Goal: Task Accomplishment & Management: Use online tool/utility

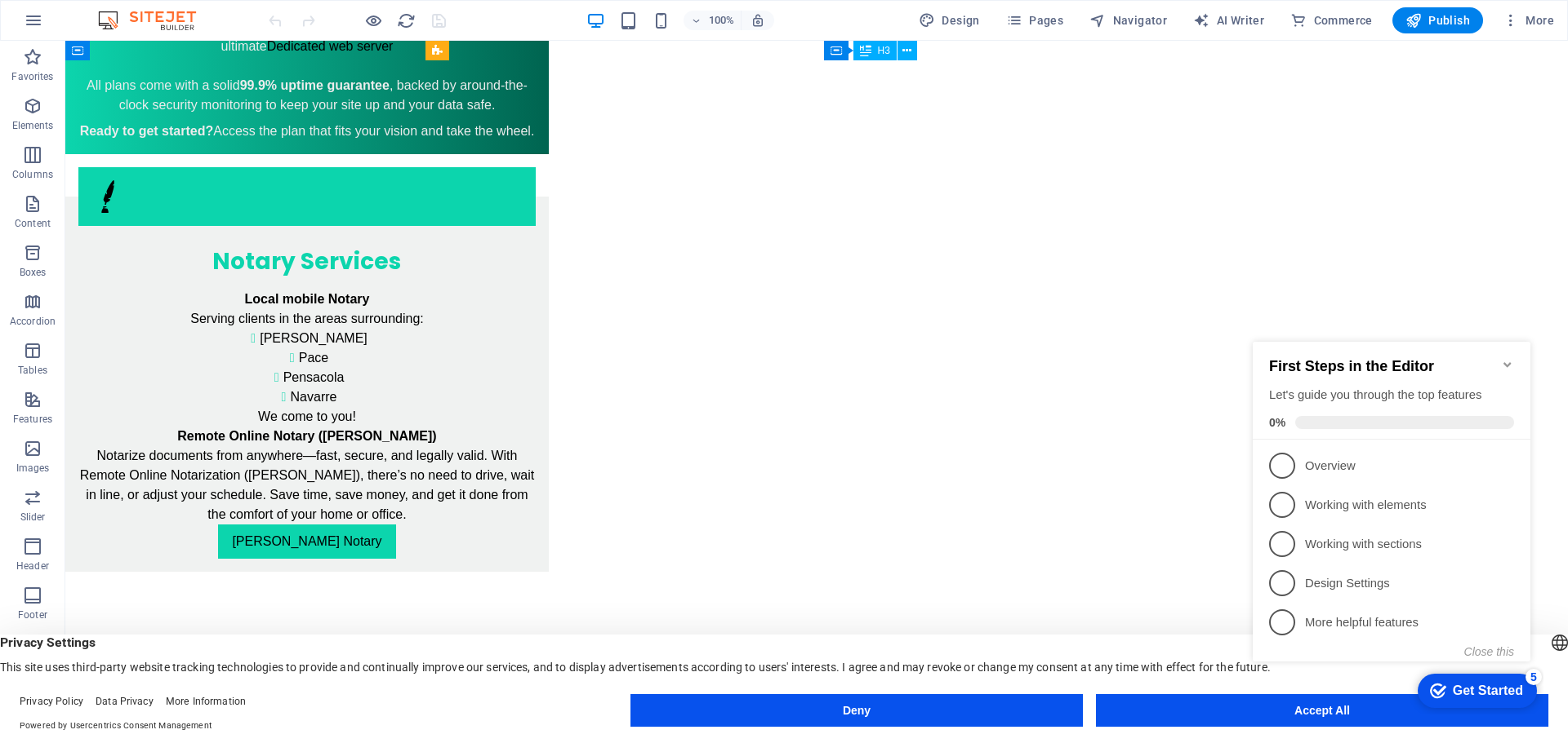
scroll to position [2203, 0]
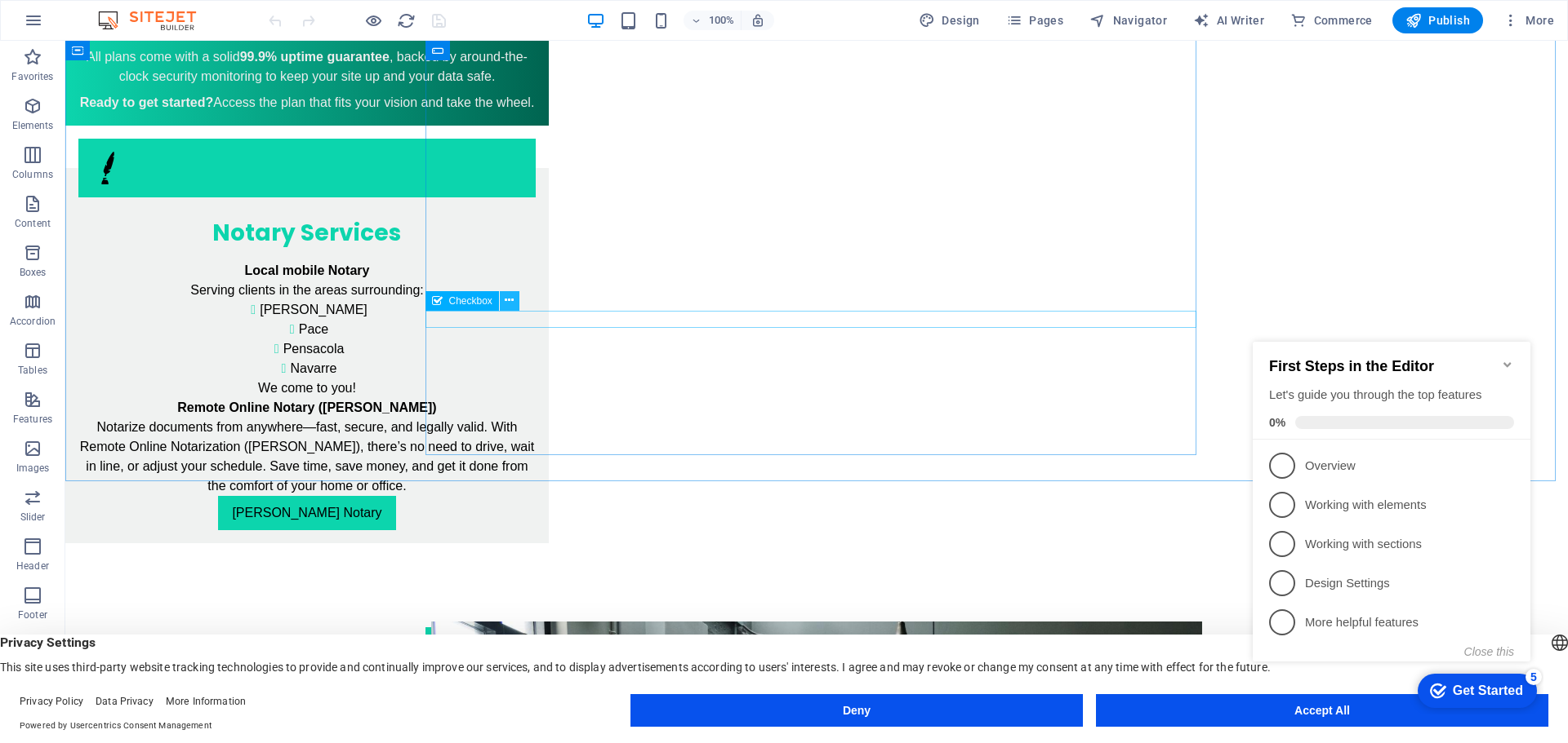
click at [508, 304] on icon at bounding box center [508, 300] width 9 height 17
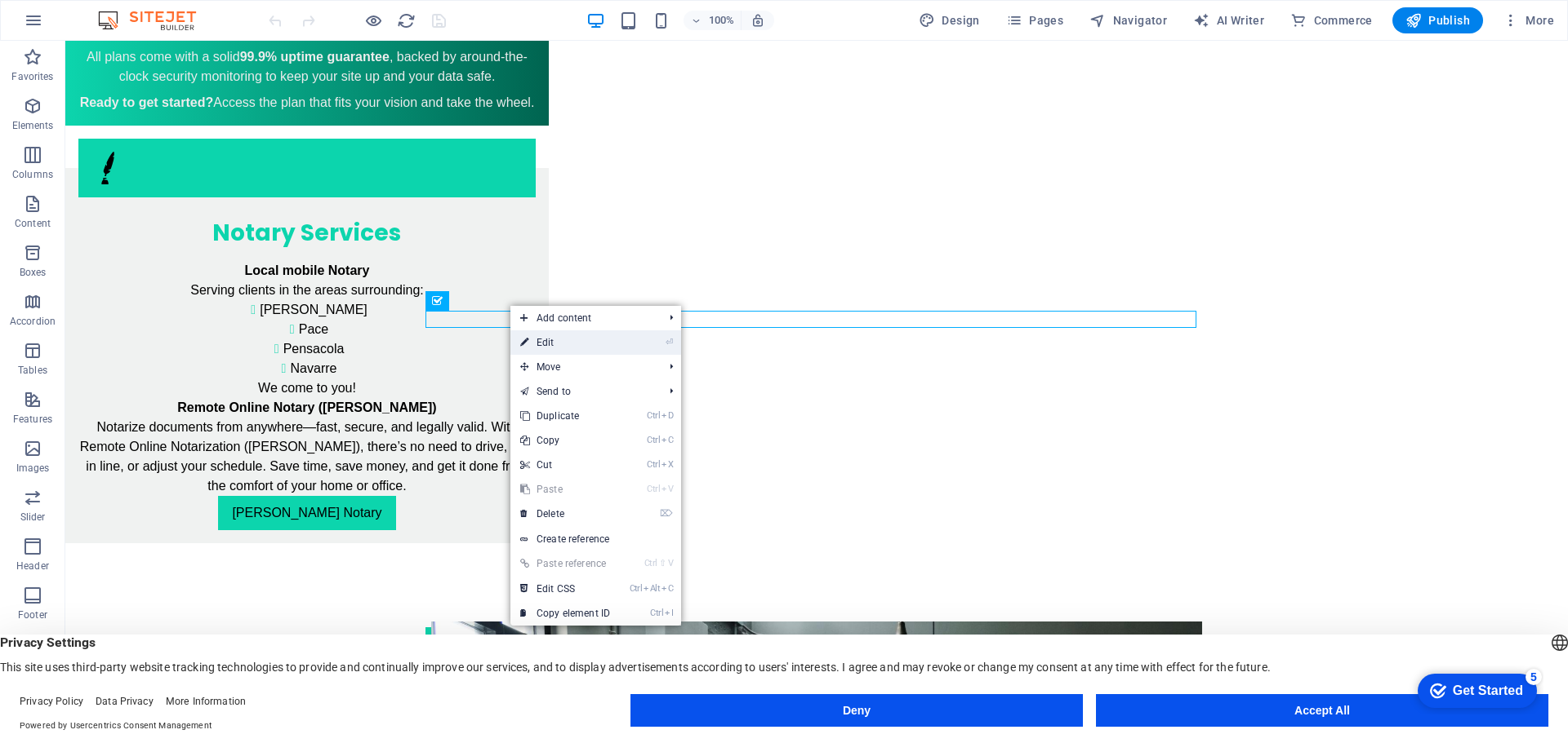
click at [541, 339] on link "⏎ Edit" at bounding box center [565, 343] width 109 height 25
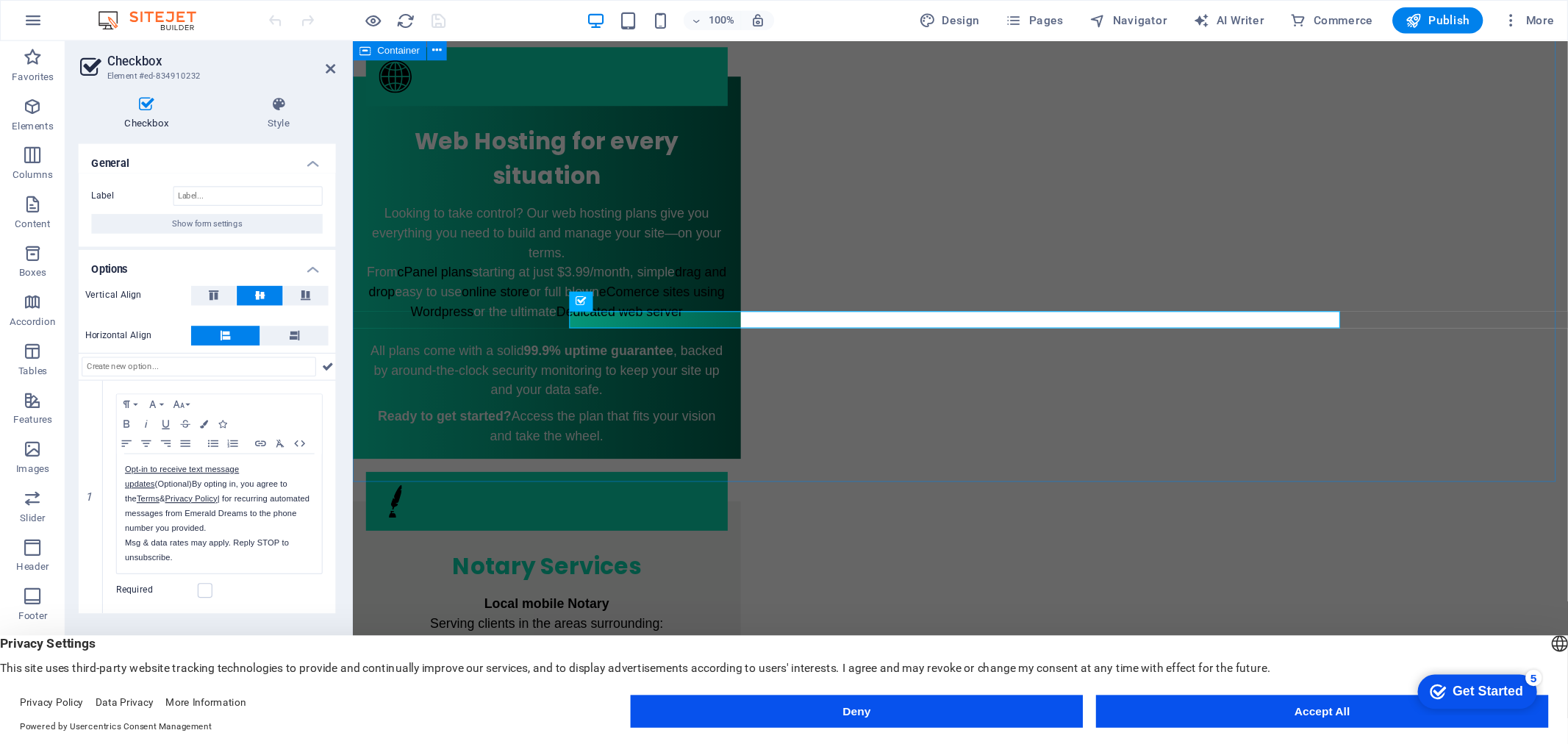
scroll to position [2105, 0]
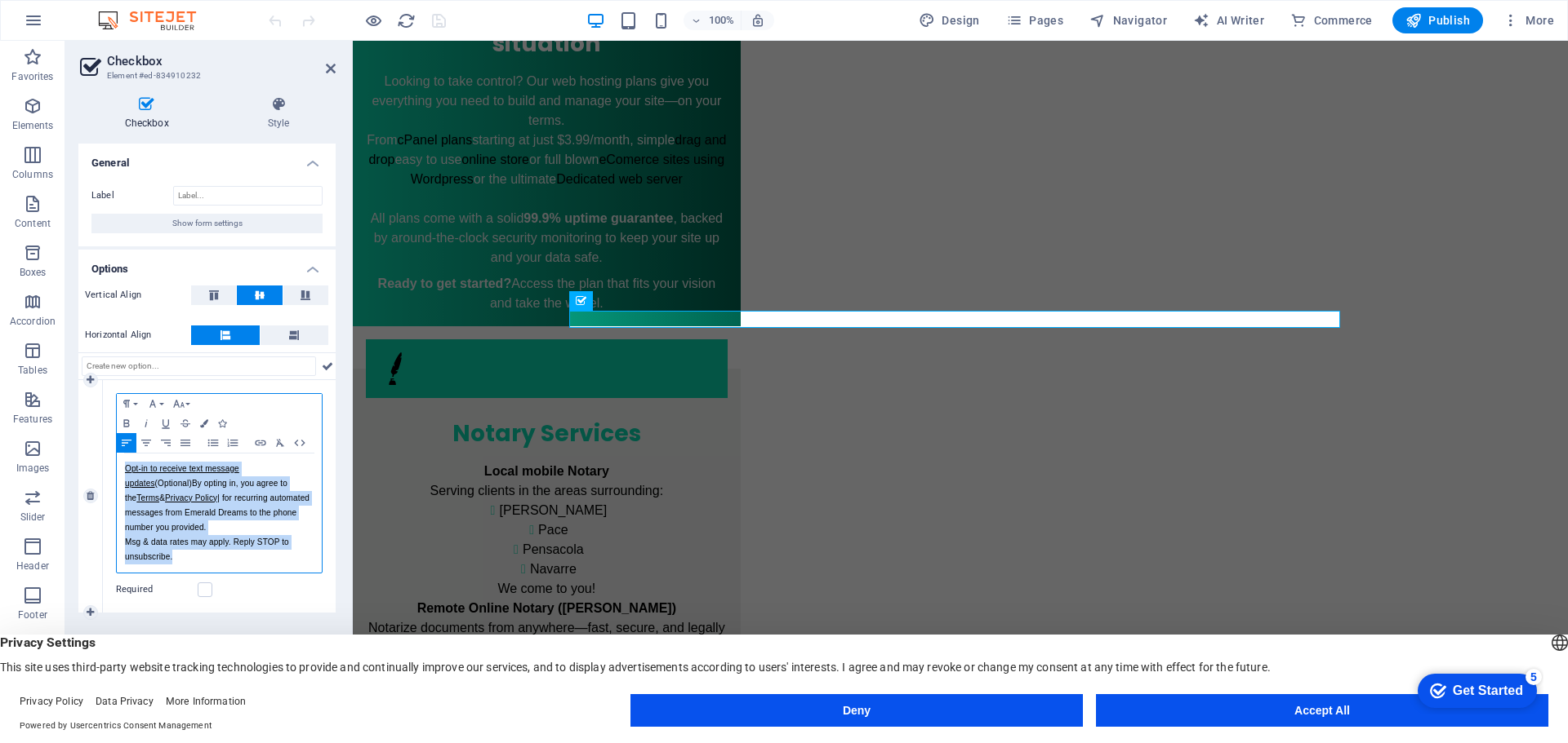
drag, startPoint x: 192, startPoint y: 560, endPoint x: 123, endPoint y: 467, distance: 115.8
click at [123, 467] on div "Opt-in to receive text message updates (Optional) By opting in, you agree to th…" at bounding box center [219, 513] width 205 height 119
copy p "Opt-in to receive text message updates (Optional) By opting in, you agree to th…"
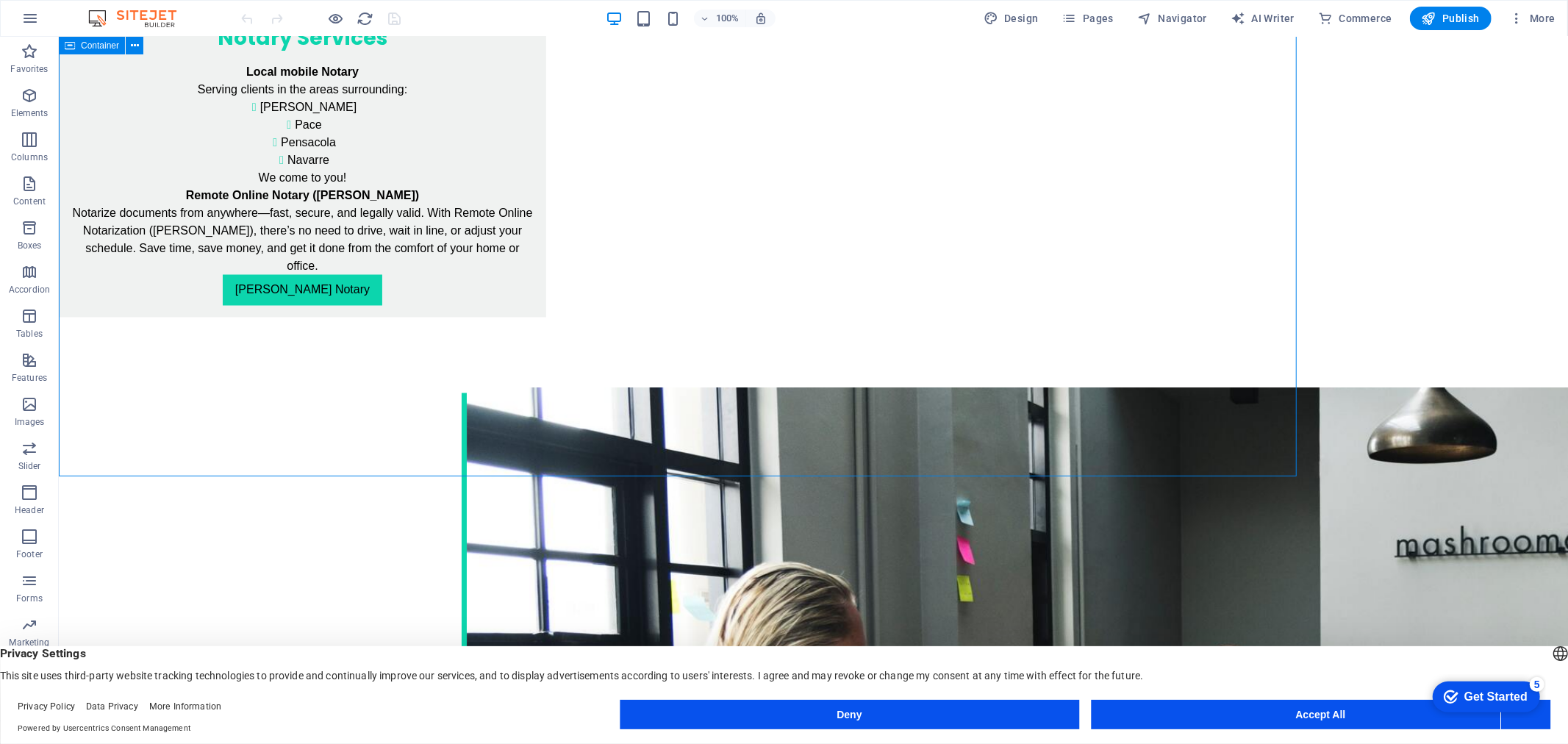
scroll to position [2038, 0]
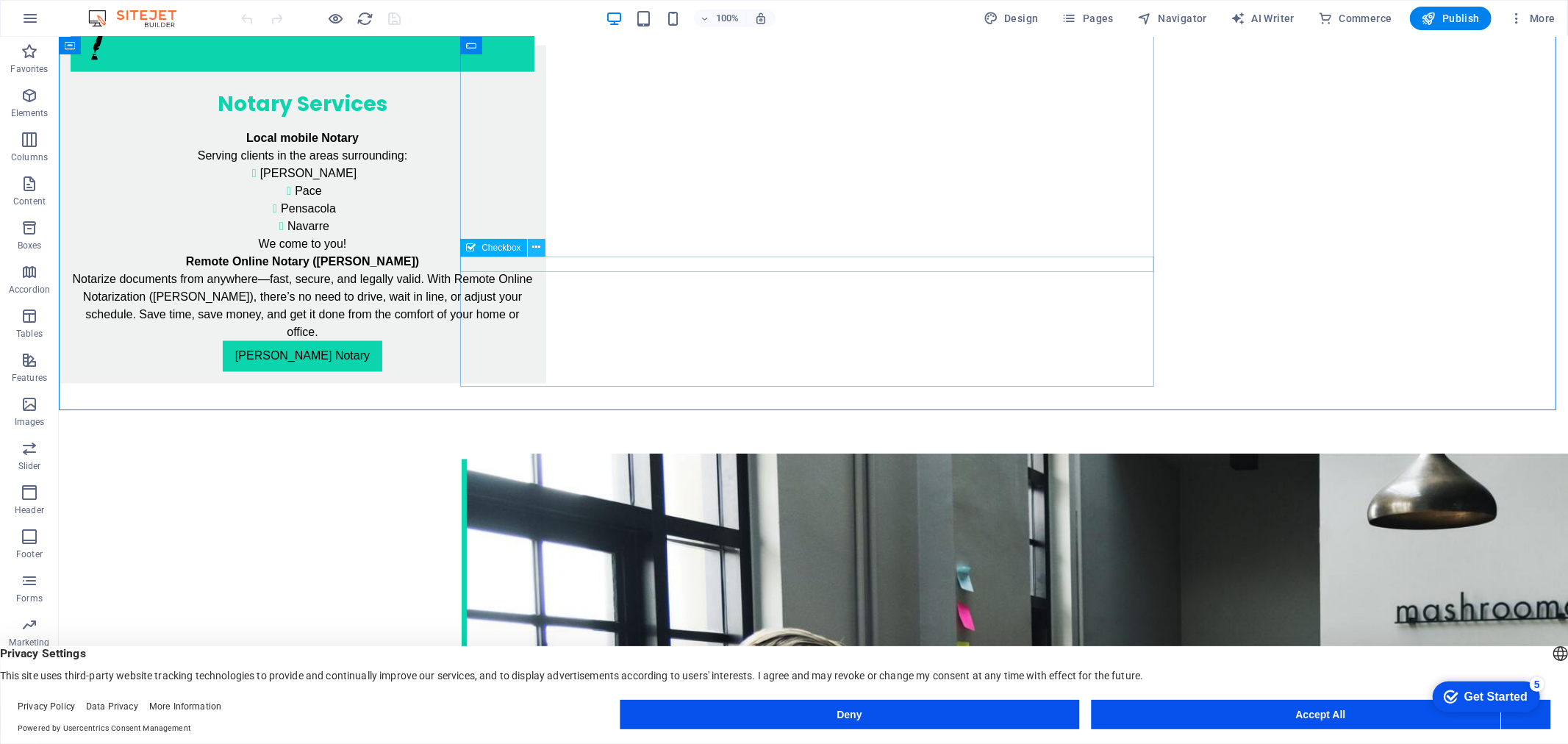
click at [532, 247] on icon at bounding box center [536, 248] width 8 height 16
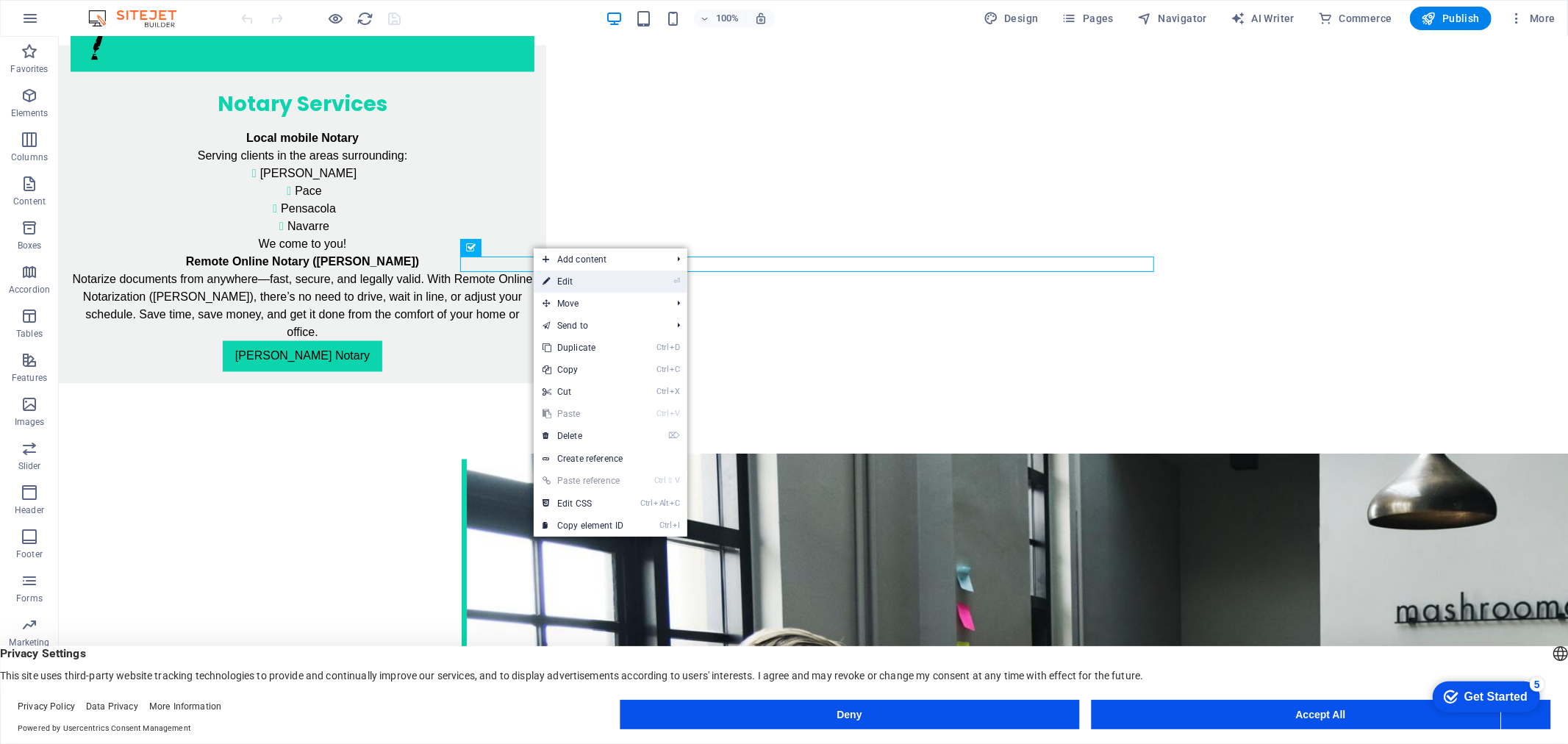
click at [564, 278] on link "⏎ Edit" at bounding box center [583, 282] width 98 height 22
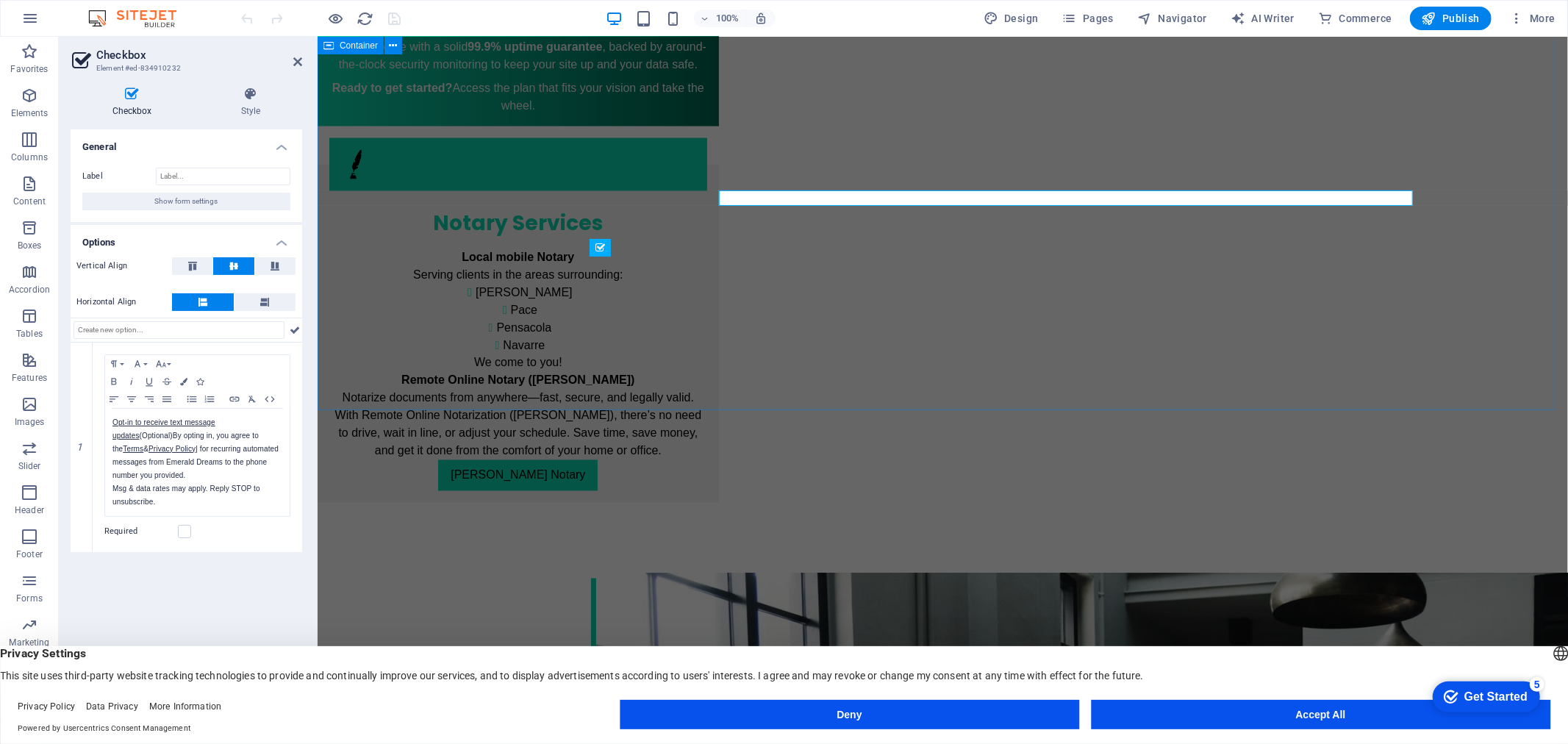
scroll to position [2105, 0]
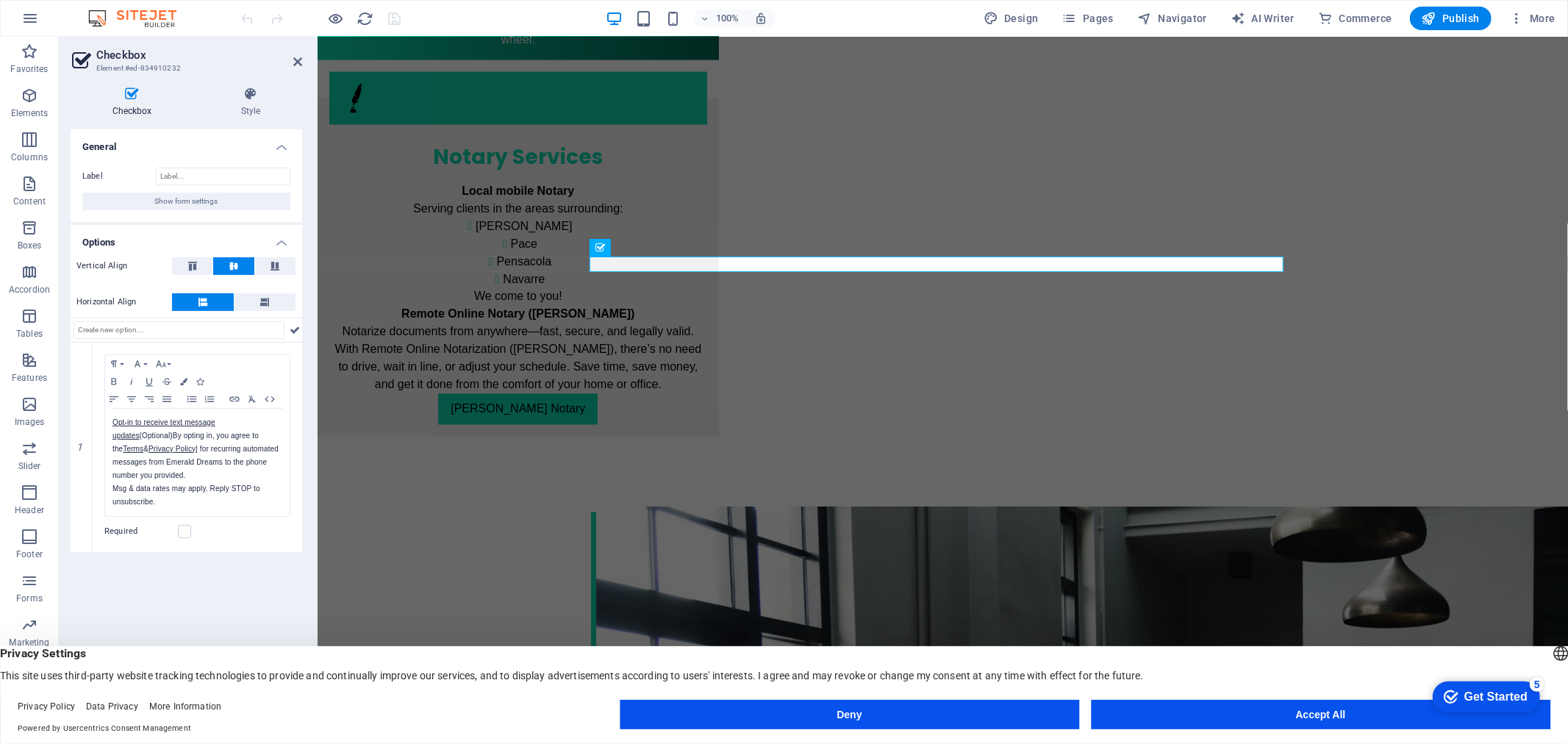
click at [1194, 669] on footer "Privacy Policy Data Privacy More Information Powered by Usercentrics Consent Ma…" at bounding box center [784, 717] width 1568 height 53
click at [1195, 669] on button "Accept All" at bounding box center [1321, 714] width 459 height 29
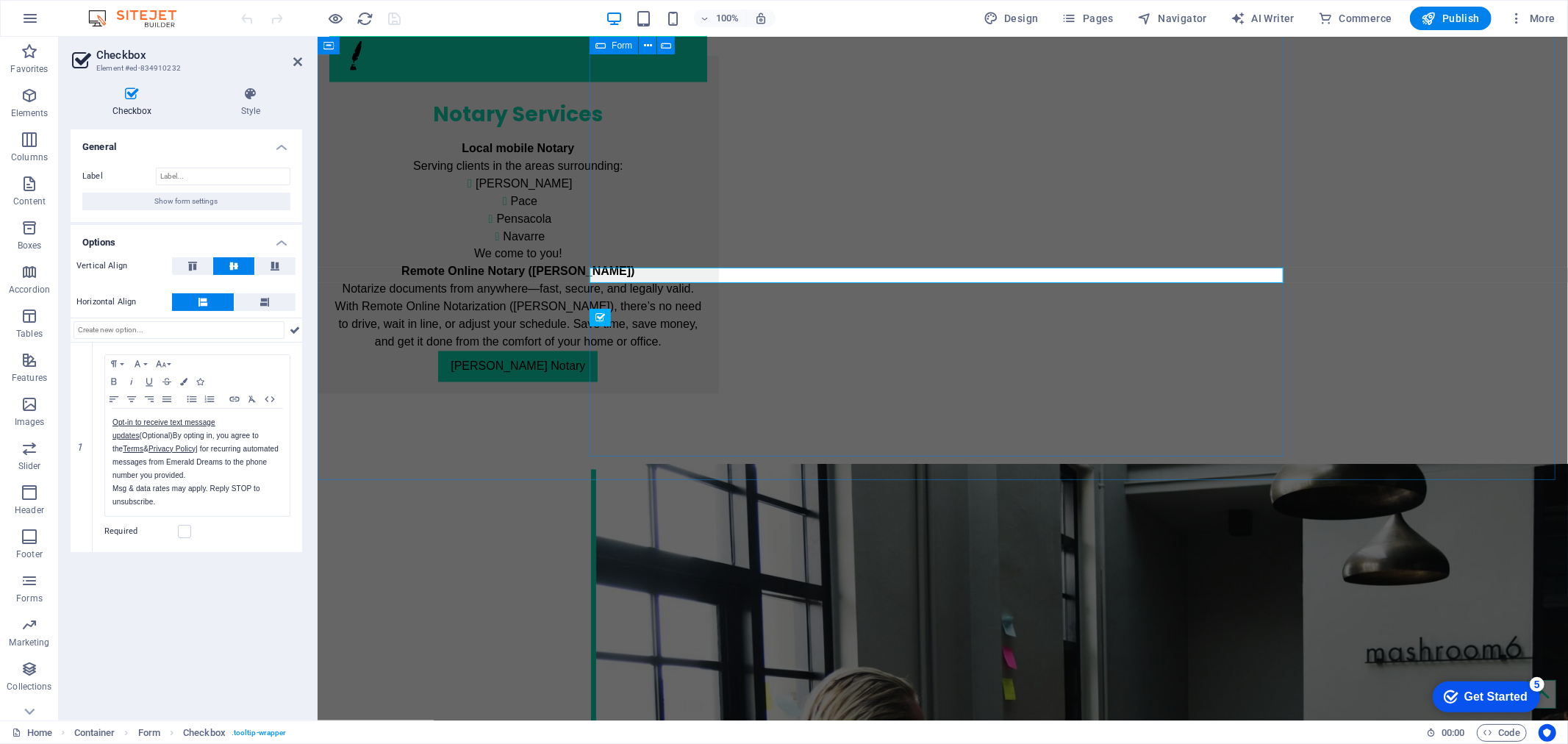
scroll to position [2186, 0]
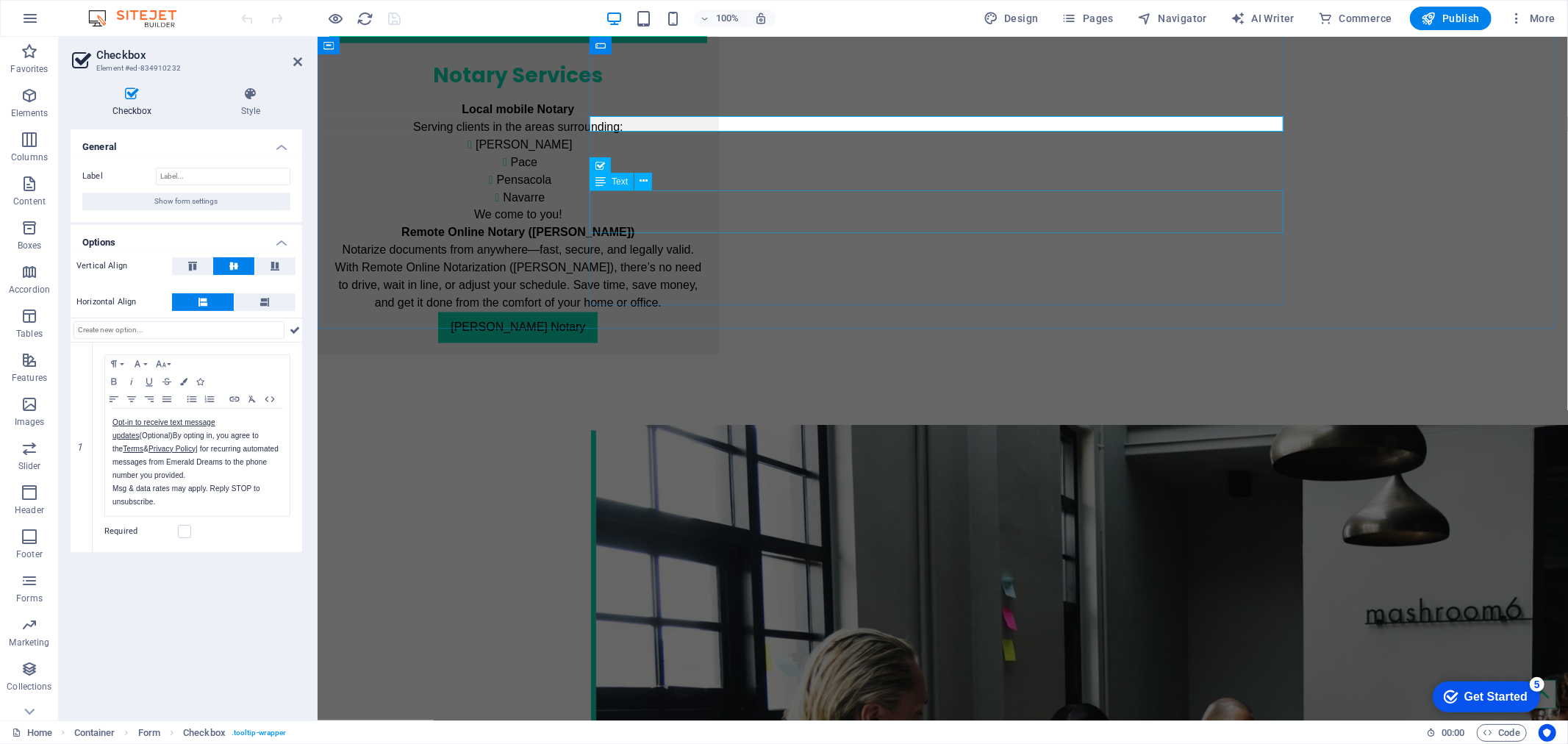
click div "By providing your cell phone number and checking the opt in checkbox, you agree…"
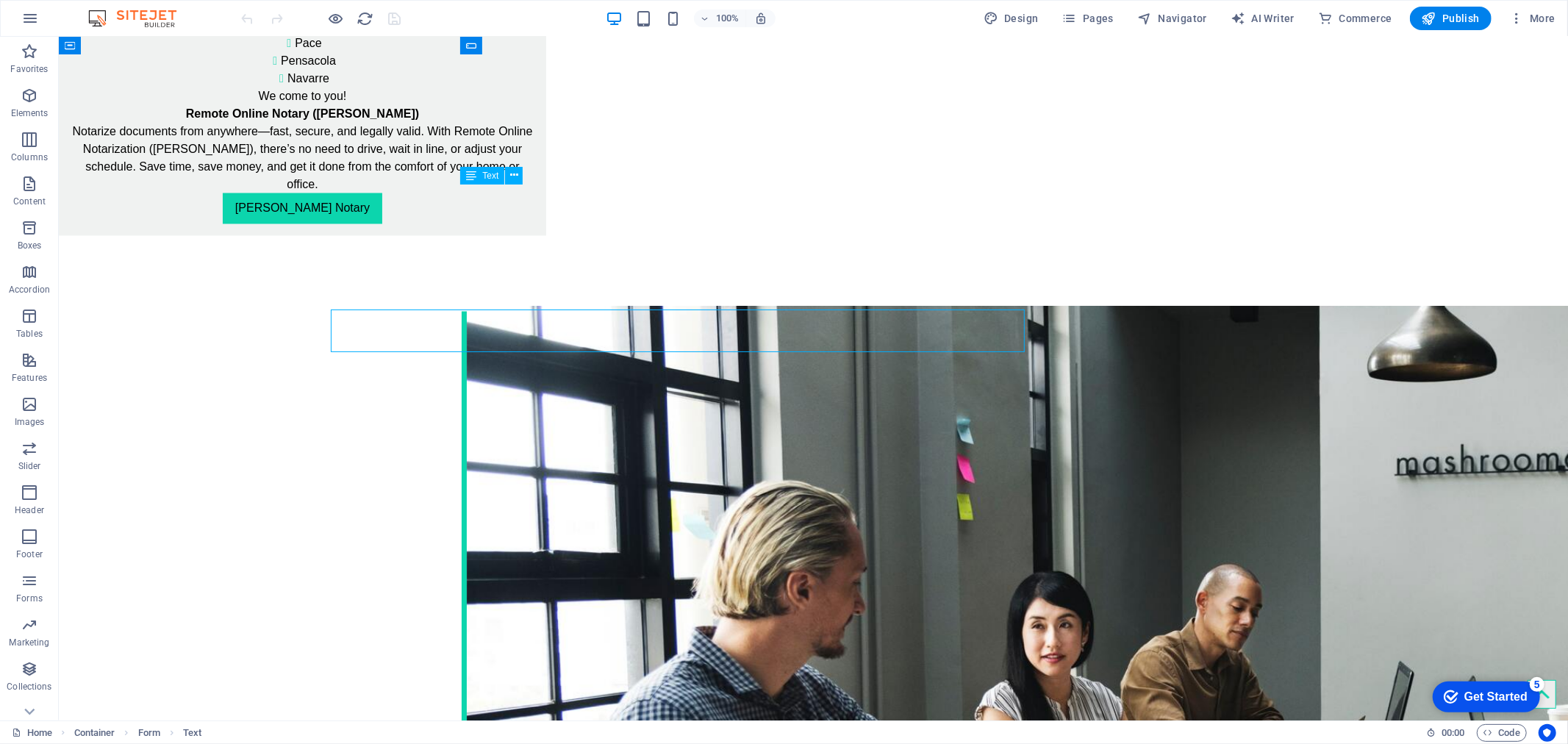
scroll to position [2067, 0]
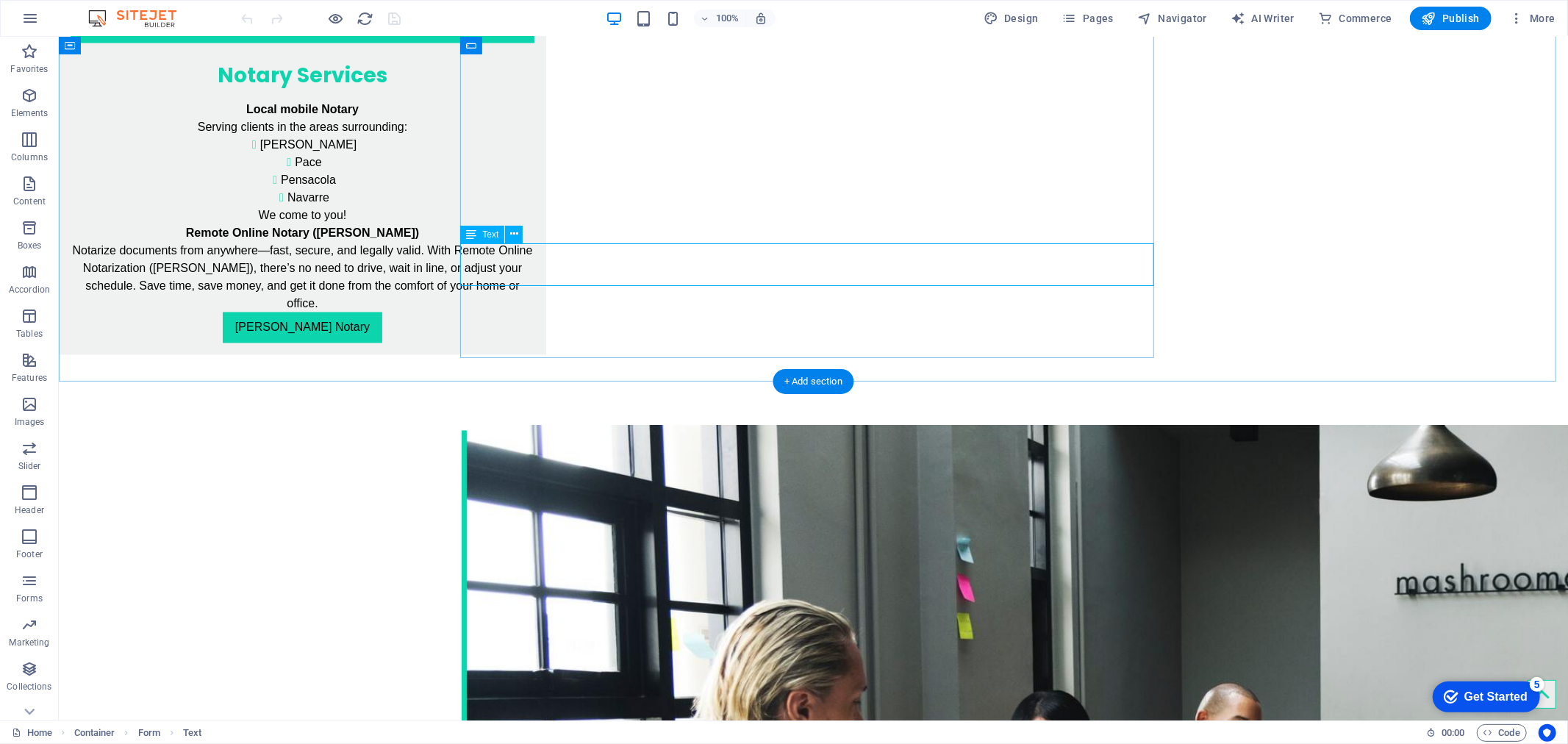
click div "By providing your cell phone number and checking the opt in checkbox, you agree…"
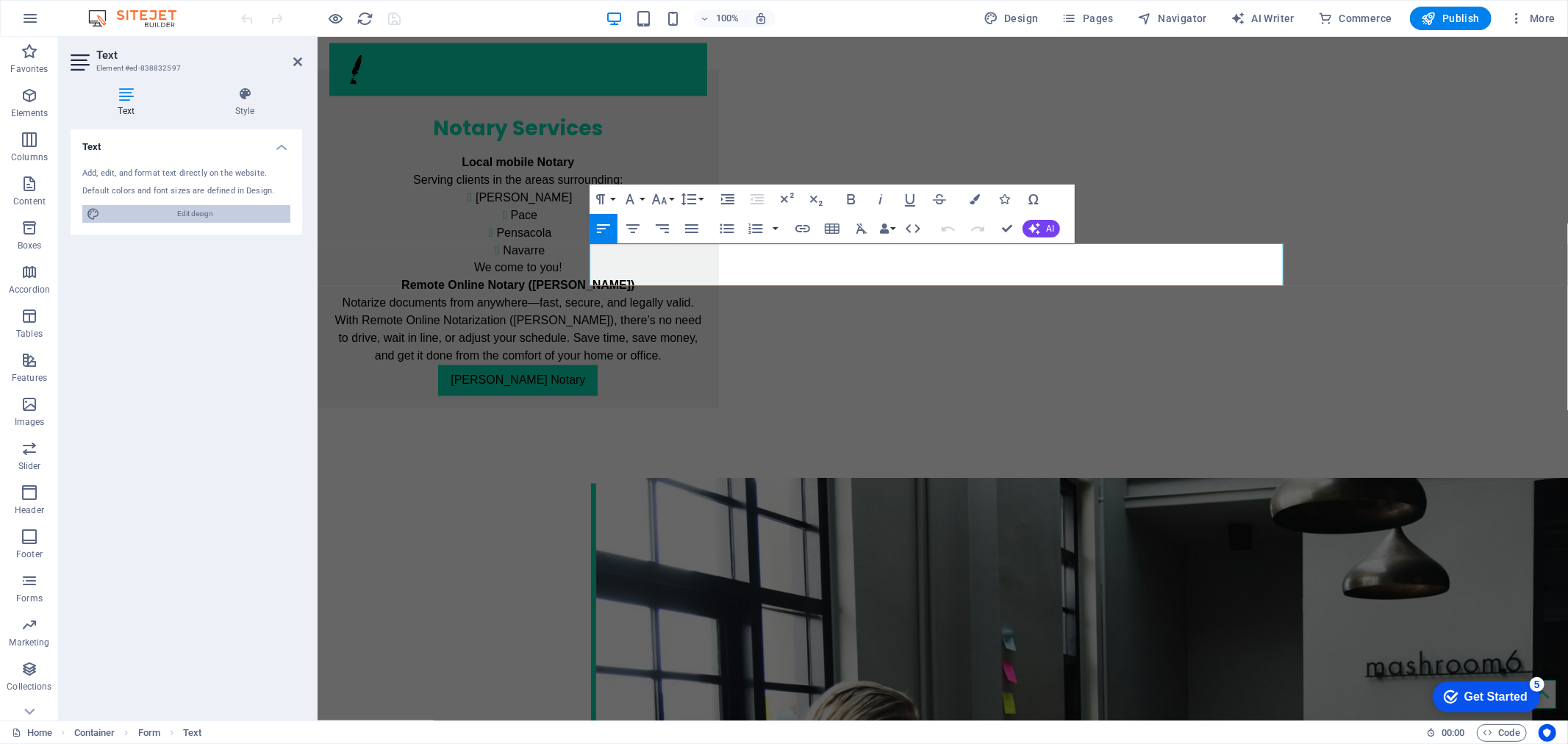
click at [225, 211] on span "Edit design" at bounding box center [195, 214] width 182 height 18
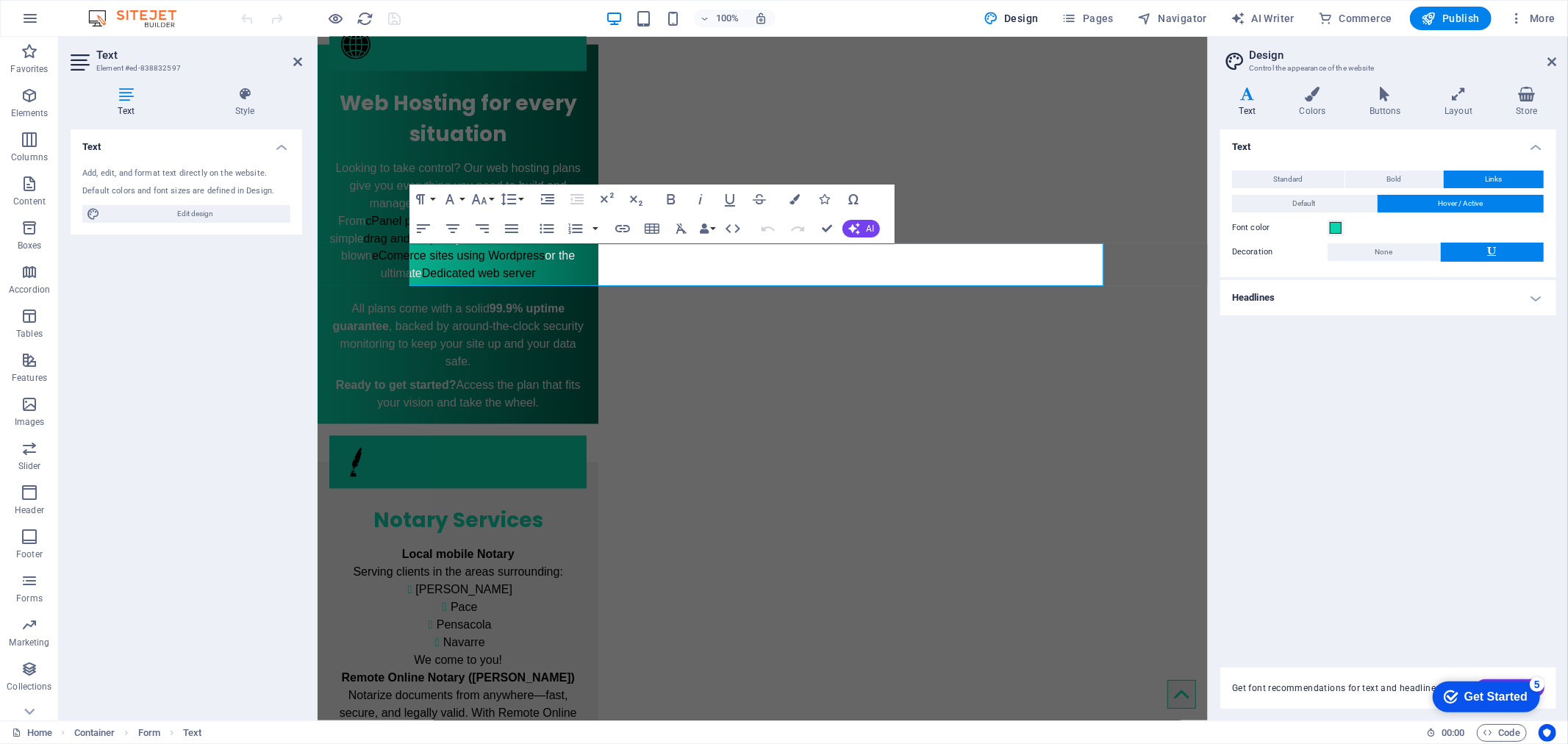
scroll to position [2274, 0]
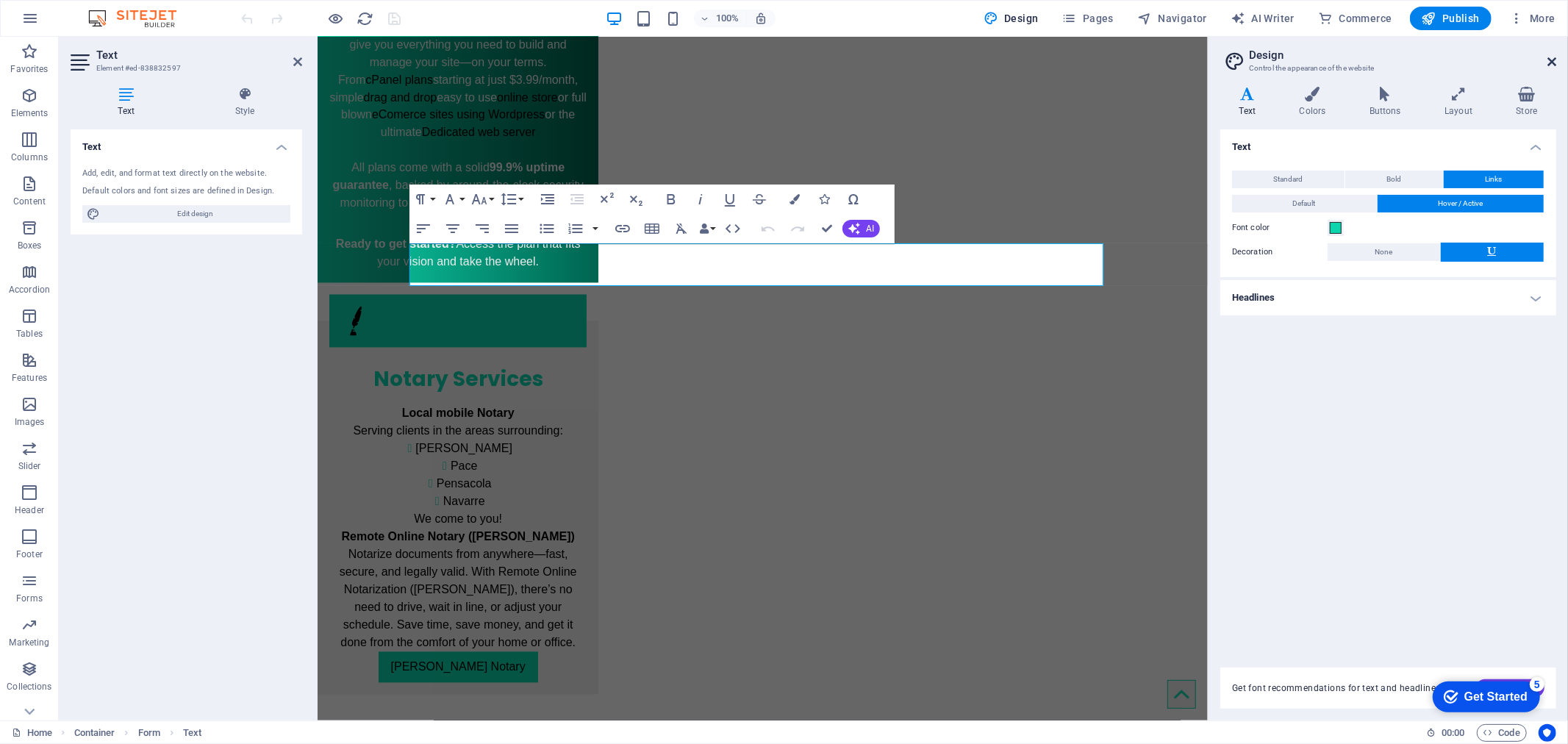
click at [1411, 61] on icon at bounding box center [1552, 62] width 9 height 12
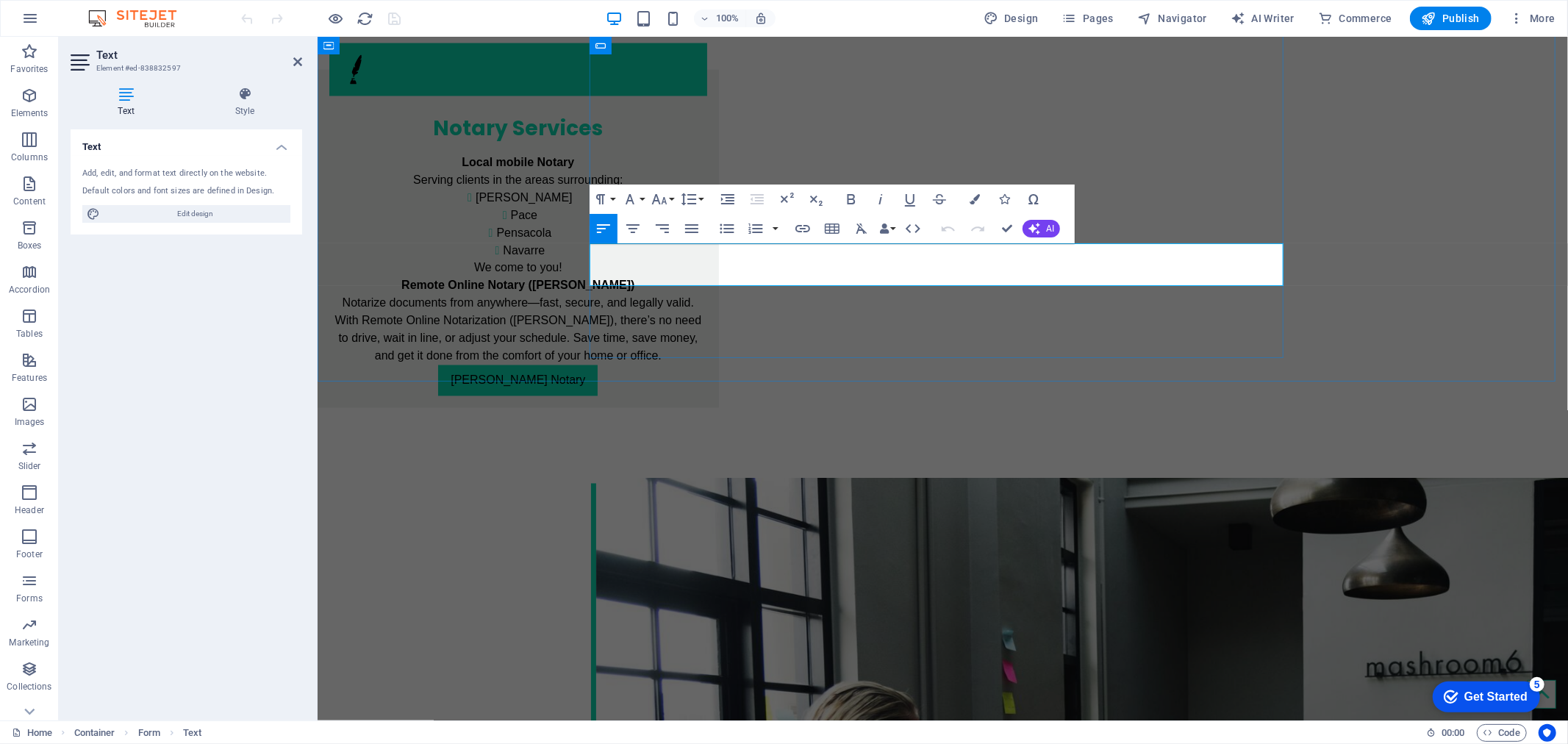
click p "By providing your cell phone number and checking the opt in checkbox, you agree…"
drag, startPoint x: 1192, startPoint y: 268, endPoint x: 577, endPoint y: 259, distance: 615.1
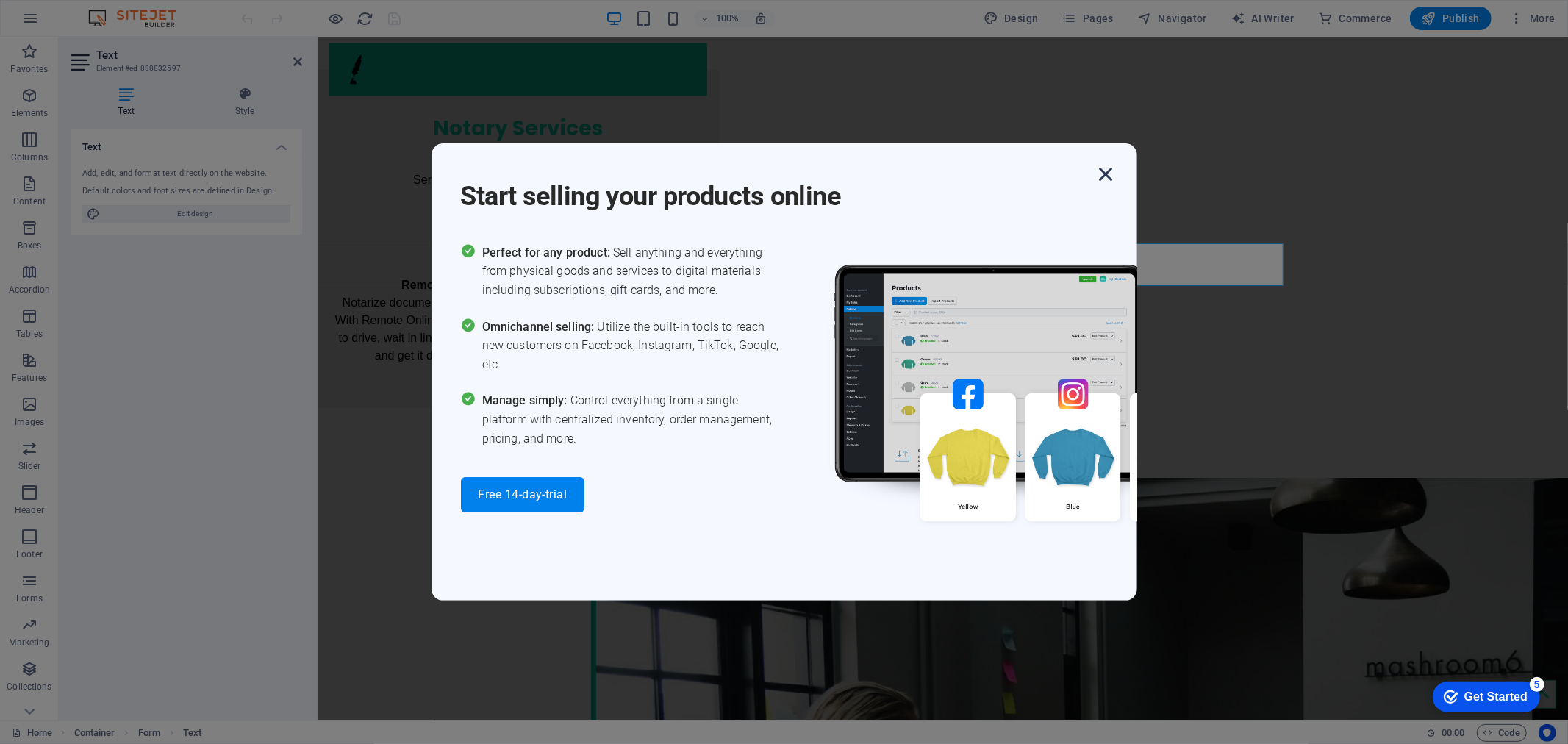
click at [1104, 178] on icon "button" at bounding box center [1107, 174] width 27 height 27
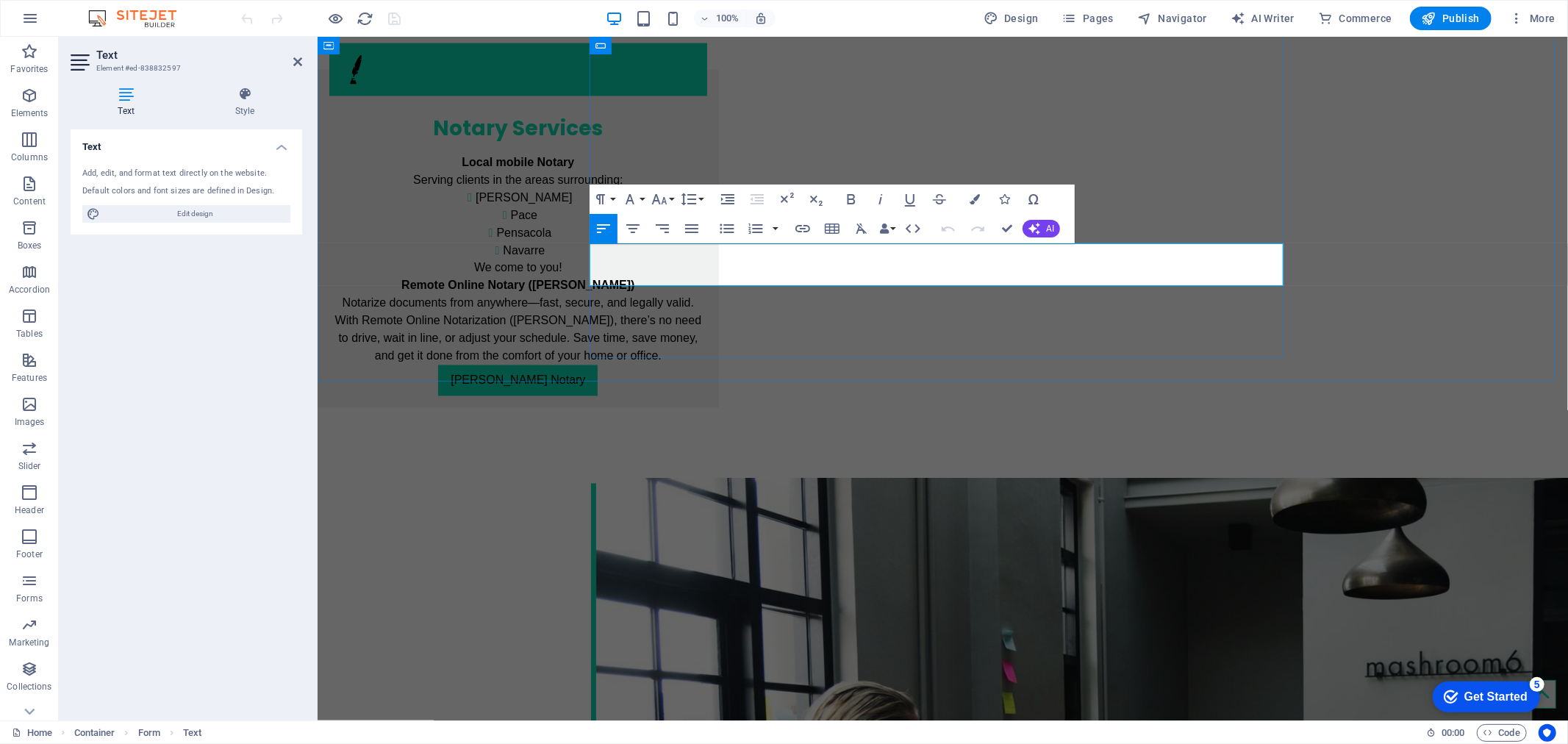
copy p "By providing your cell phone number and checking the opt in checkbox, you agree…"
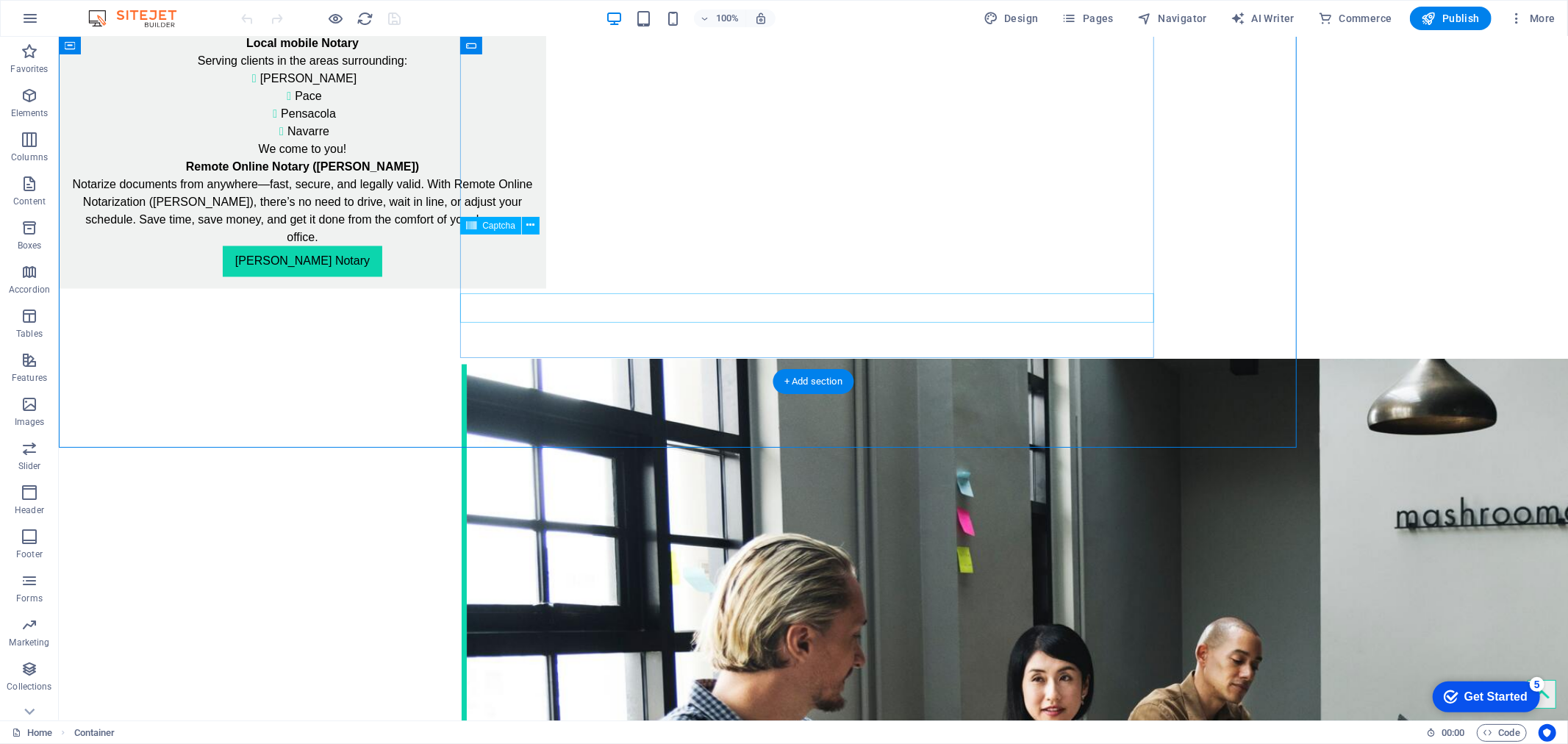
scroll to position [2067, 0]
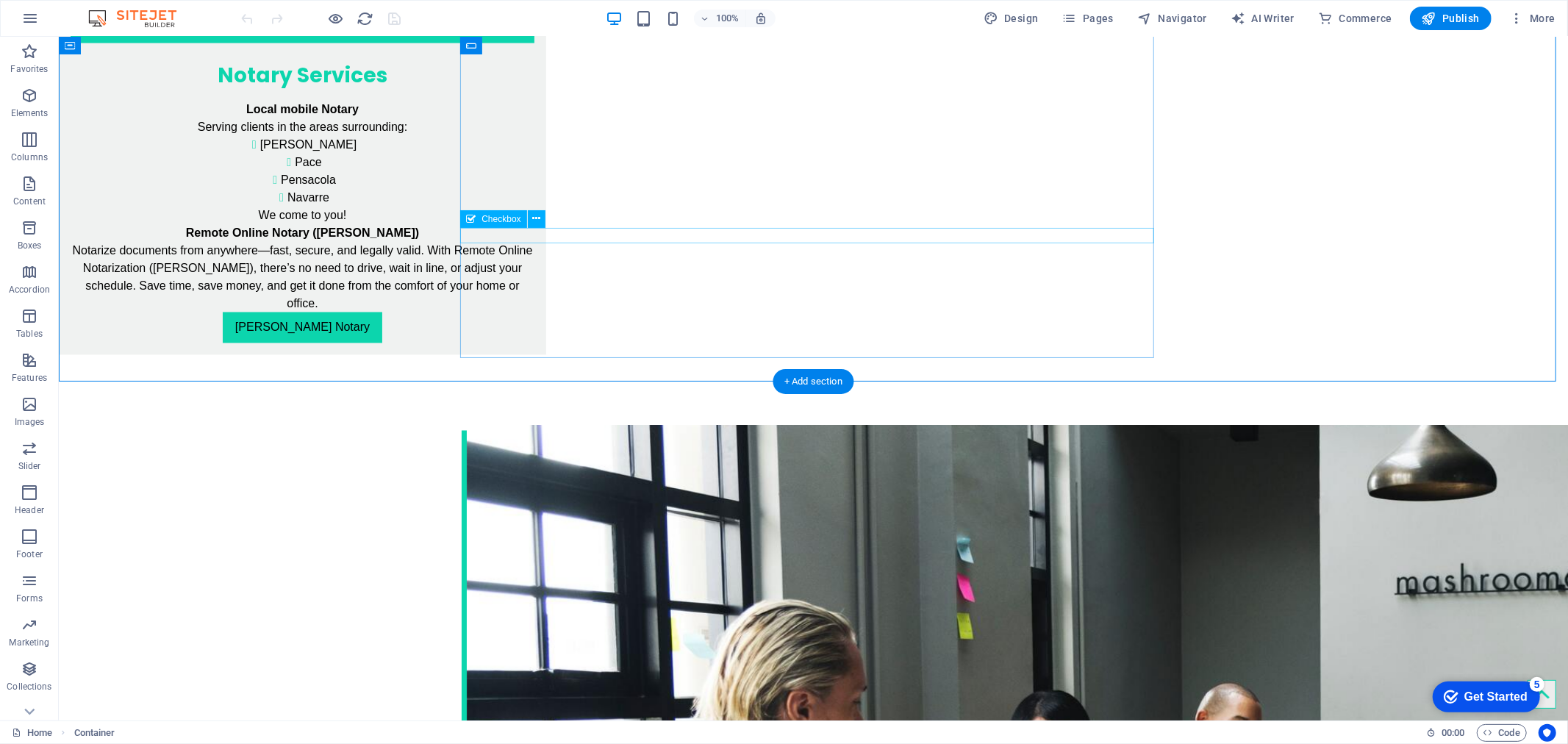
click div "Opt-in to receive text message updates (Optional) By opting in, you agree to th…"
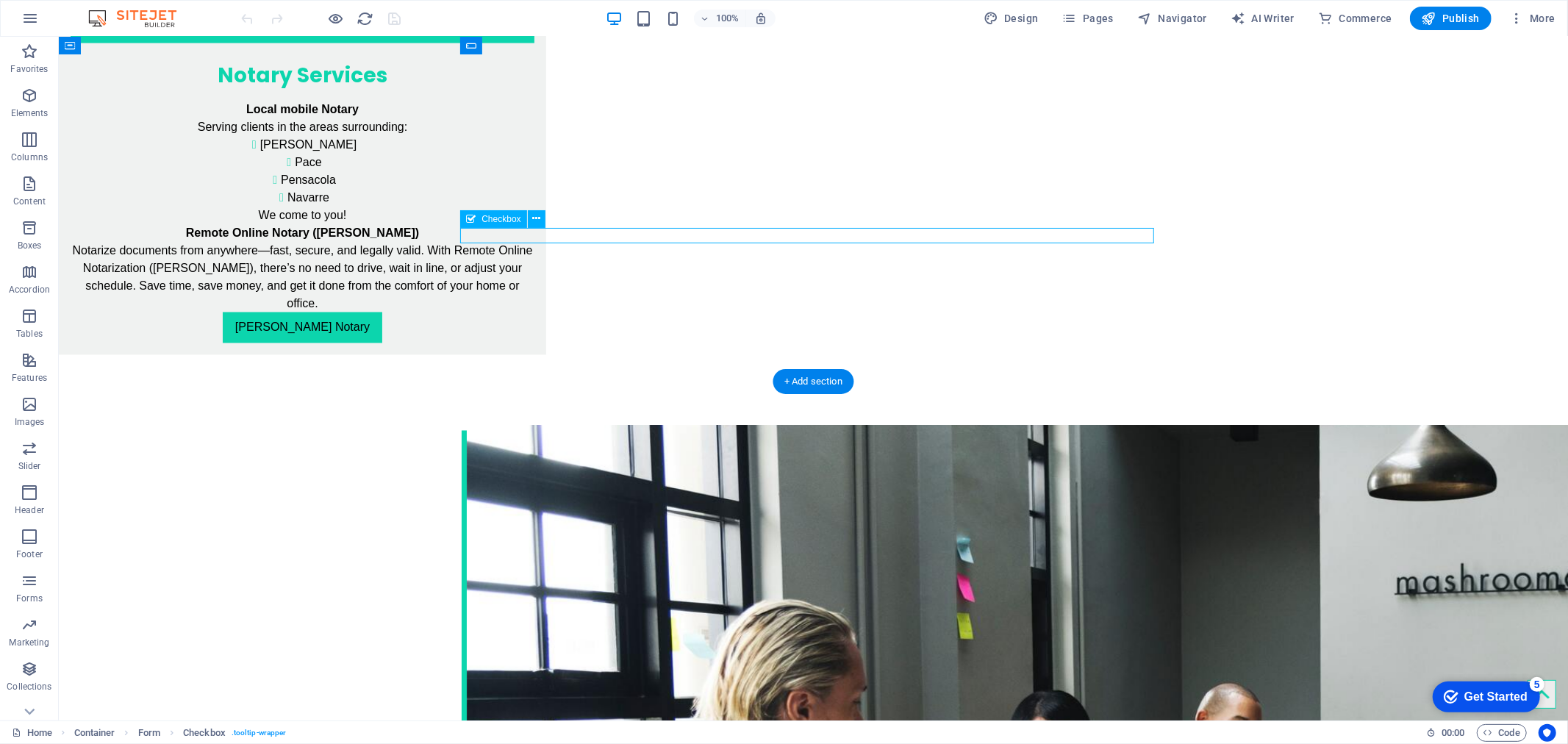
click div "Opt-in to receive text message updates (Optional) By opting in, you agree to th…"
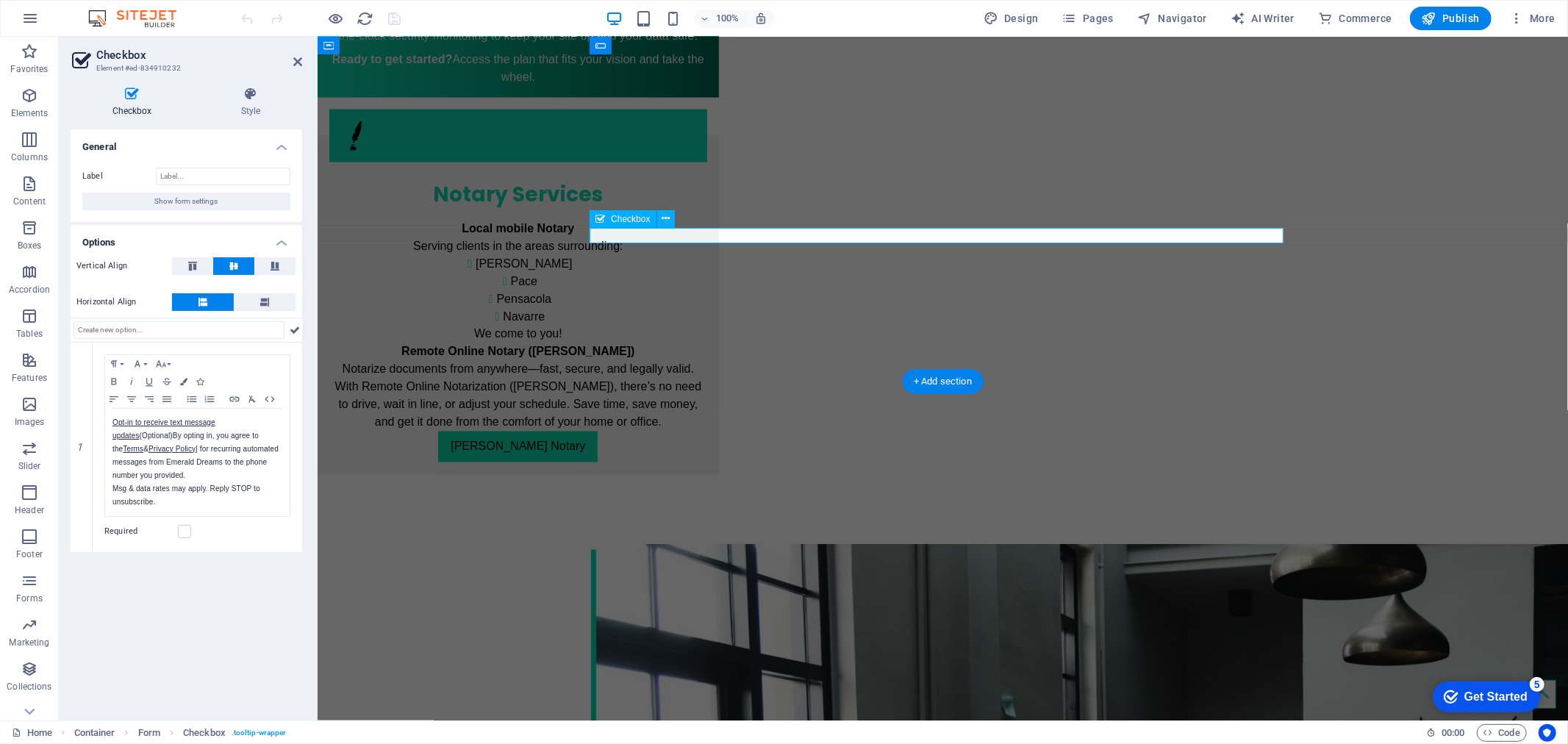
scroll to position [2133, 0]
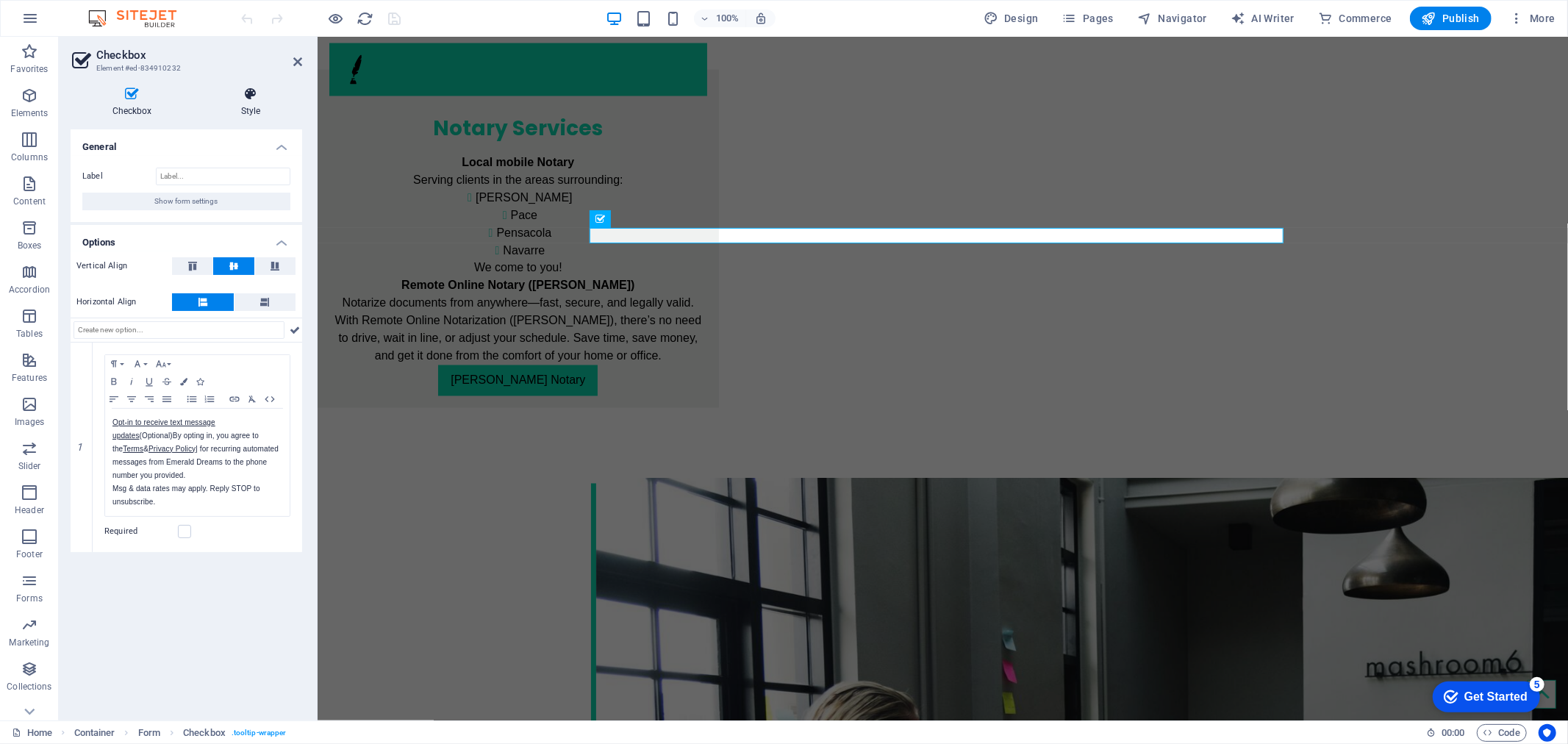
click at [245, 109] on h4 "Style" at bounding box center [250, 101] width 103 height 31
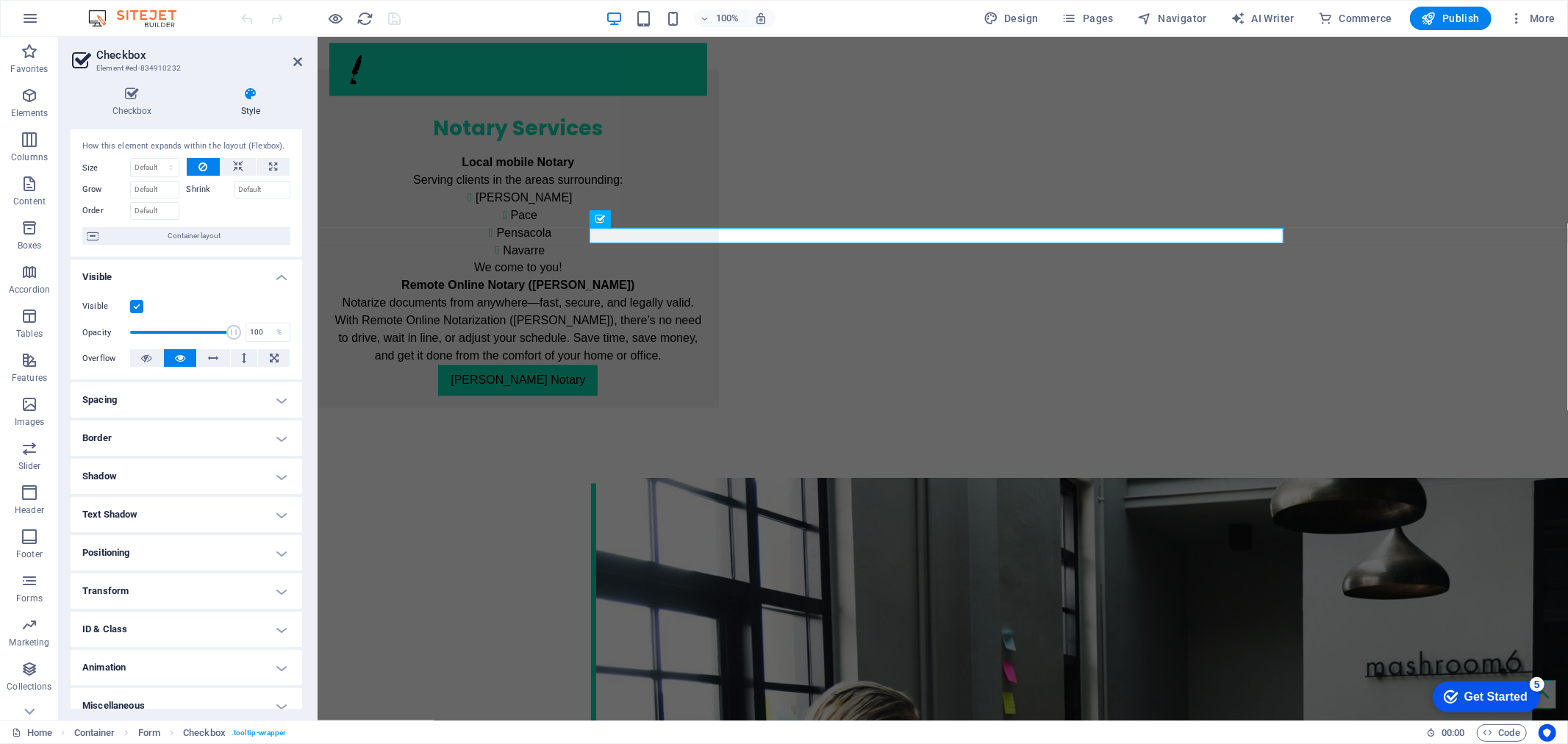
scroll to position [41, 0]
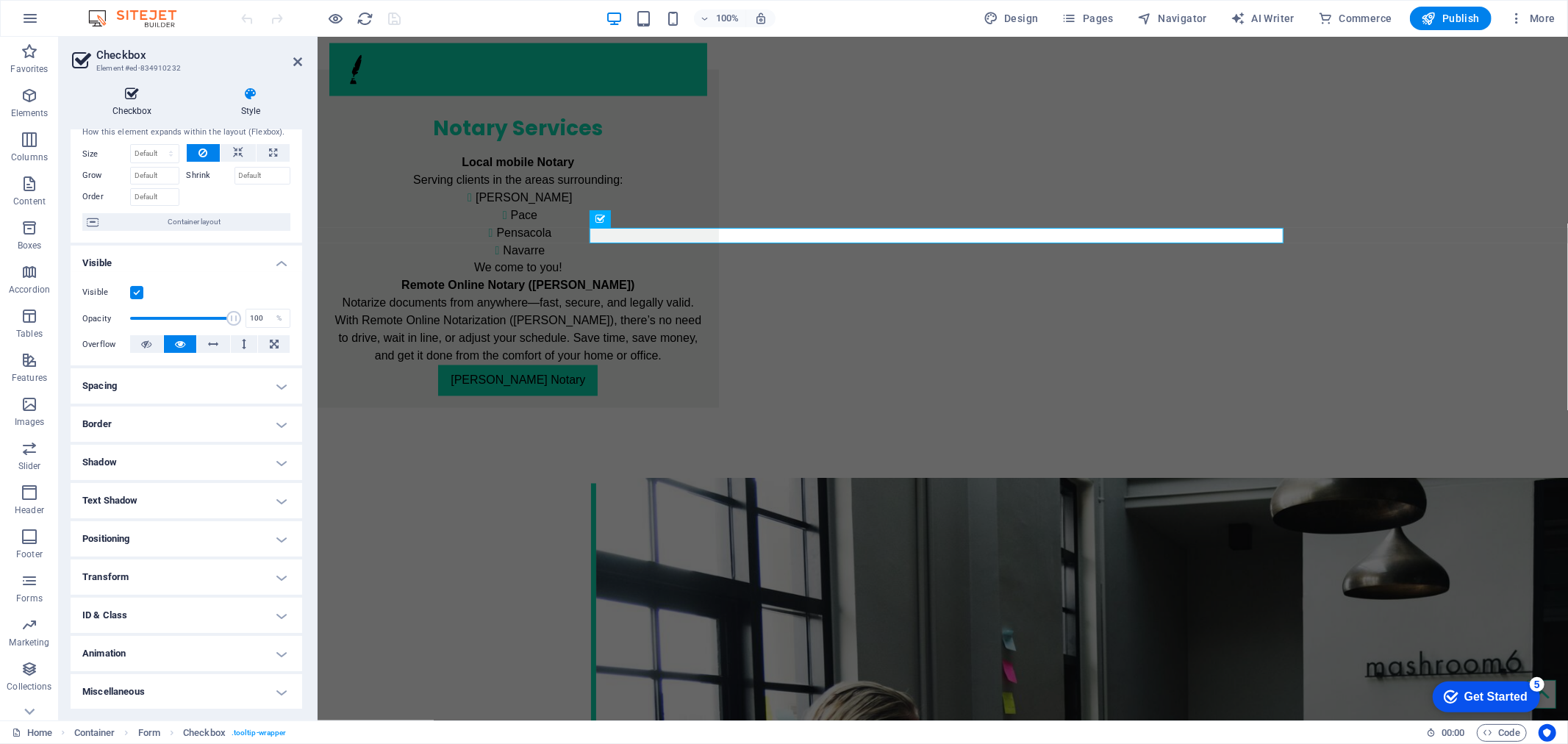
click at [134, 105] on h4 "Checkbox" at bounding box center [135, 101] width 129 height 31
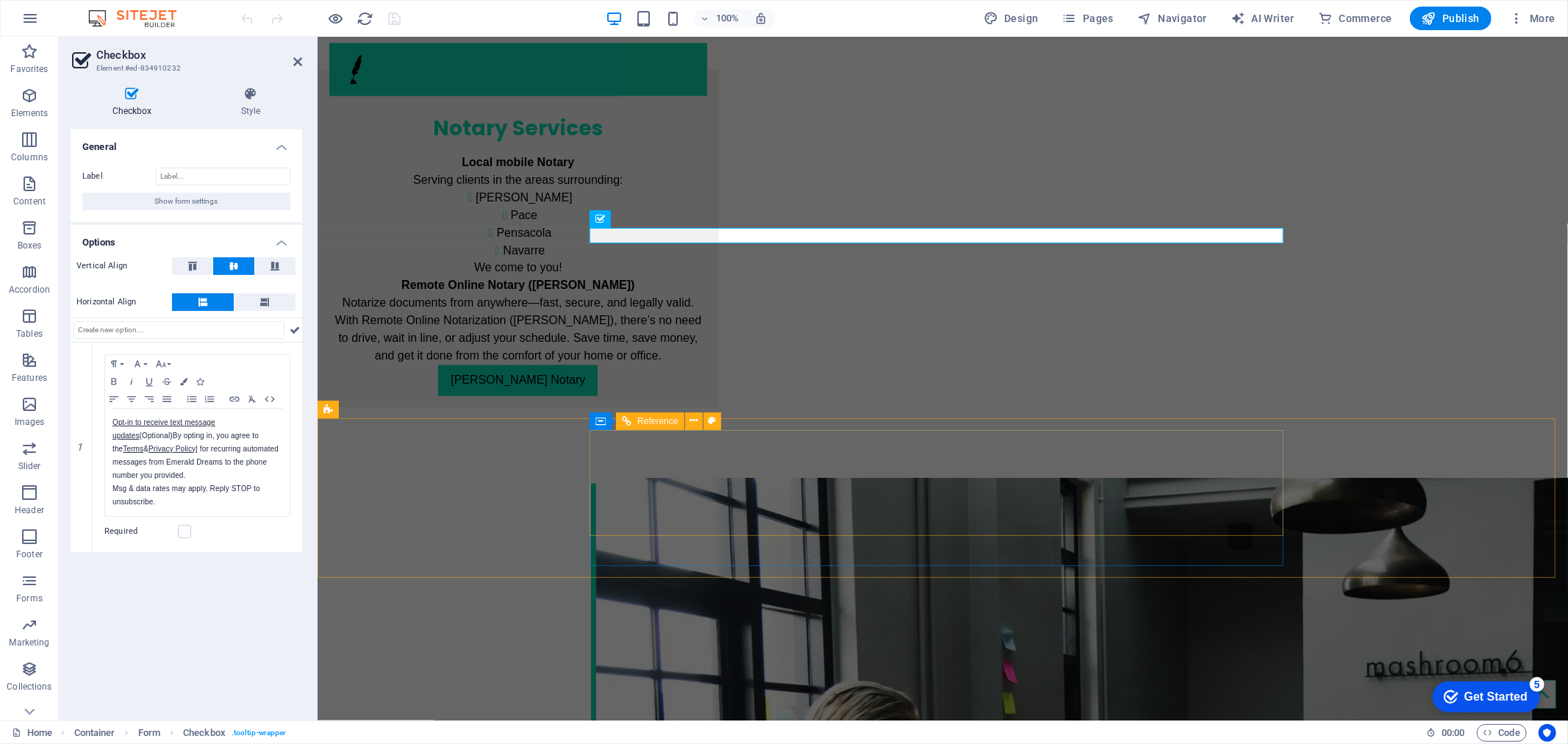
scroll to position [2192, 0]
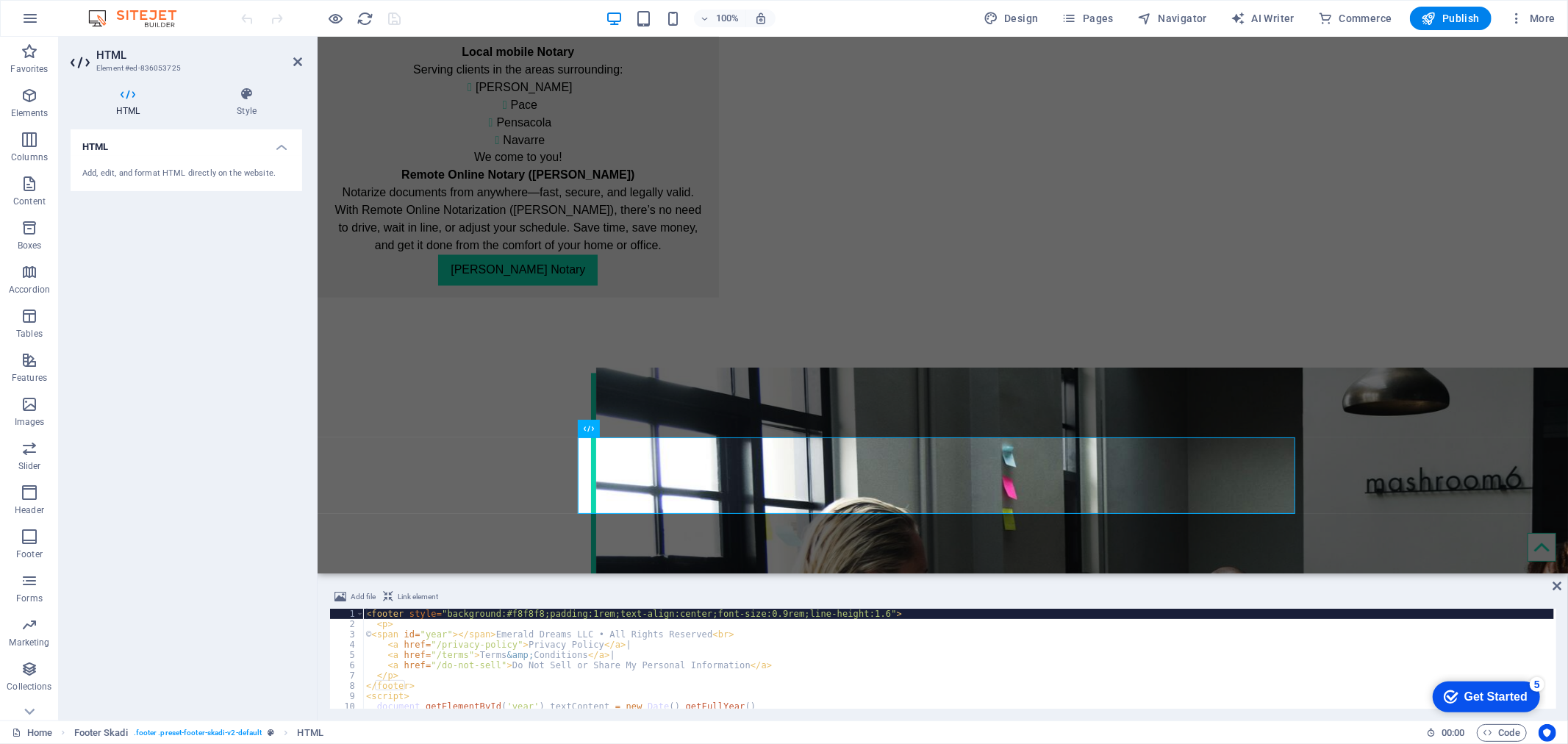
scroll to position [0, 0]
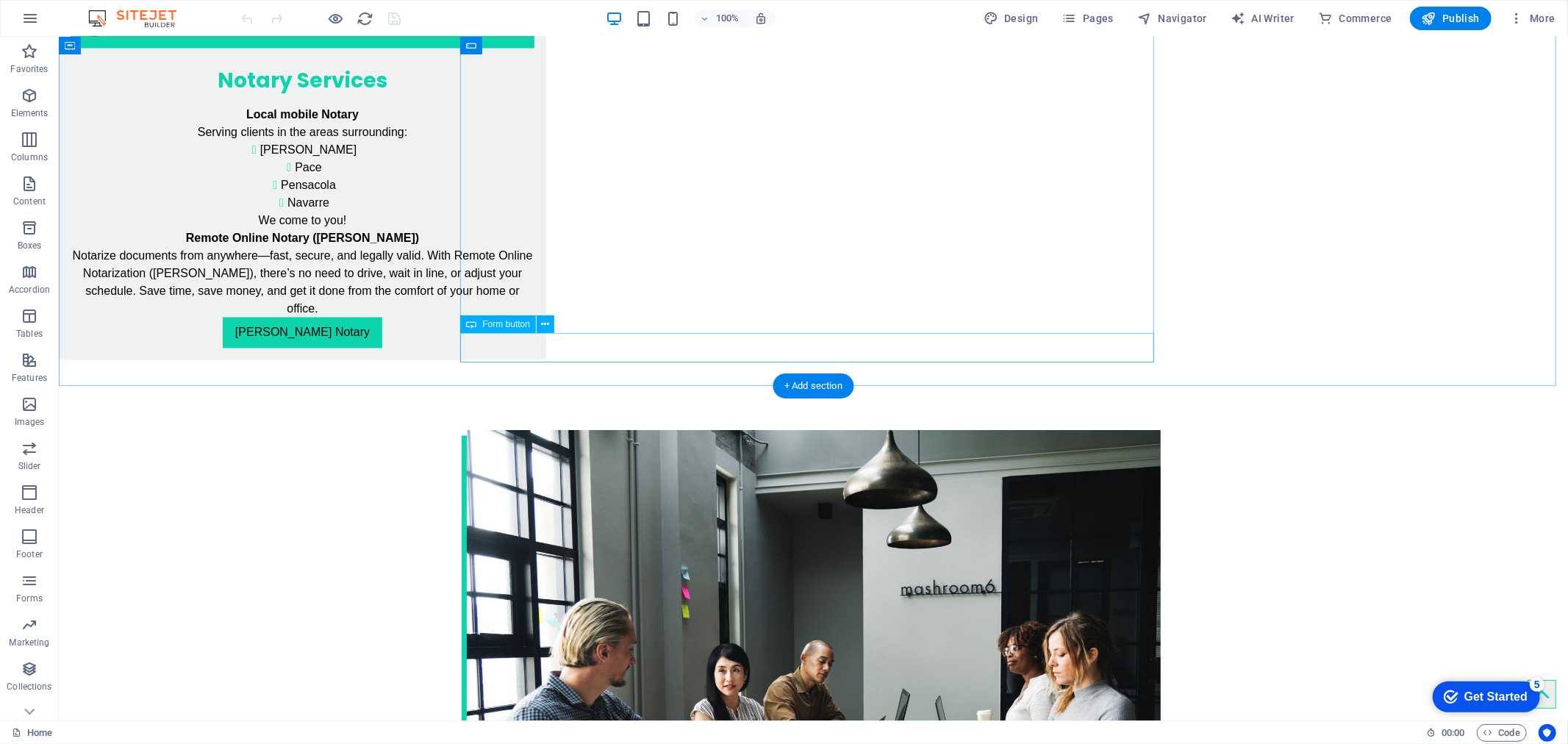
scroll to position [2067, 0]
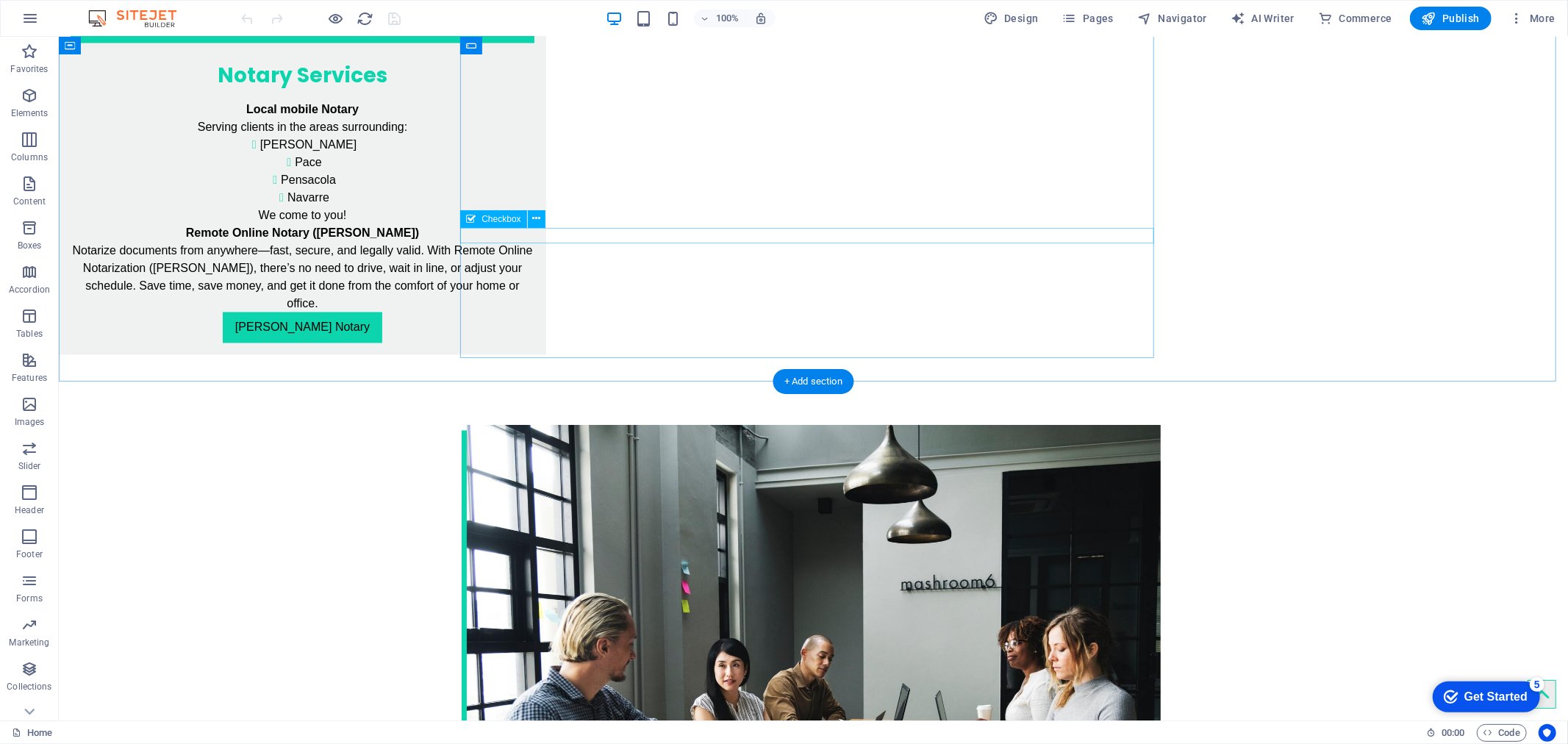
click div "Opt-in to receive text message updates (Optional) By opting in, you agree to th…"
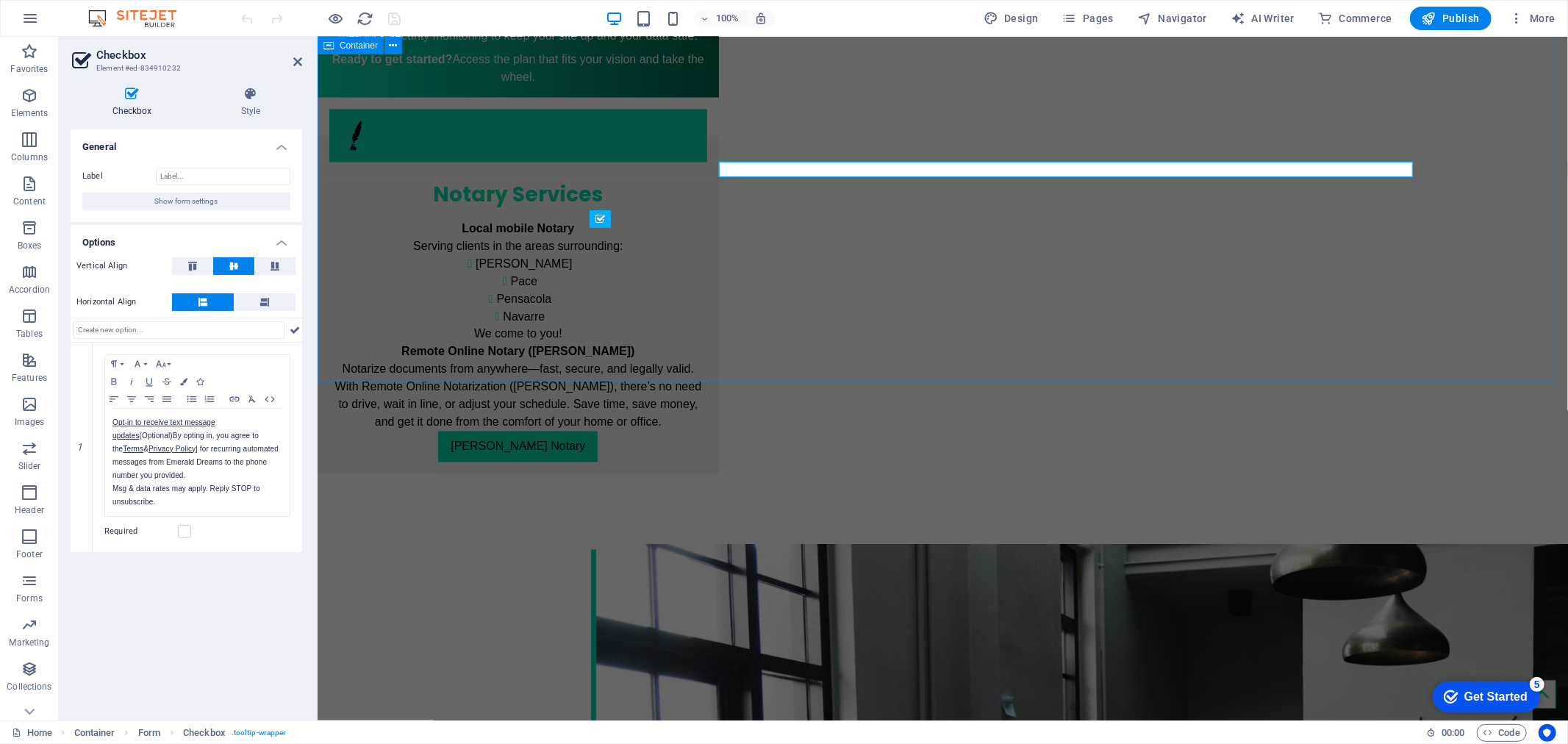
scroll to position [2133, 0]
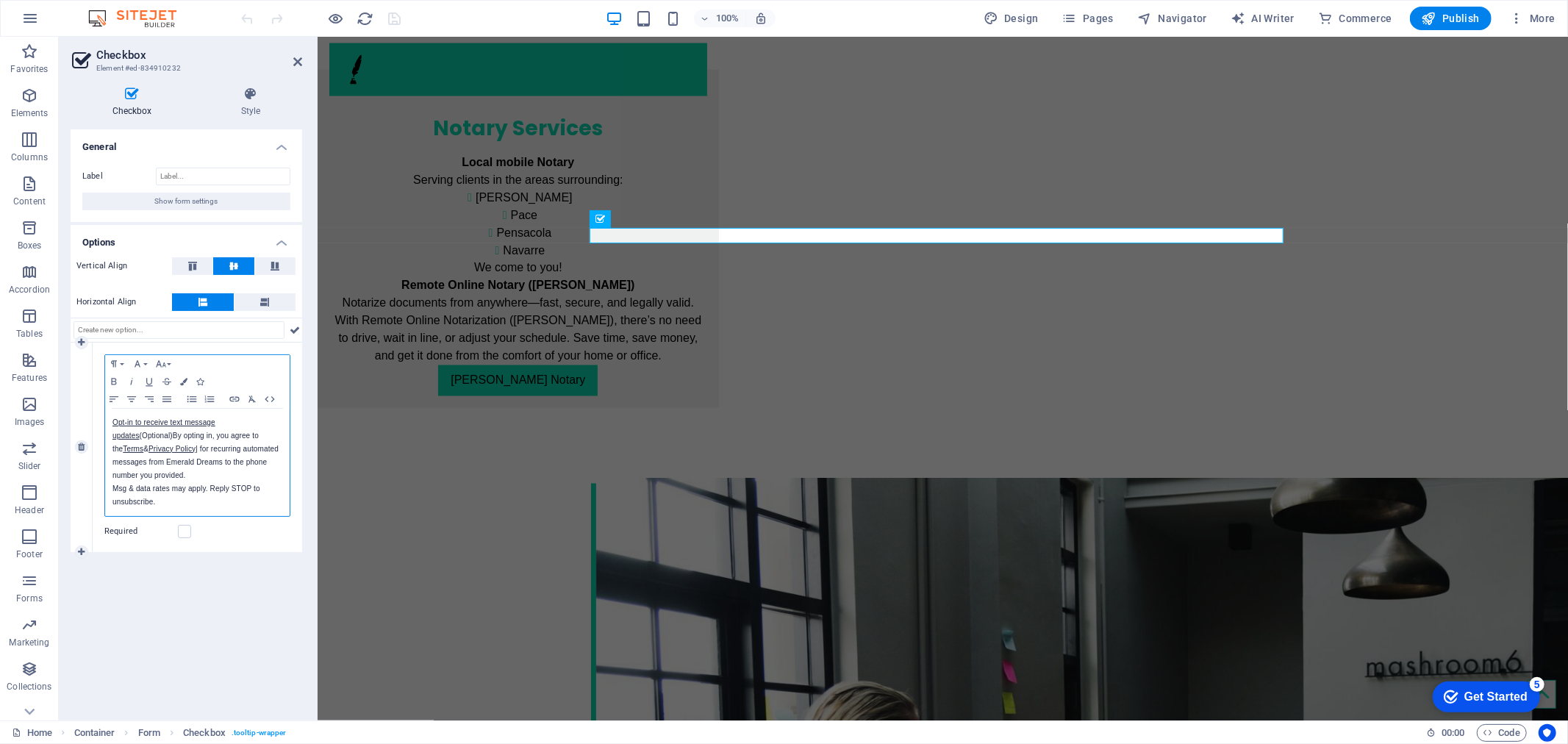
click at [238, 458] on span "By opting in, you agree to the Terms & Privacy Policy | for recurring automated…" at bounding box center [195, 469] width 166 height 75
drag, startPoint x: 111, startPoint y: 437, endPoint x: 195, endPoint y: 499, distance: 104.4
click at [195, 499] on div "Opt-in to receive text message updates (Optional) By opting in, you agree to th…" at bounding box center [197, 462] width 185 height 107
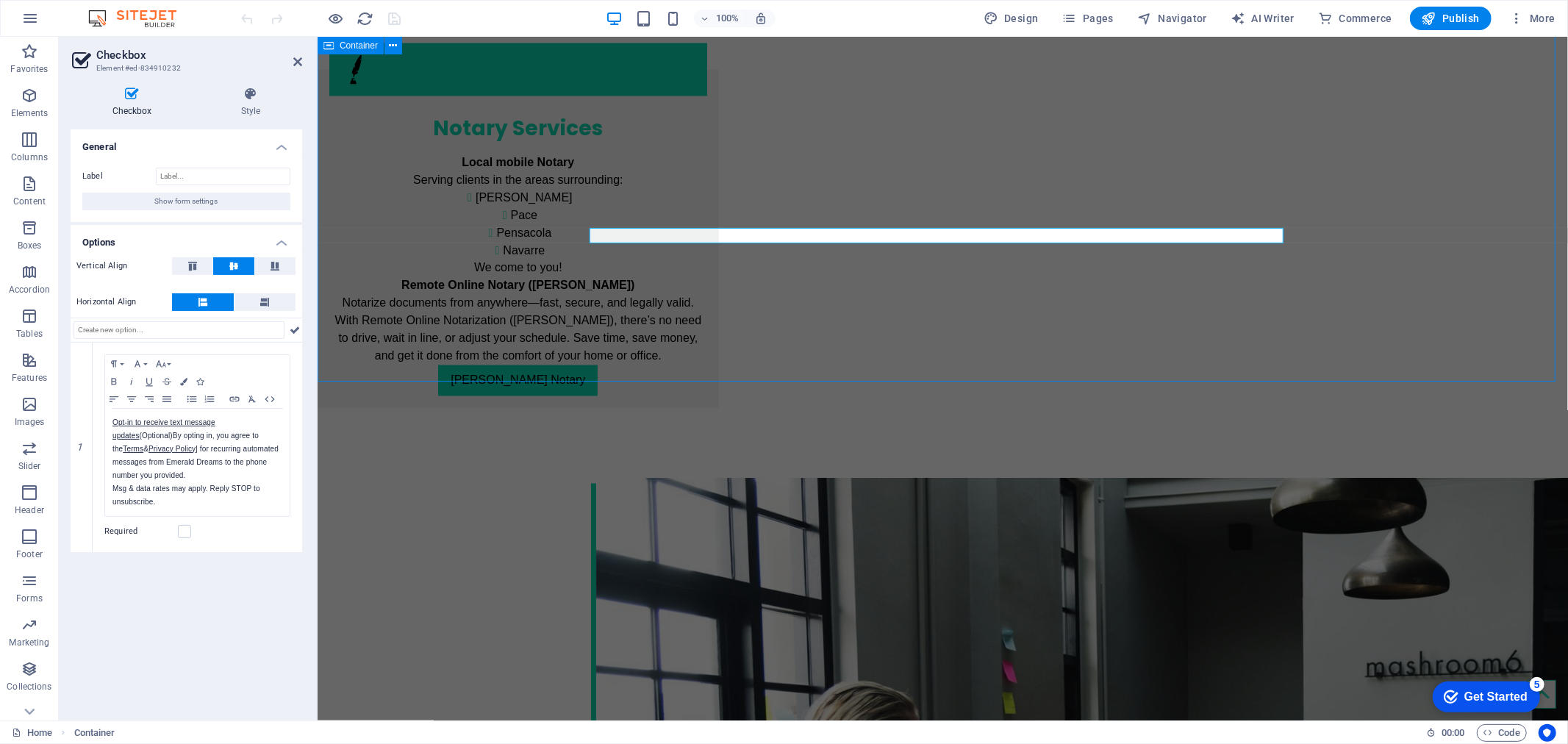
scroll to position [2067, 0]
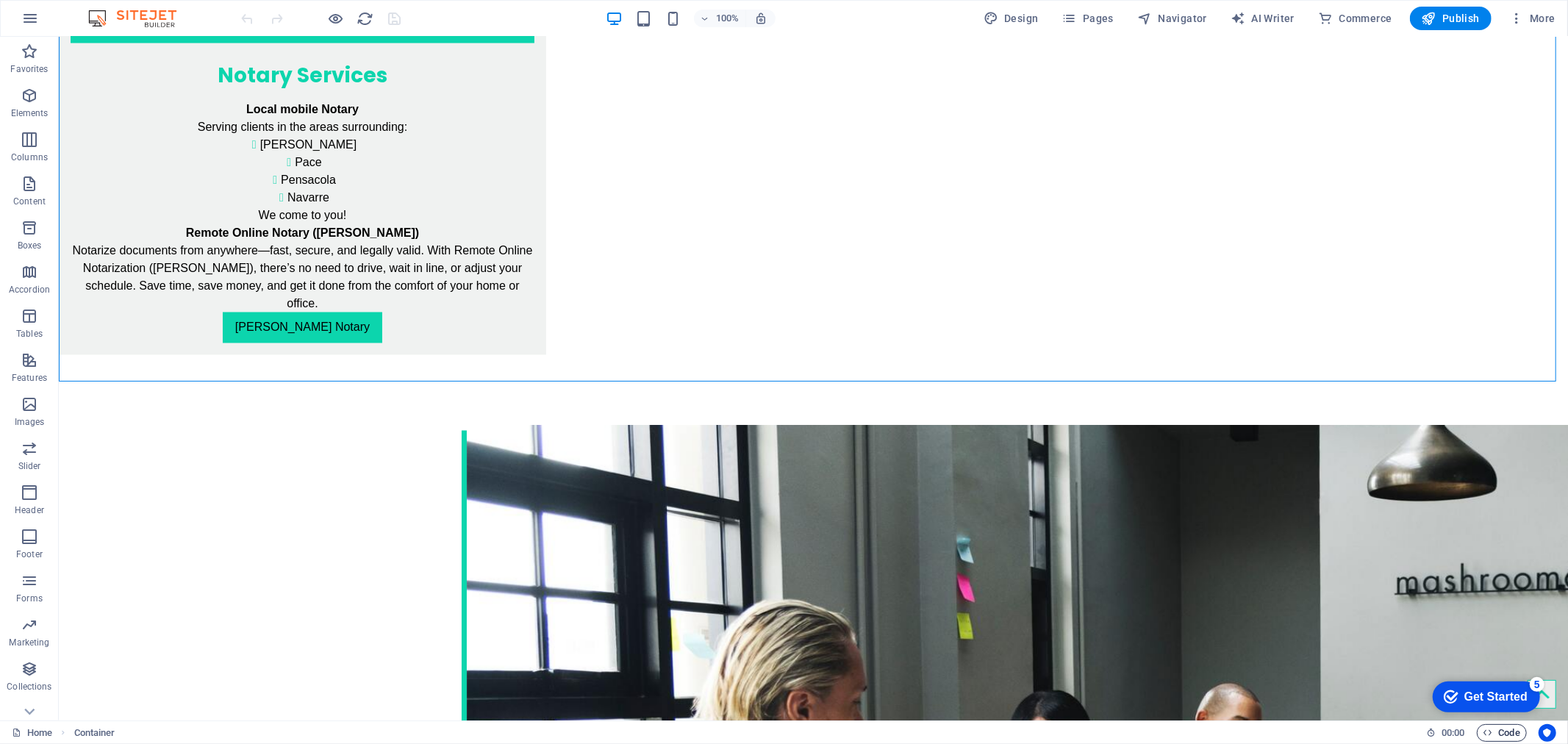
click at [1411, 669] on span "Code" at bounding box center [1501, 733] width 37 height 18
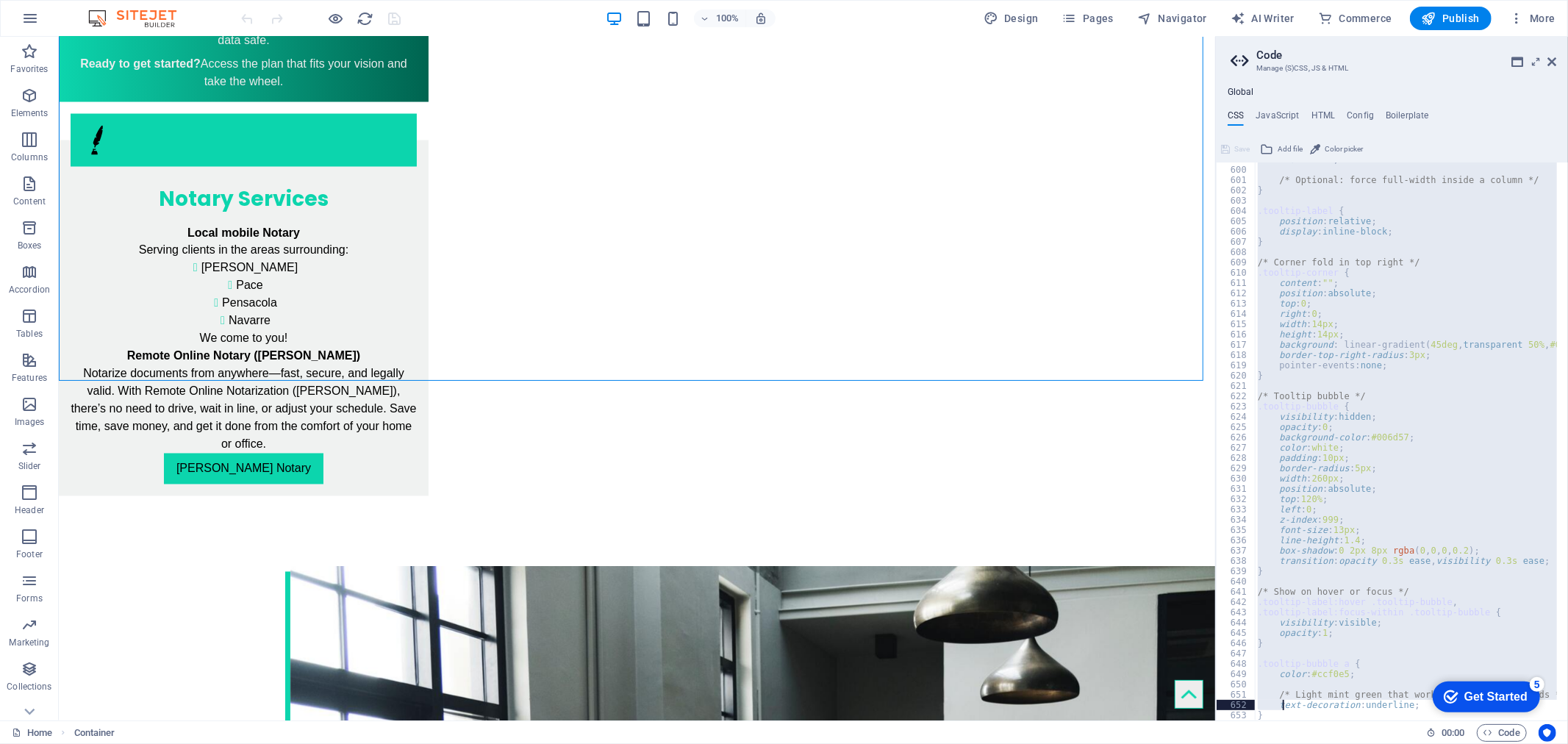
scroll to position [2108, 0]
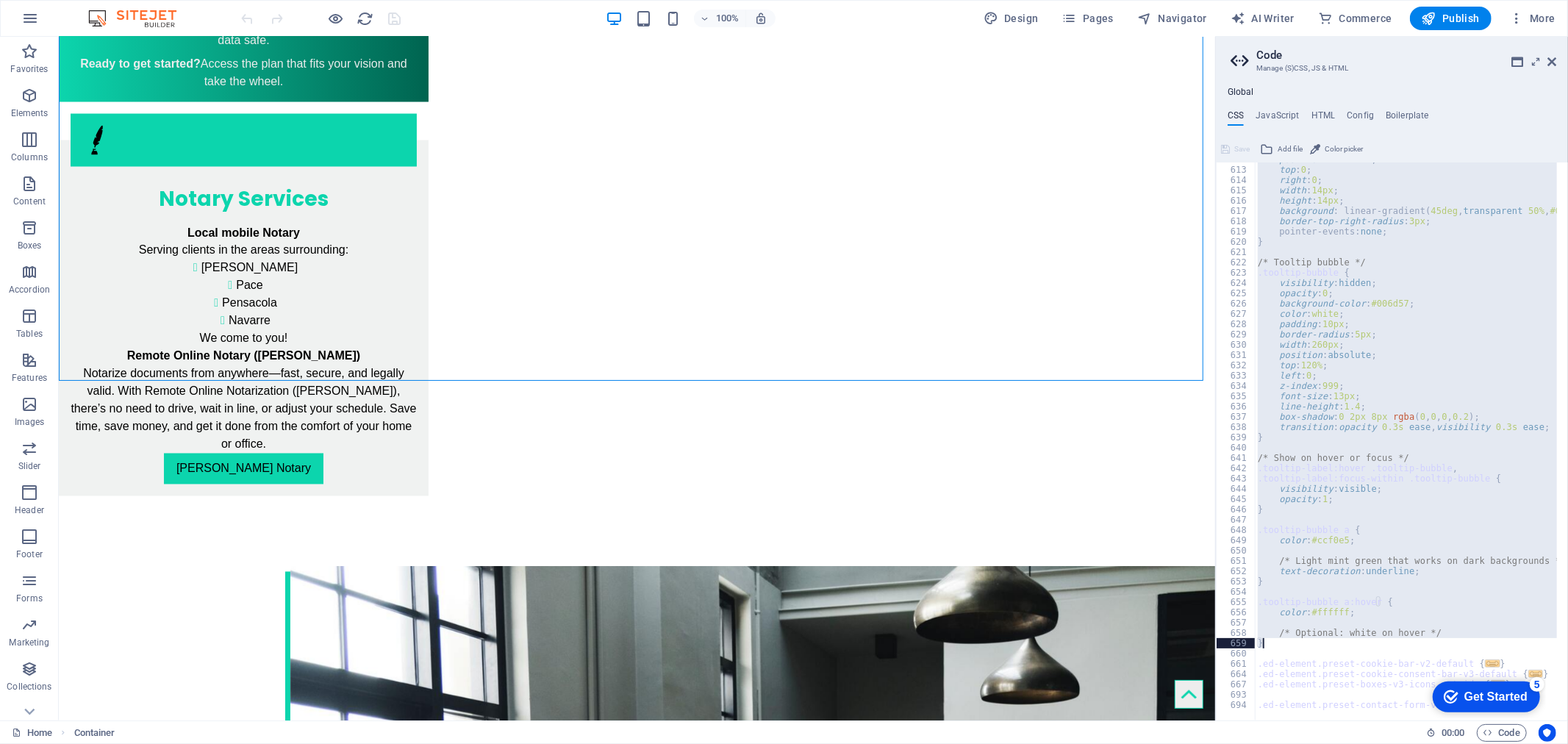
drag, startPoint x: 1259, startPoint y: 467, endPoint x: 1275, endPoint y: 645, distance: 178.7
click at [1275, 645] on div "position : absolute ; top : 0 ; right : 0 ; width : 14px ; height : 14px ; back…" at bounding box center [1427, 438] width 347 height 568
type textarea "/* Optional: white on hover */ }"
click at [1279, 116] on h4 "JavaScript" at bounding box center [1277, 119] width 43 height 16
type textarea "/* JS for preset "Counter V2" */"
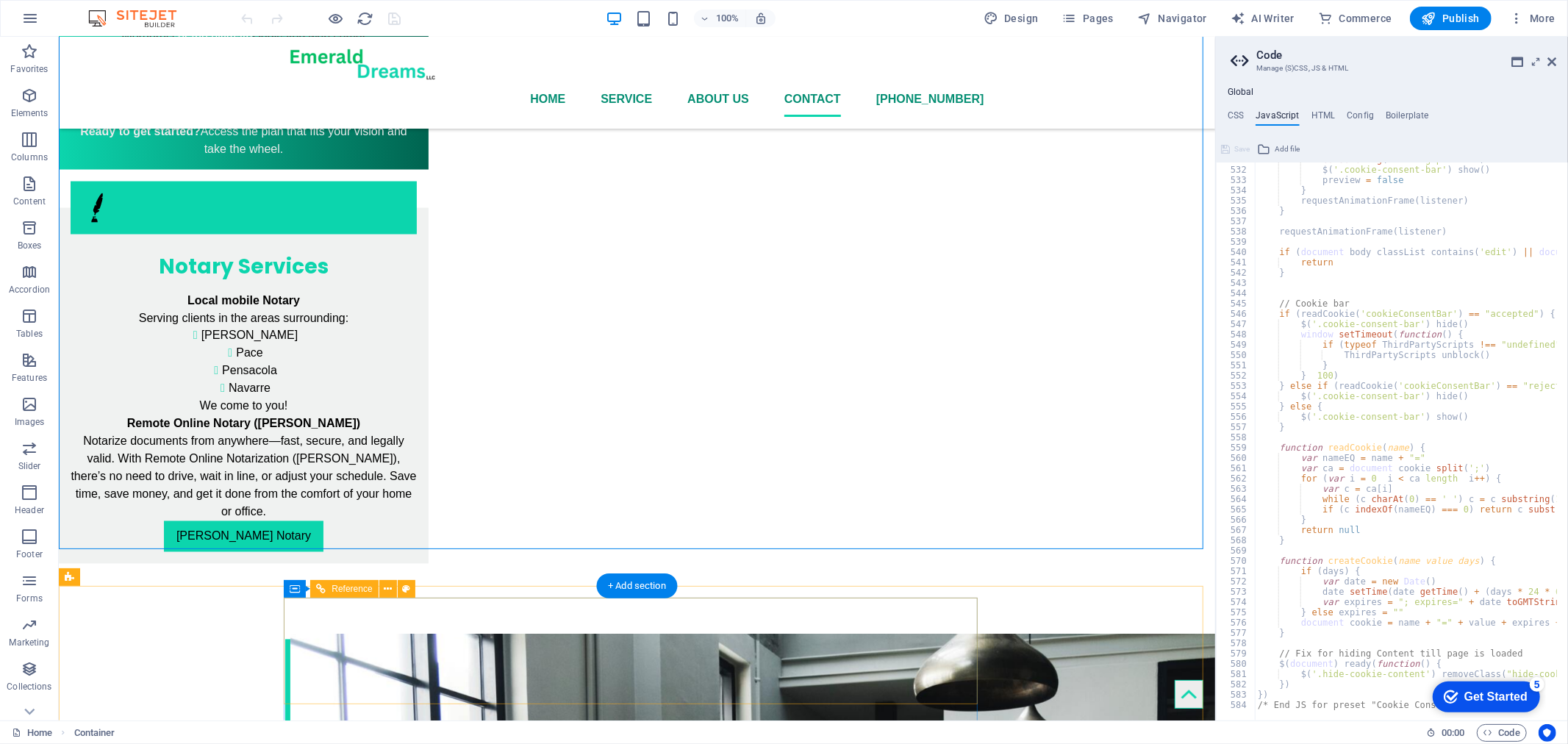
scroll to position [1824, 0]
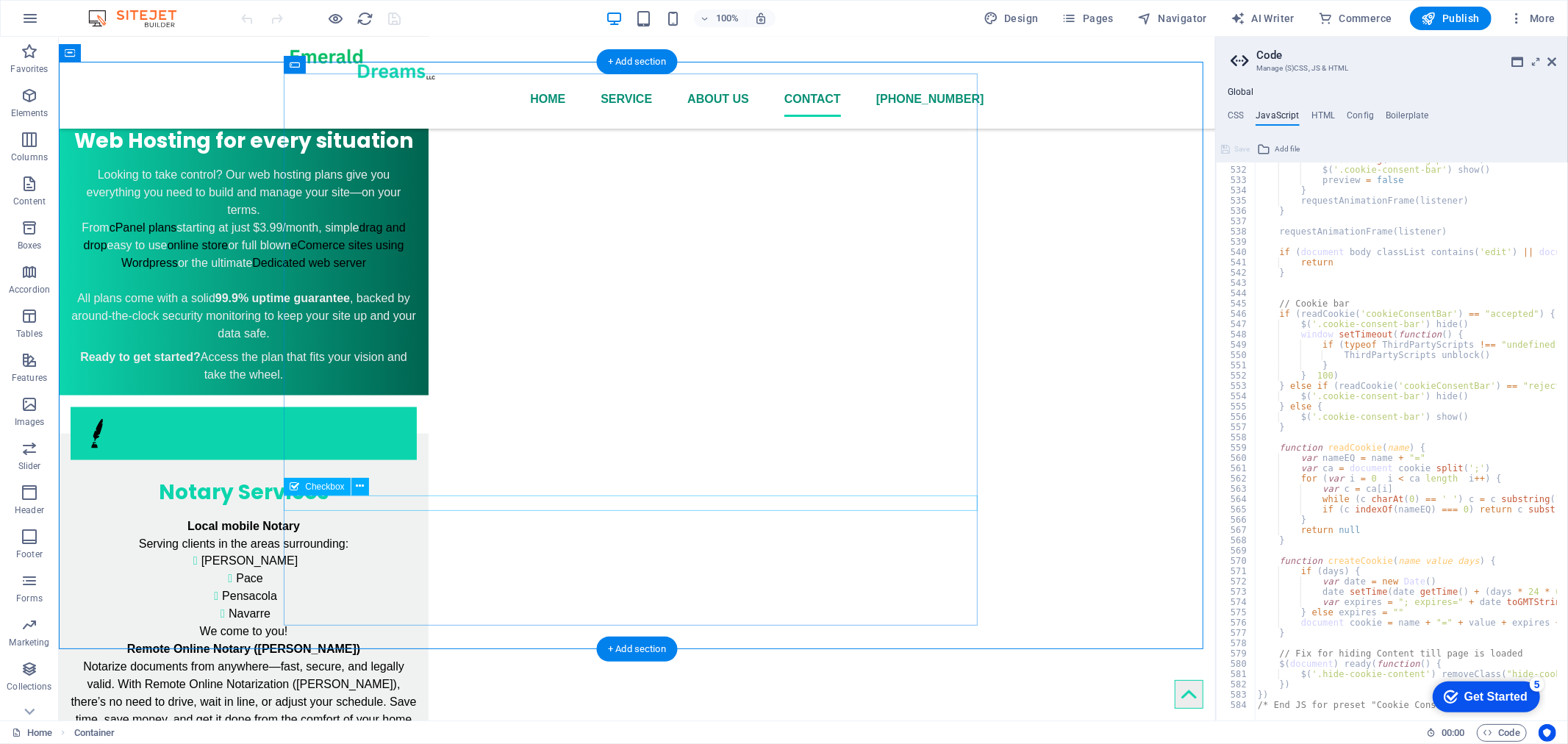
click div "Opt-in to receive text message updates (Optional) By opting in, you agree to th…"
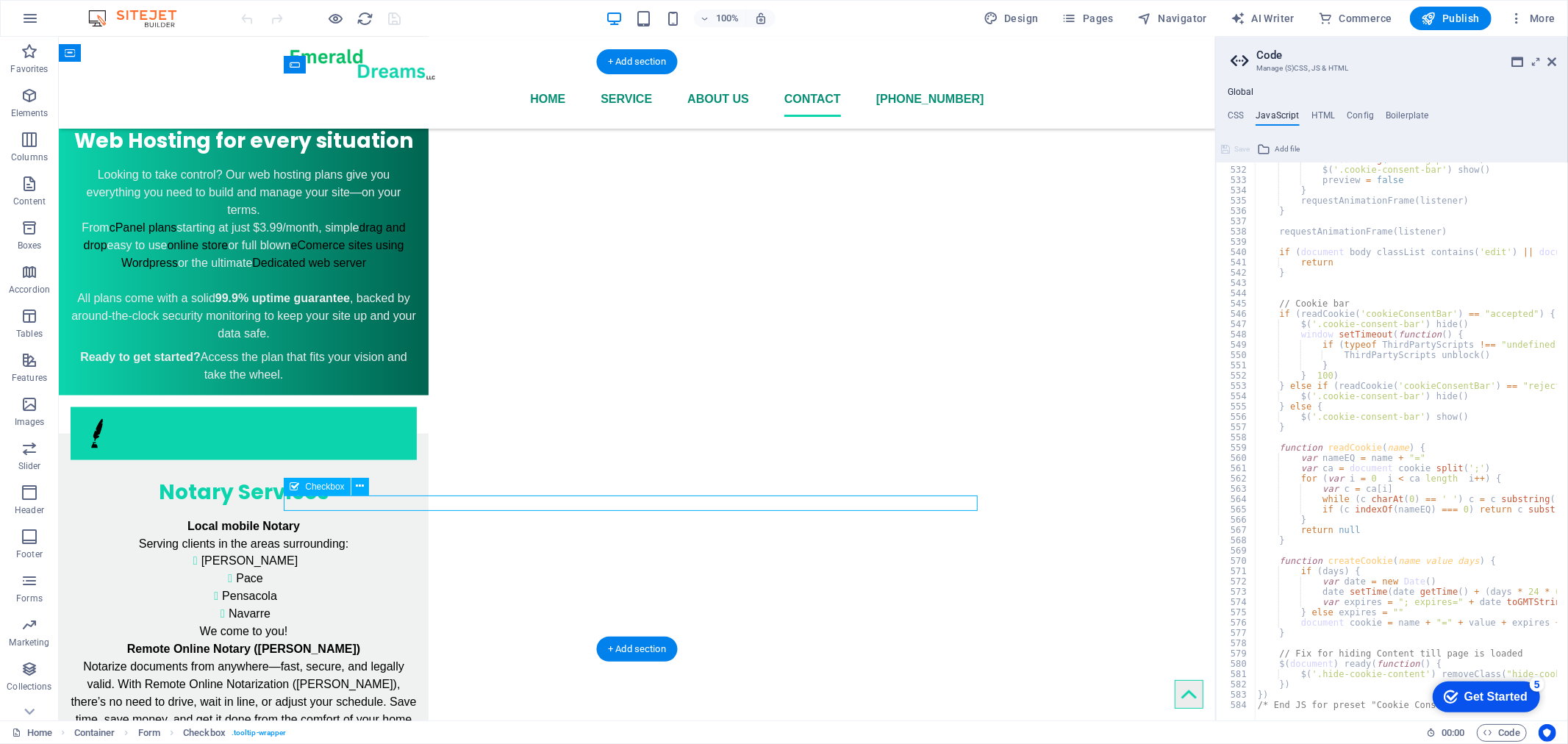
click div "Opt-in to receive text message updates (Optional) By opting in, you agree to th…"
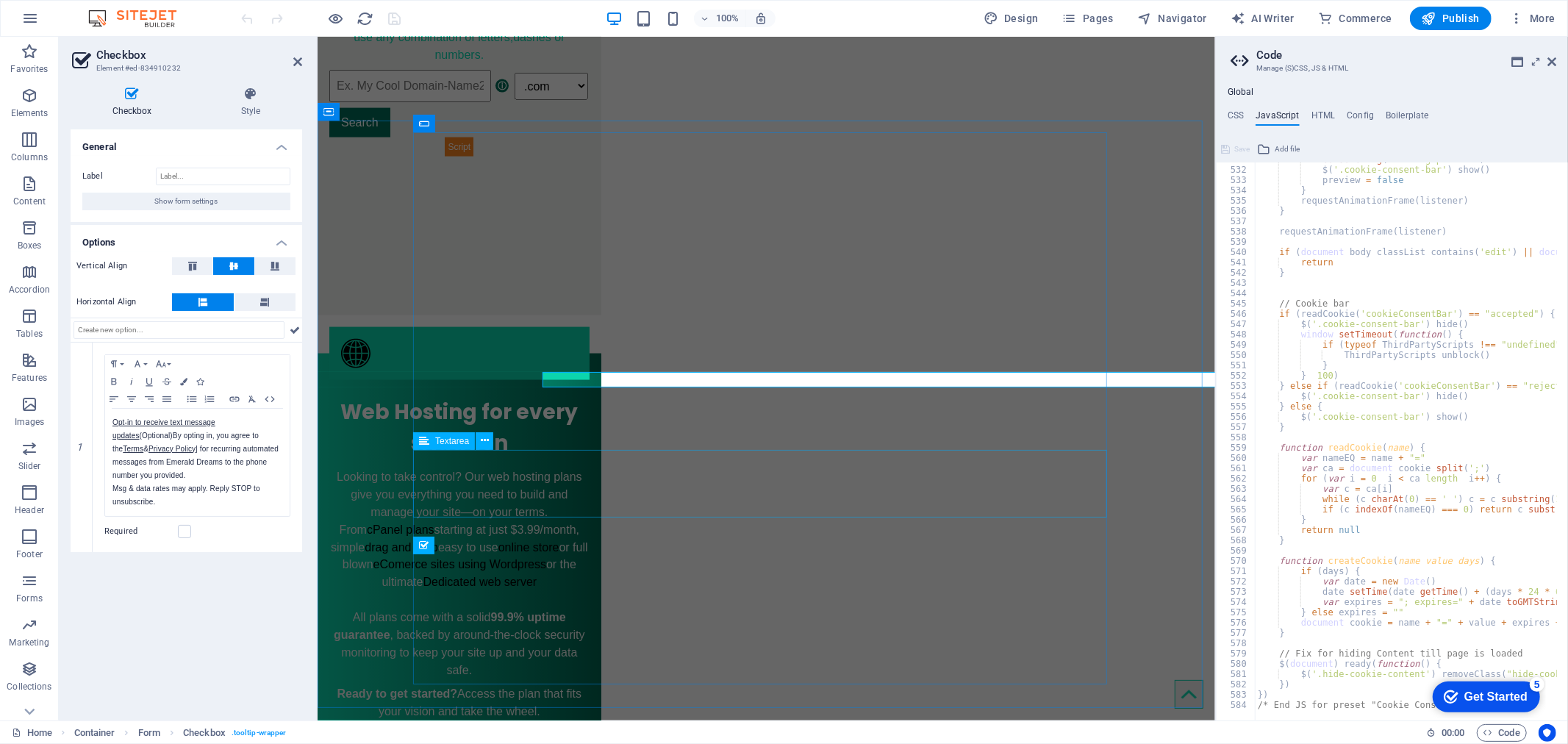
scroll to position [1947, 0]
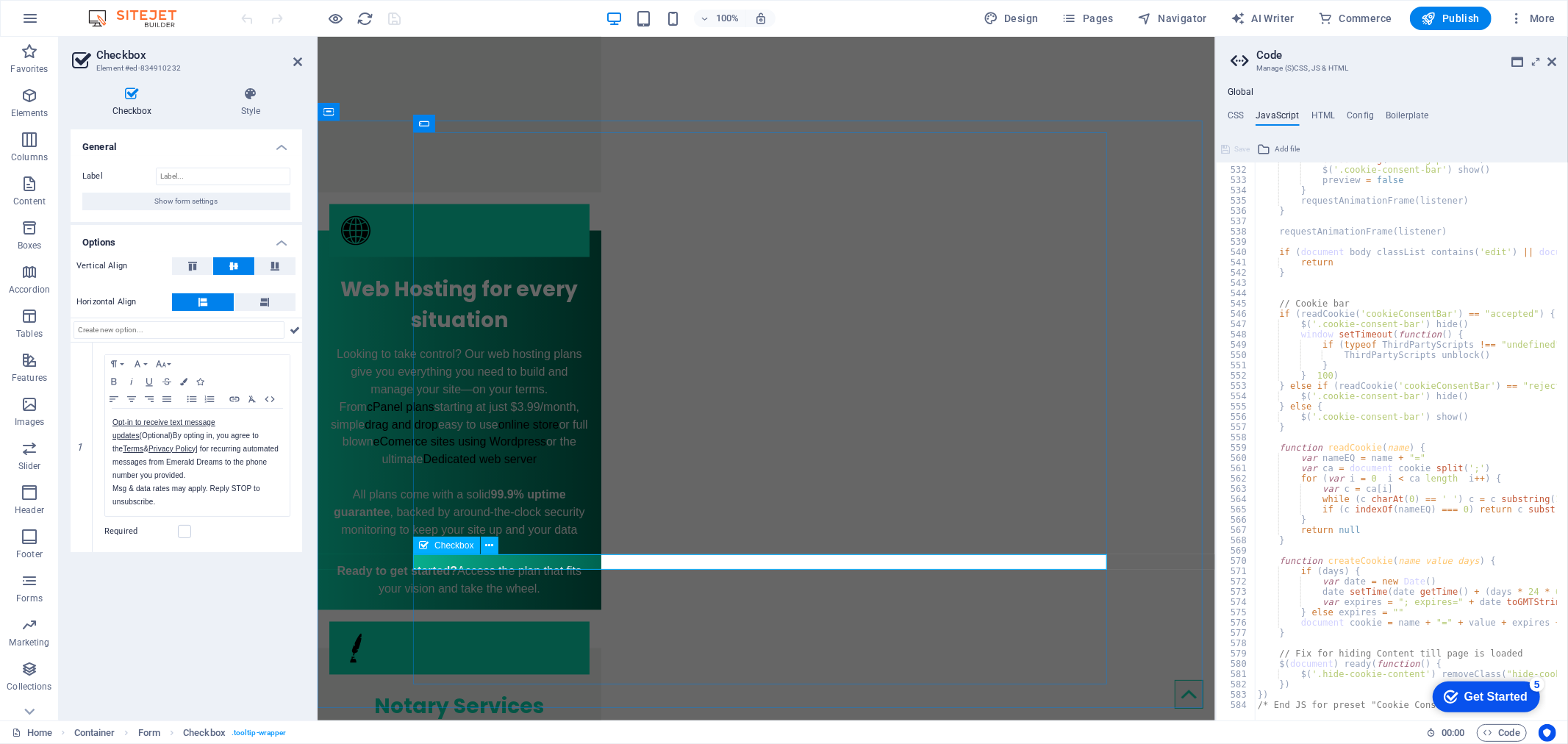
click div "Opt-in to receive text message updates (Optional) By opting in, you agree to th…"
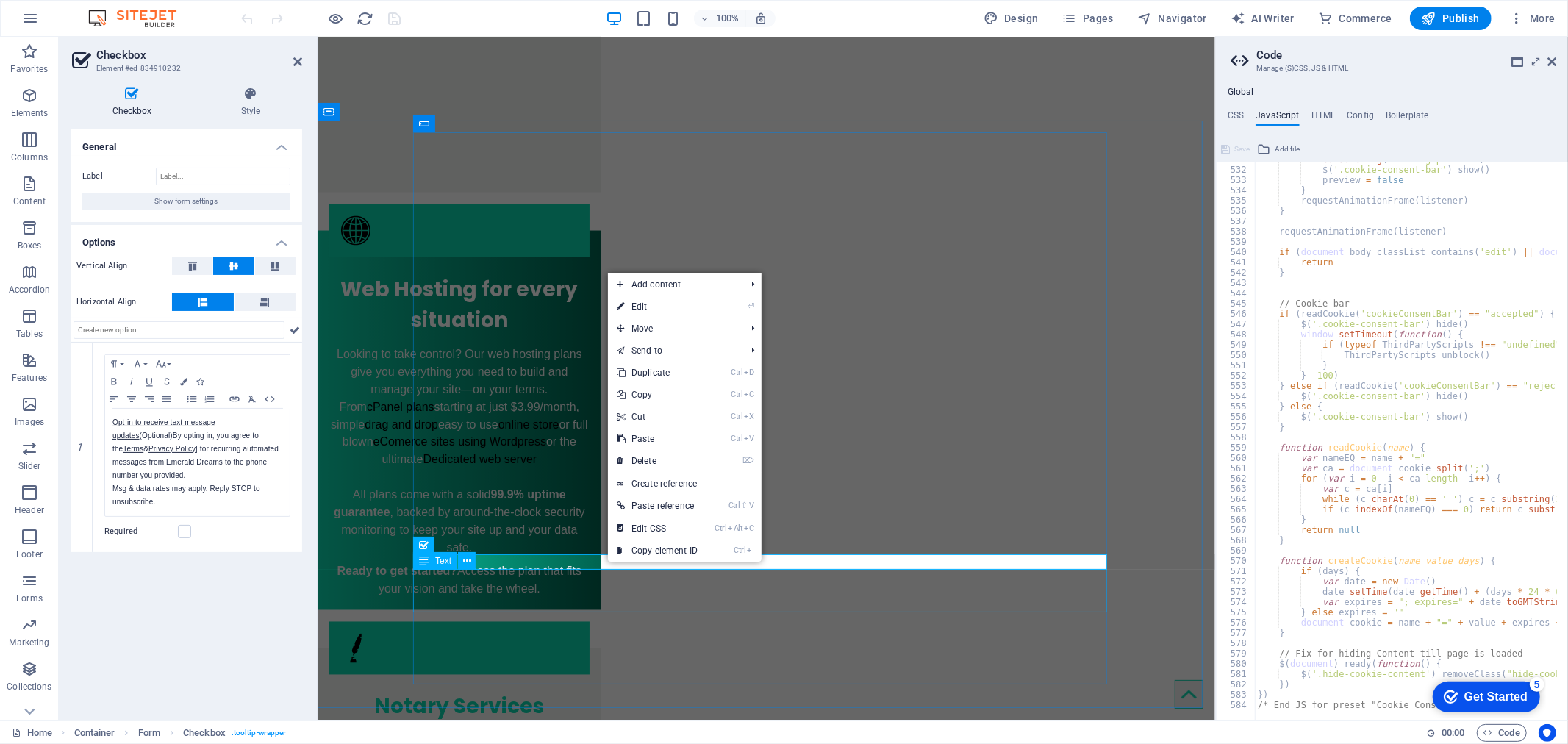
click div "By providing your cell phone number and checking the opt in checkbox, you agree…"
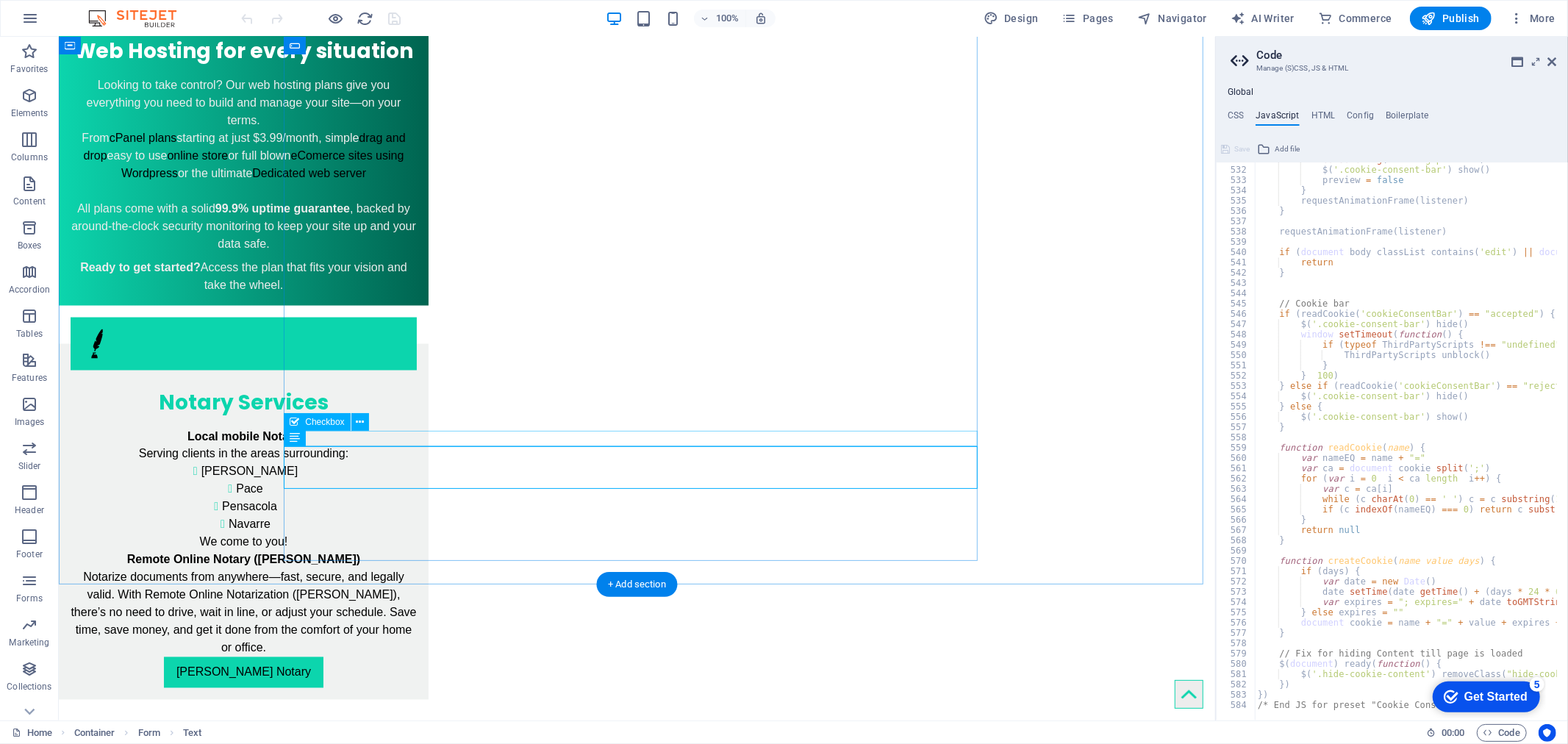
click div "Opt-in to receive text message updates (Optional) By opting in, you agree to th…"
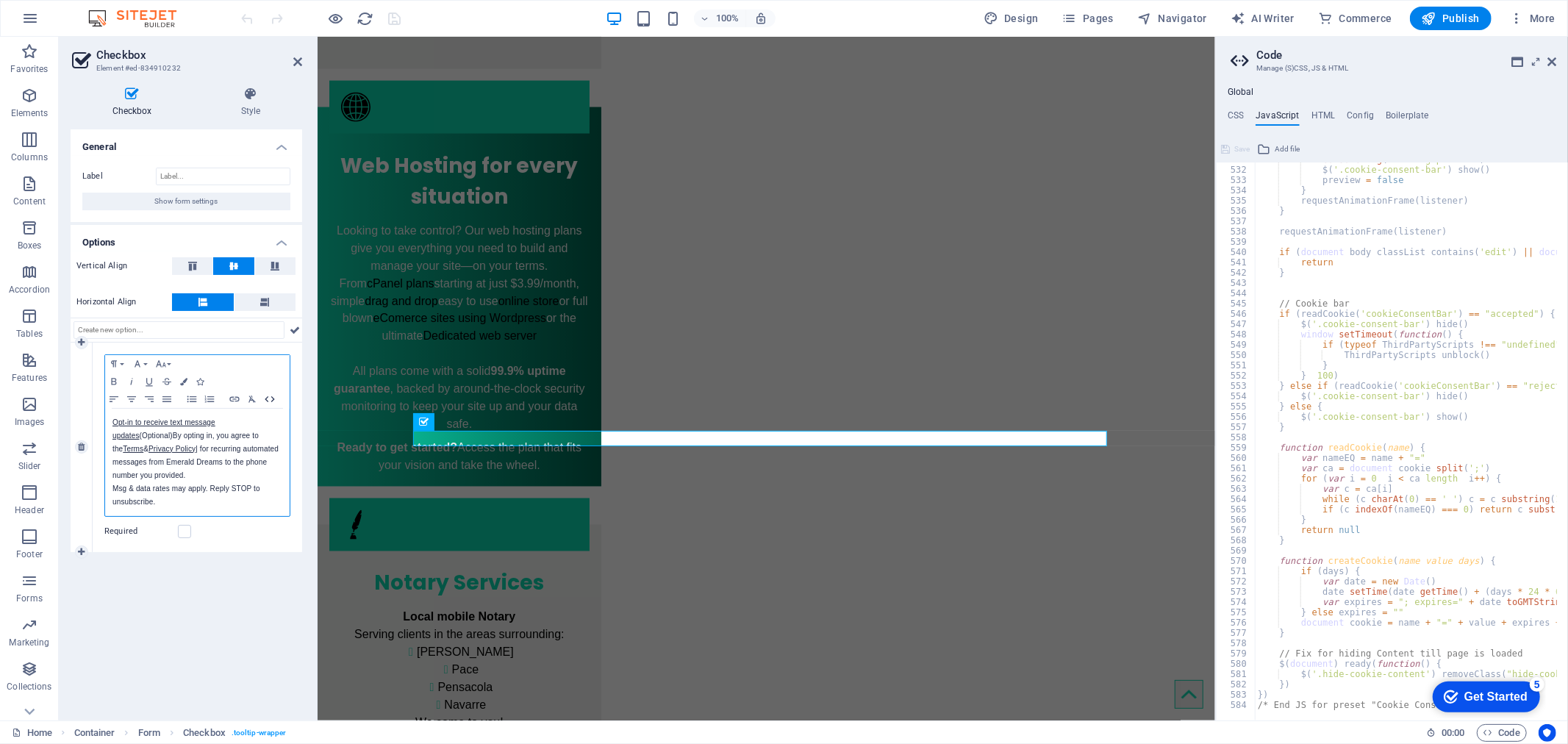
click at [266, 401] on icon "button" at bounding box center [270, 400] width 18 height 12
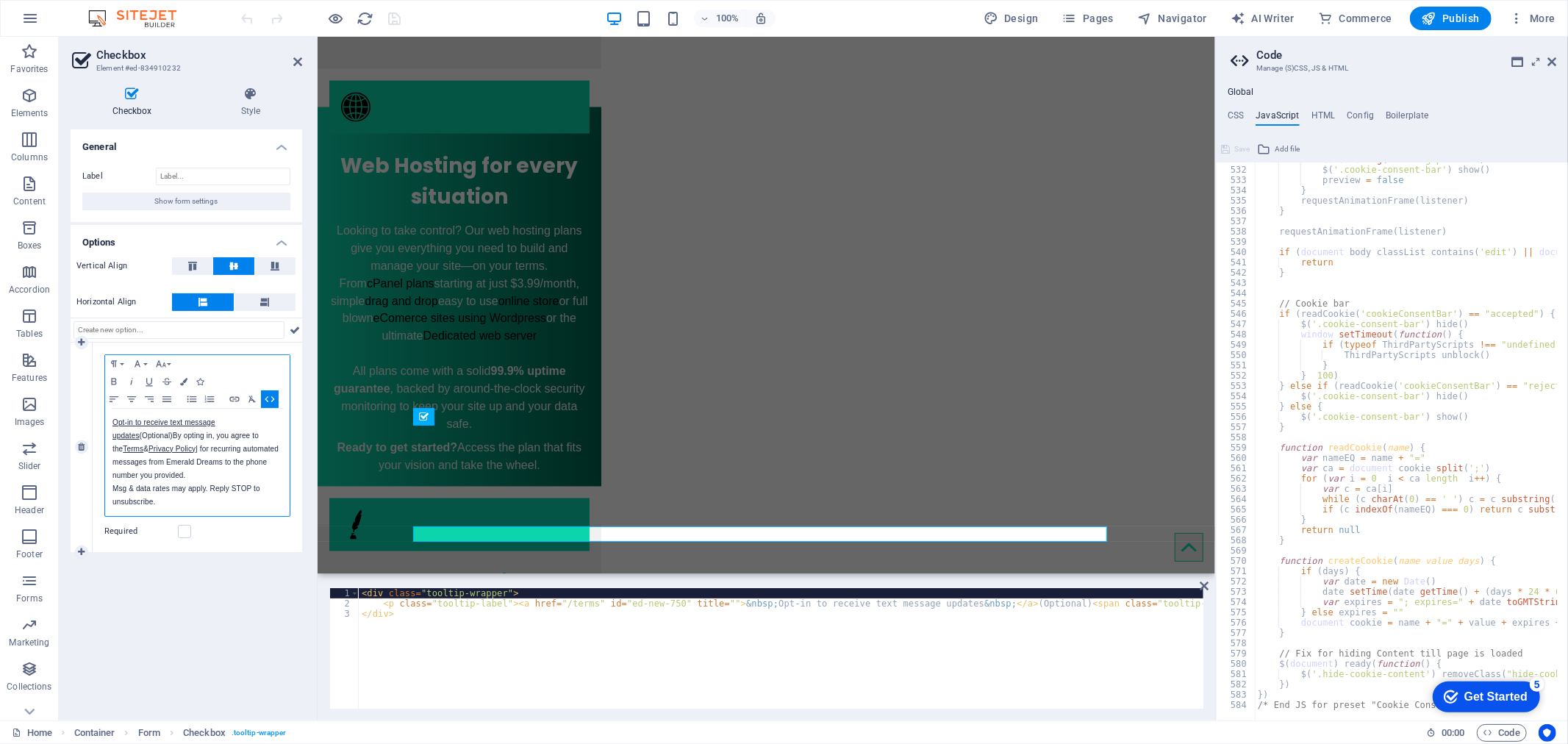
scroll to position [1975, 0]
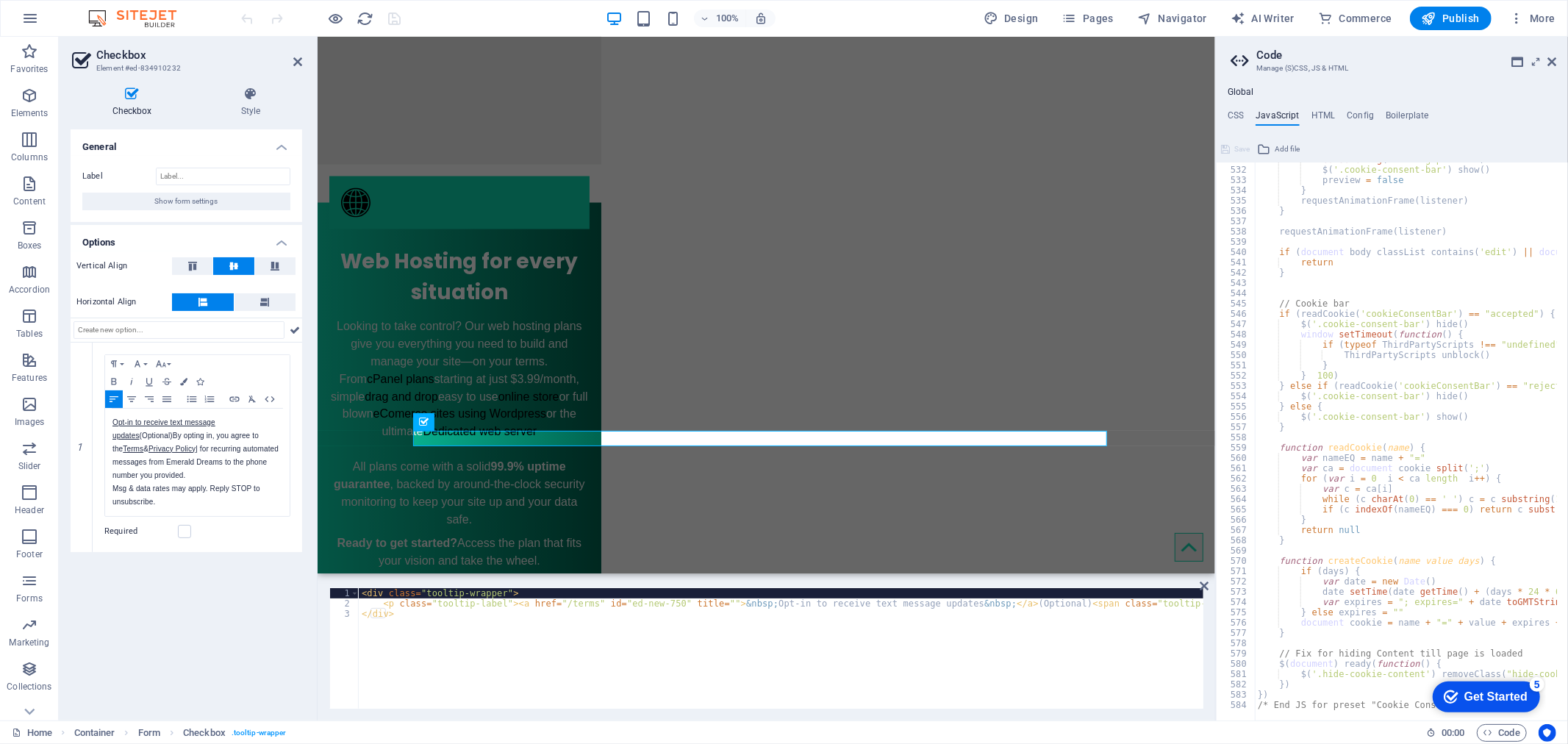
type textarea "<div class="tooltip-wrapper">"
drag, startPoint x: 519, startPoint y: 592, endPoint x: 358, endPoint y: 588, distance: 161.0
click at [358, 588] on div "< div class = "tooltip-wrapper" > < p class = "tooltip-label" > < a href = "/te…" at bounding box center [1514, 658] width 2311 height 139
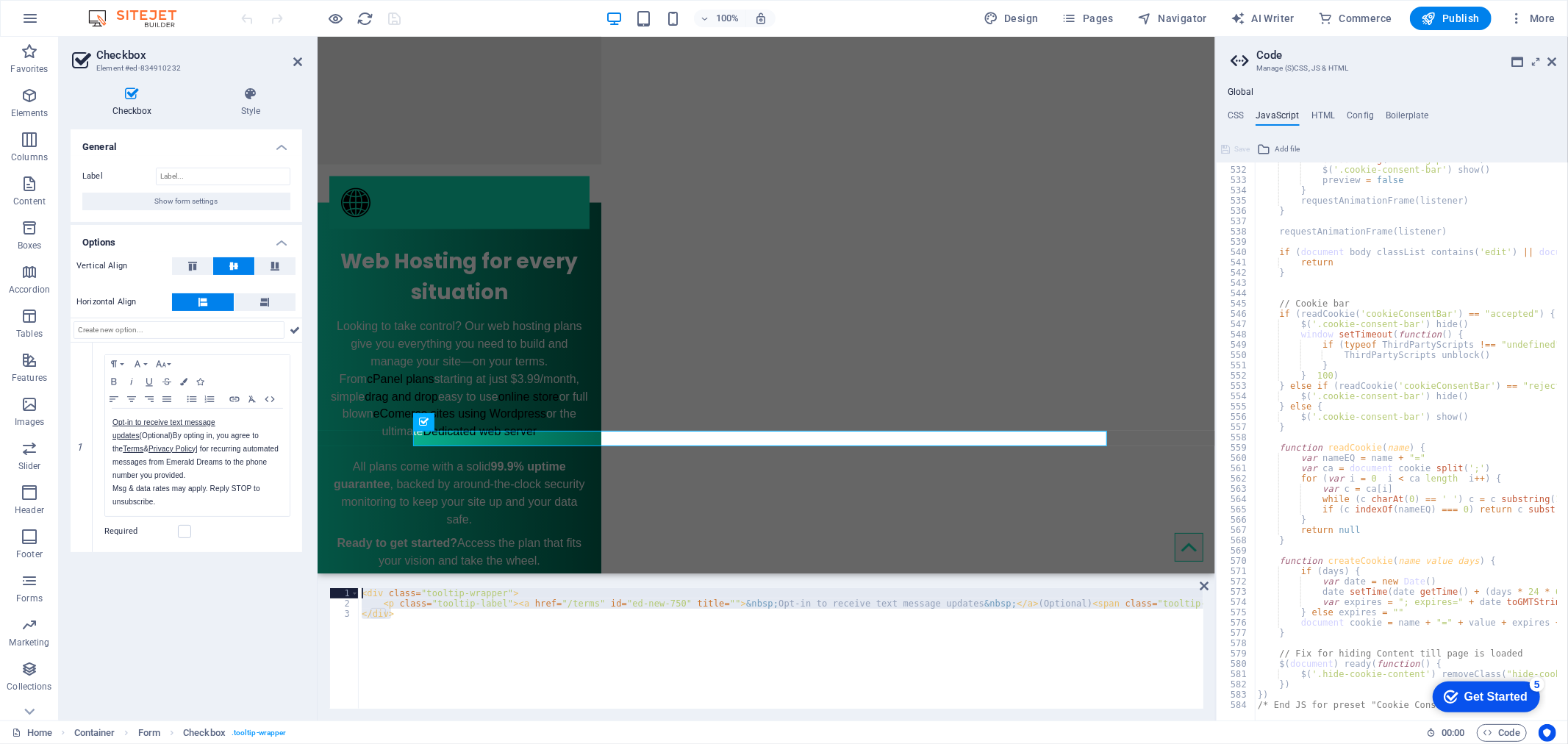
drag, startPoint x: 437, startPoint y: 640, endPoint x: 333, endPoint y: 577, distance: 121.6
click at [333, 577] on div "<div class="tooltip-wrapper"> 1 2 3 < div class = "tooltip-wrapper" > < p class…" at bounding box center [766, 648] width 897 height 144
click at [581, 625] on div "< div class = "tooltip-wrapper" > < p class = "tooltip-label" > < a href = "/te…" at bounding box center [780, 649] width 844 height 121
type textarea "</div>"
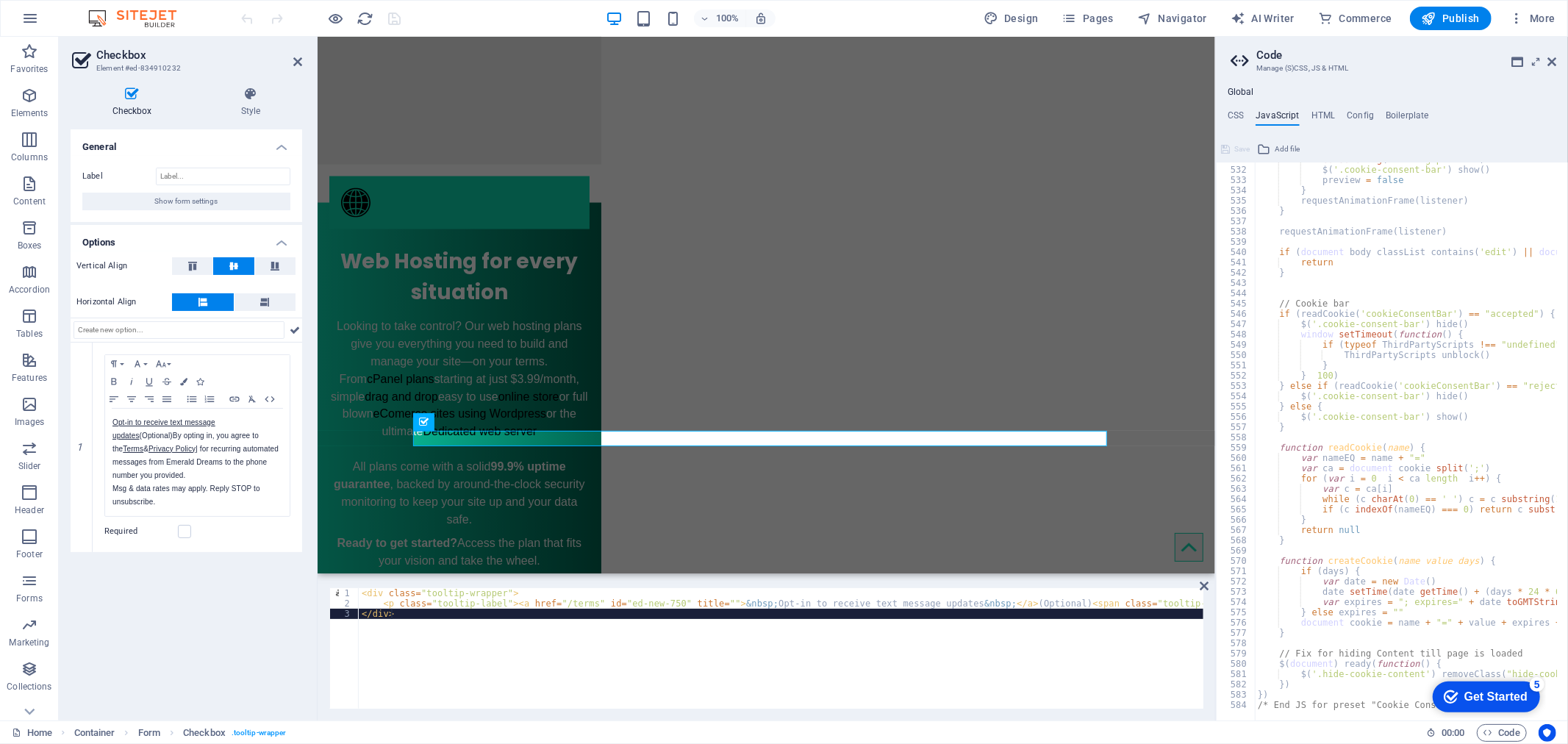
click at [475, 611] on div "< div class = "tooltip-wrapper" > < p class = "tooltip-label" > < a href = "/te…" at bounding box center [1514, 658] width 2311 height 139
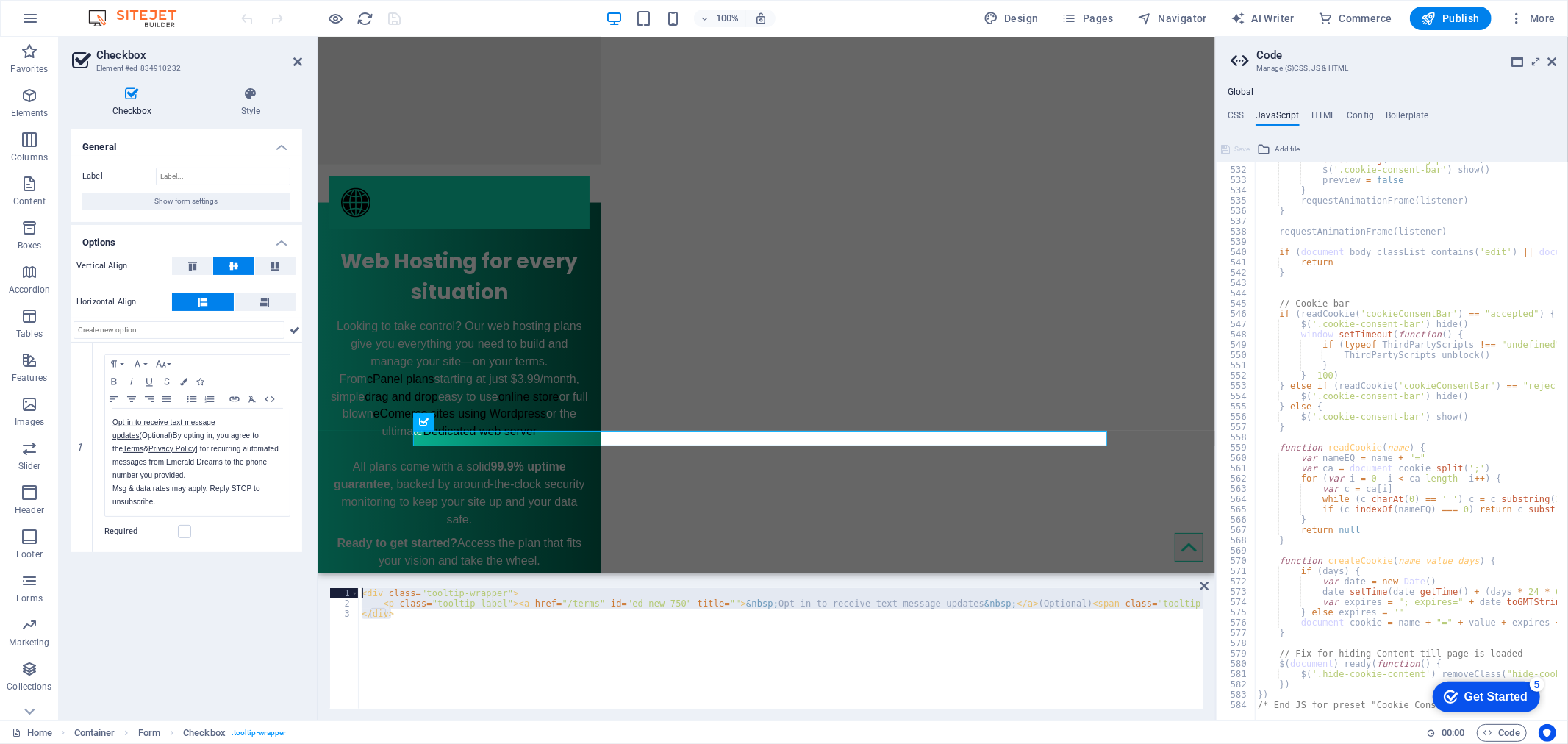
drag, startPoint x: 475, startPoint y: 611, endPoint x: 360, endPoint y: 590, distance: 116.9
click at [360, 590] on div "< div class = "tooltip-wrapper" > < p class = "tooltip-label" > < a href = "/te…" at bounding box center [1514, 658] width 2311 height 139
click at [457, 648] on div "< div class = "tooltip-wrapper" > < p class = "tooltip-label" > < a href = "/te…" at bounding box center [780, 649] width 844 height 121
type textarea "</div>"
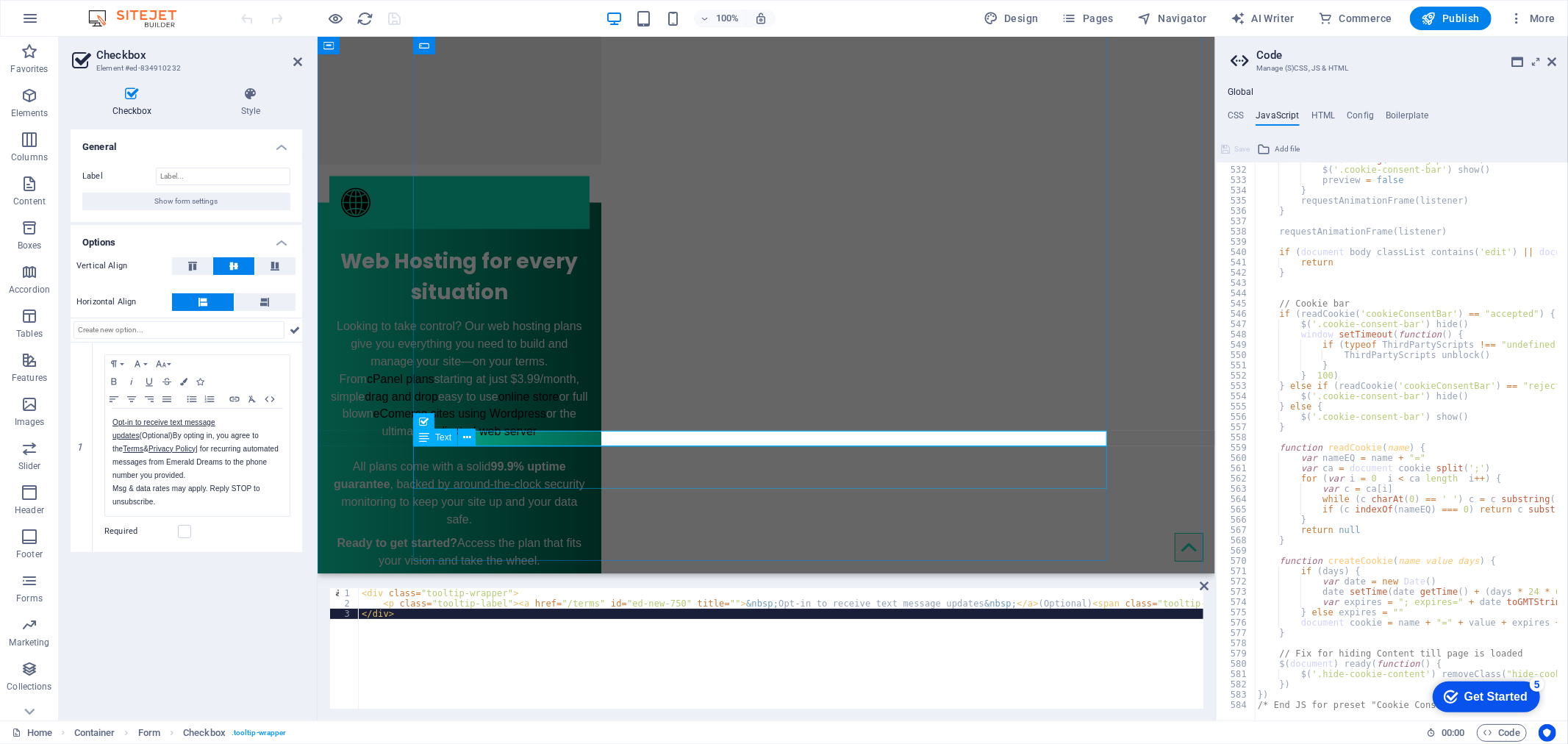
click div "By providing your cell phone number and checking the opt in checkbox, you agree…"
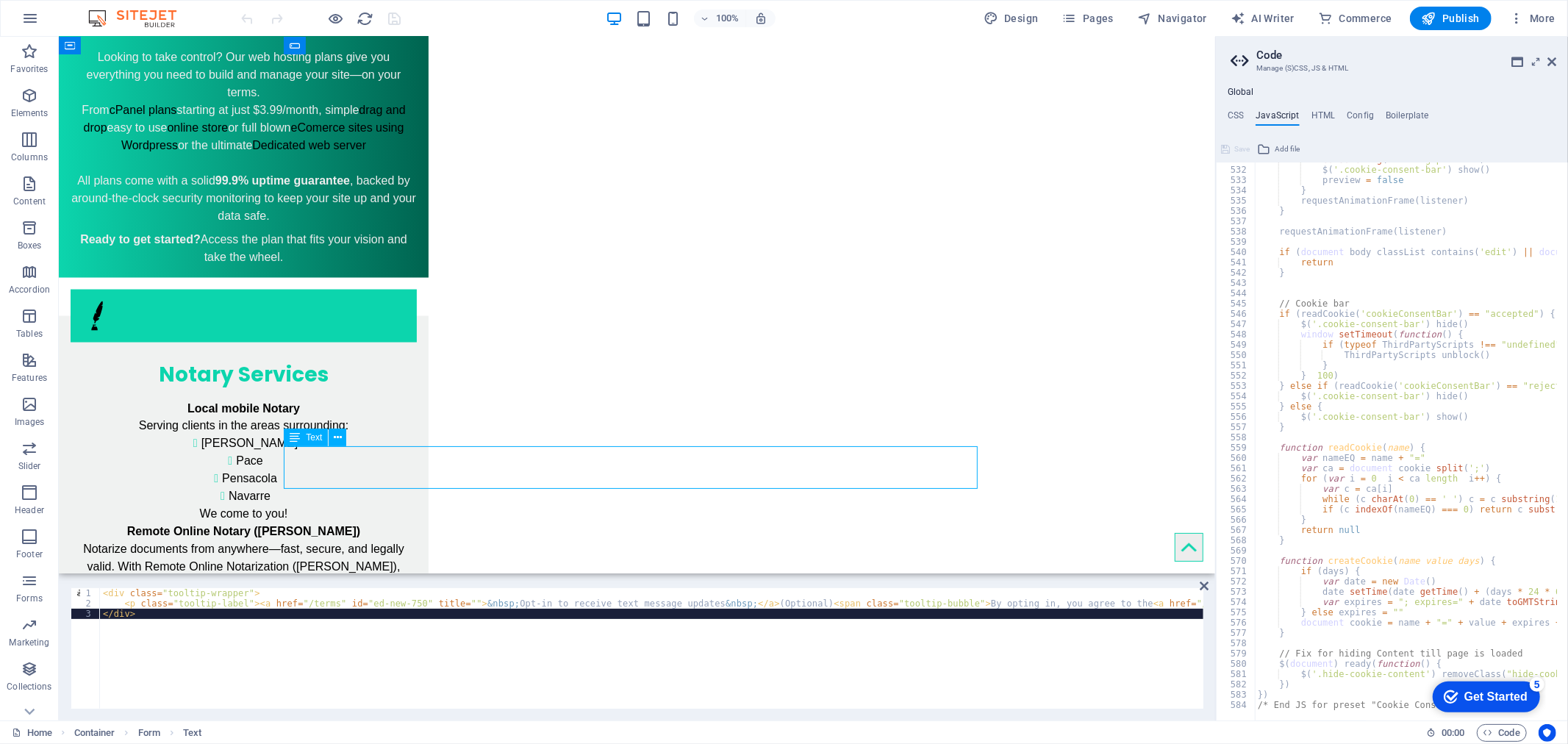
scroll to position [1851, 0]
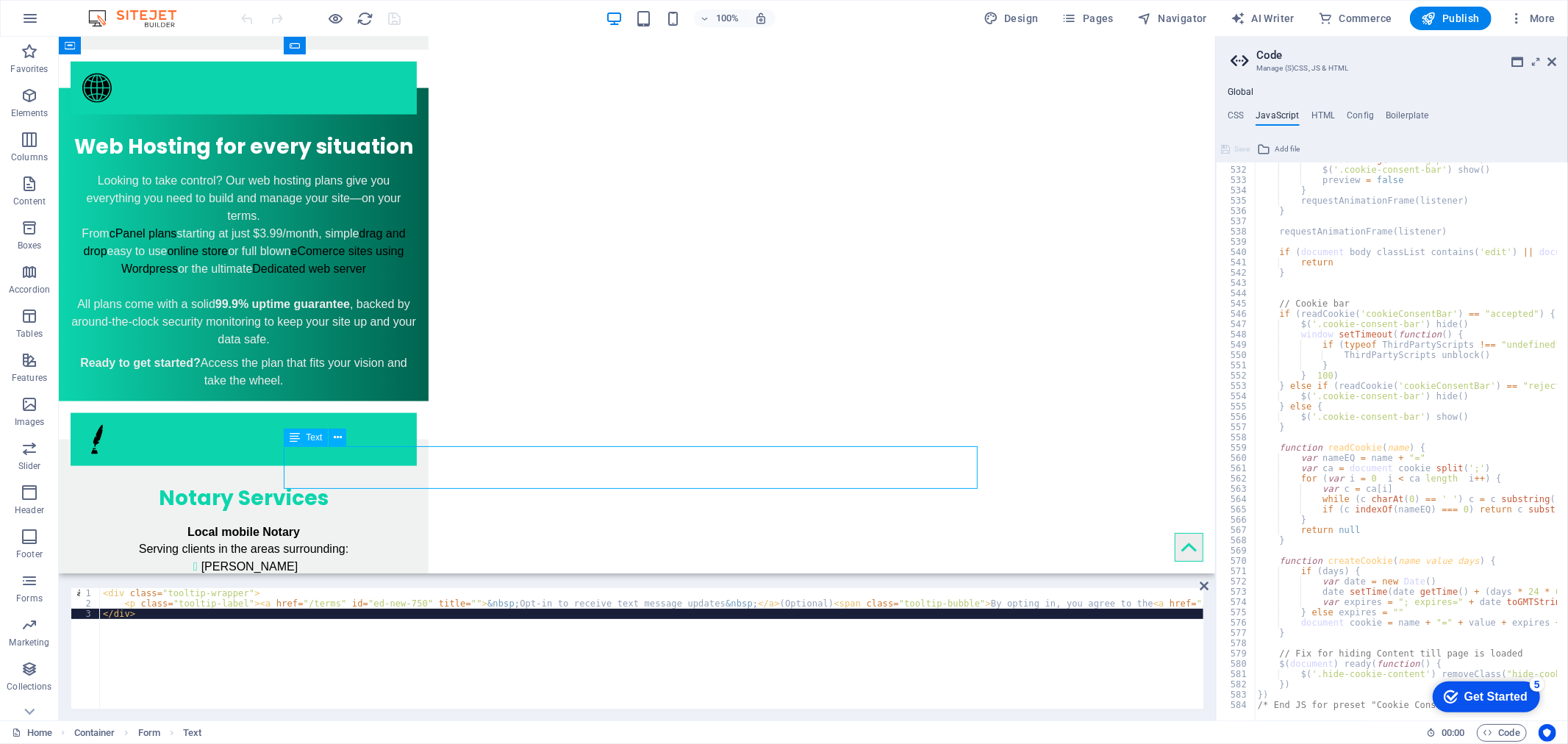
click div "By providing your cell phone number and checking the opt in checkbox, you agree…"
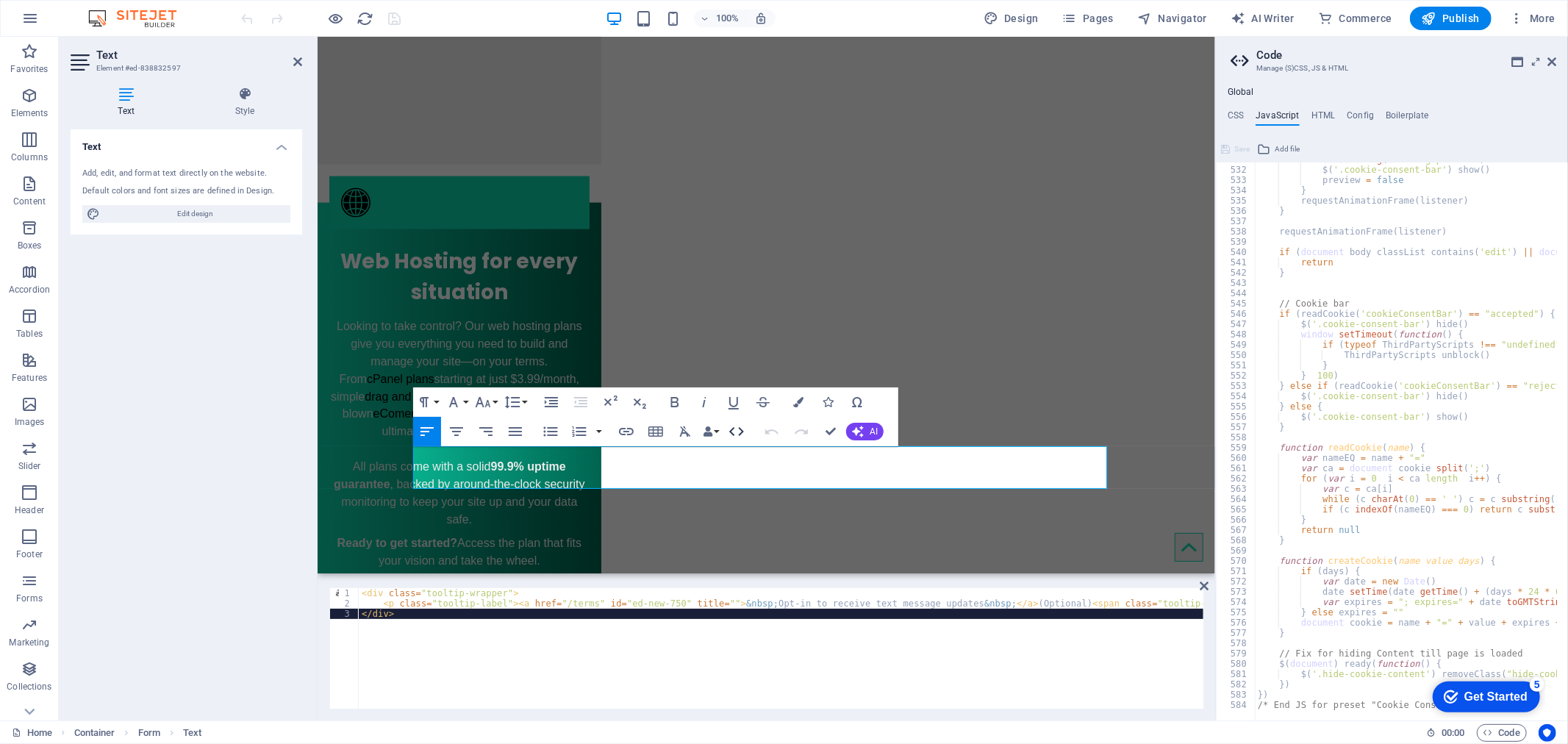
click at [736, 434] on icon "button" at bounding box center [736, 432] width 18 height 18
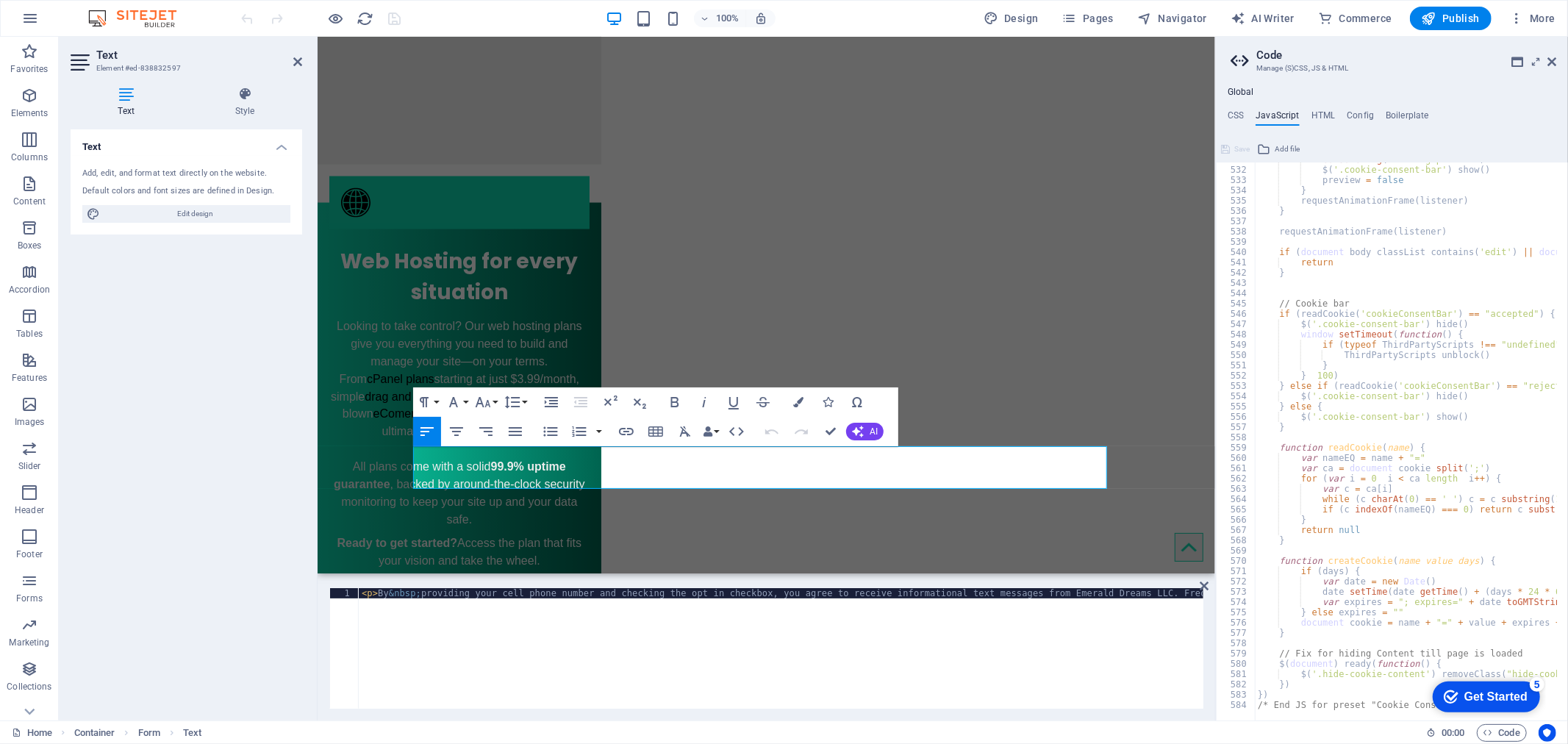
type textarea "<p>By &nbsp;providing your cell phone number and checking the opt in checkbox, …"
click at [364, 596] on div "< p > By &nbsp; providing your cell phone number and checking the opt in checkb…" at bounding box center [984, 658] width 1253 height 139
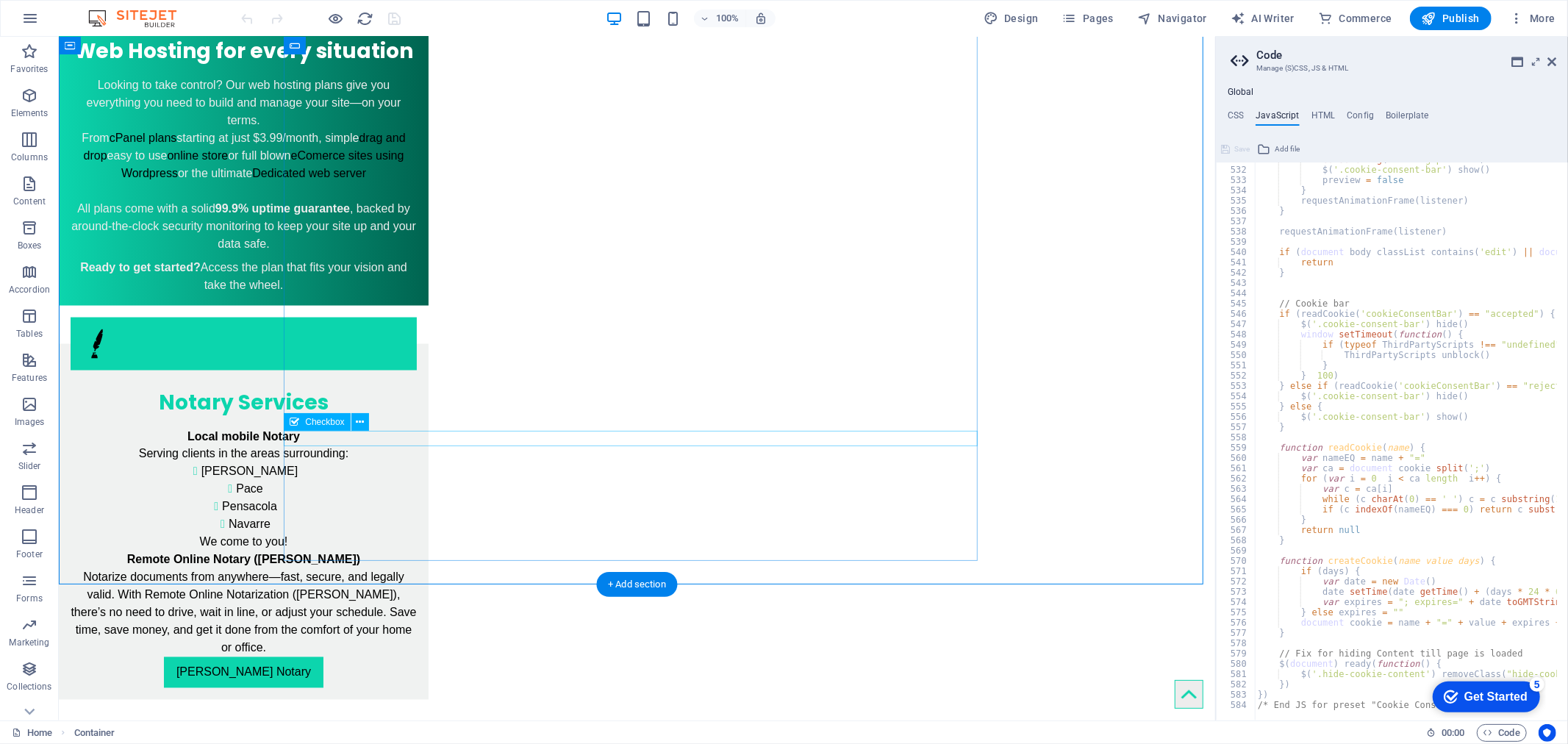
click div "Opt-in to receive text message updates (Optional) By opting in, you agree to th…"
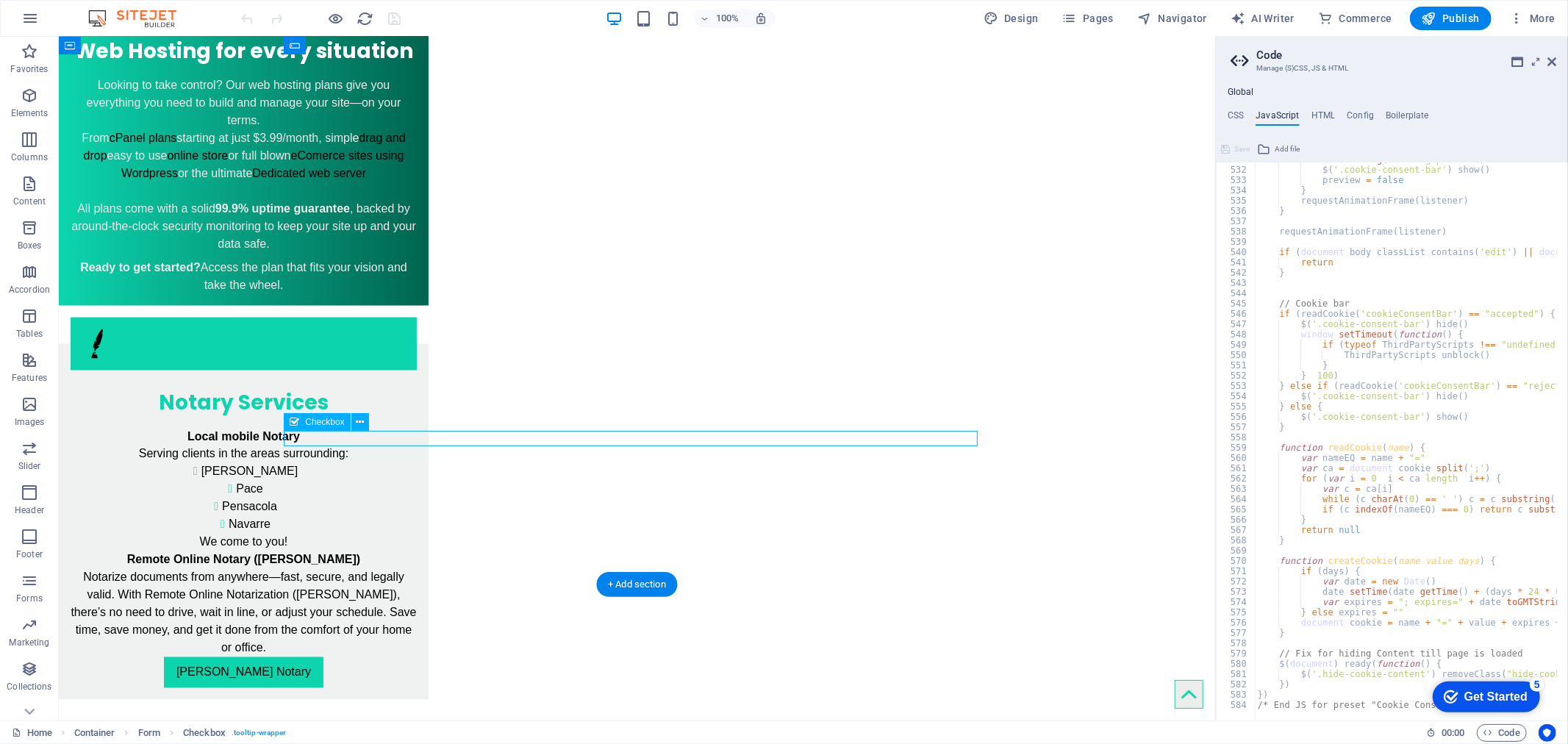
click div "Opt-in to receive text message updates (Optional) By opting in, you agree to th…"
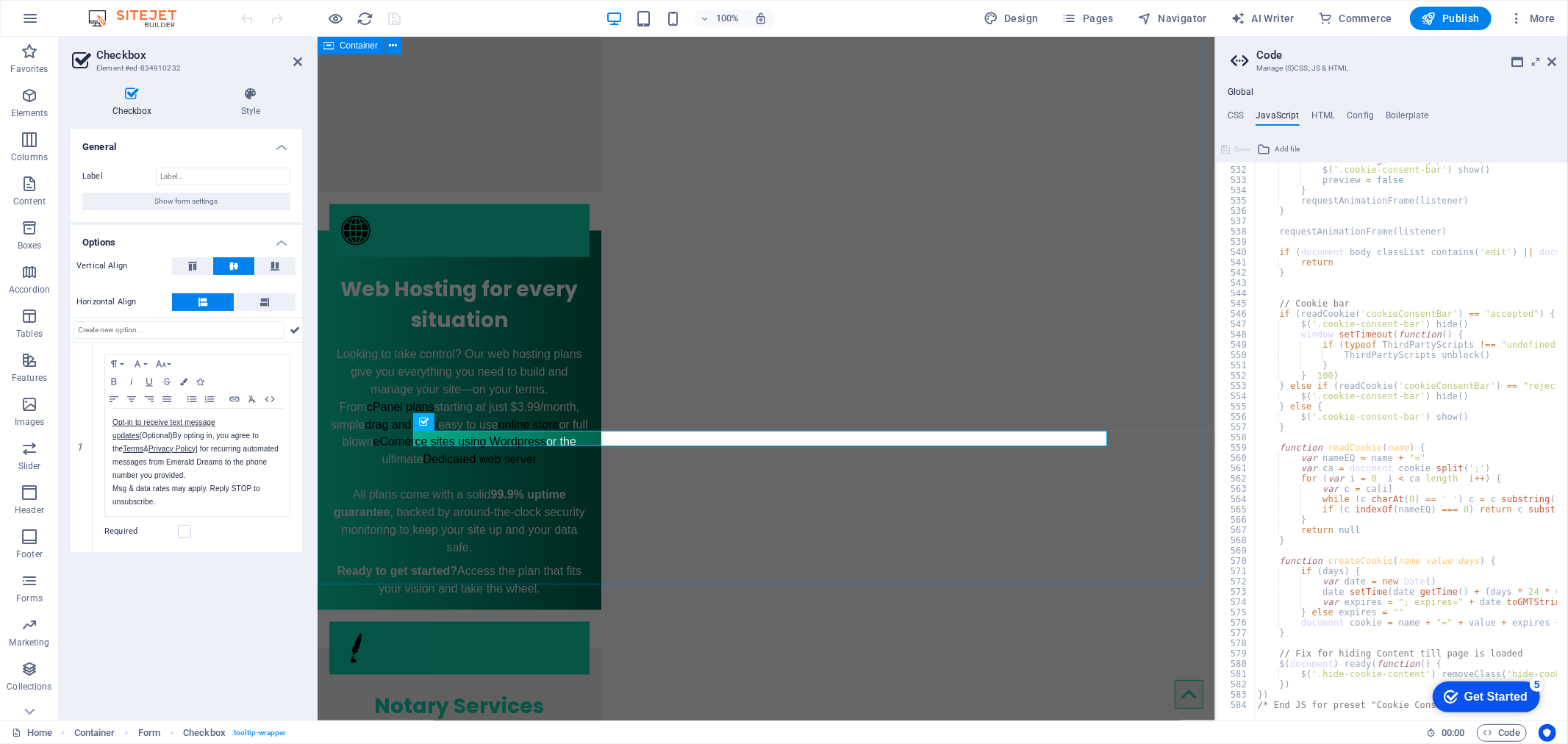
scroll to position [2070, 0]
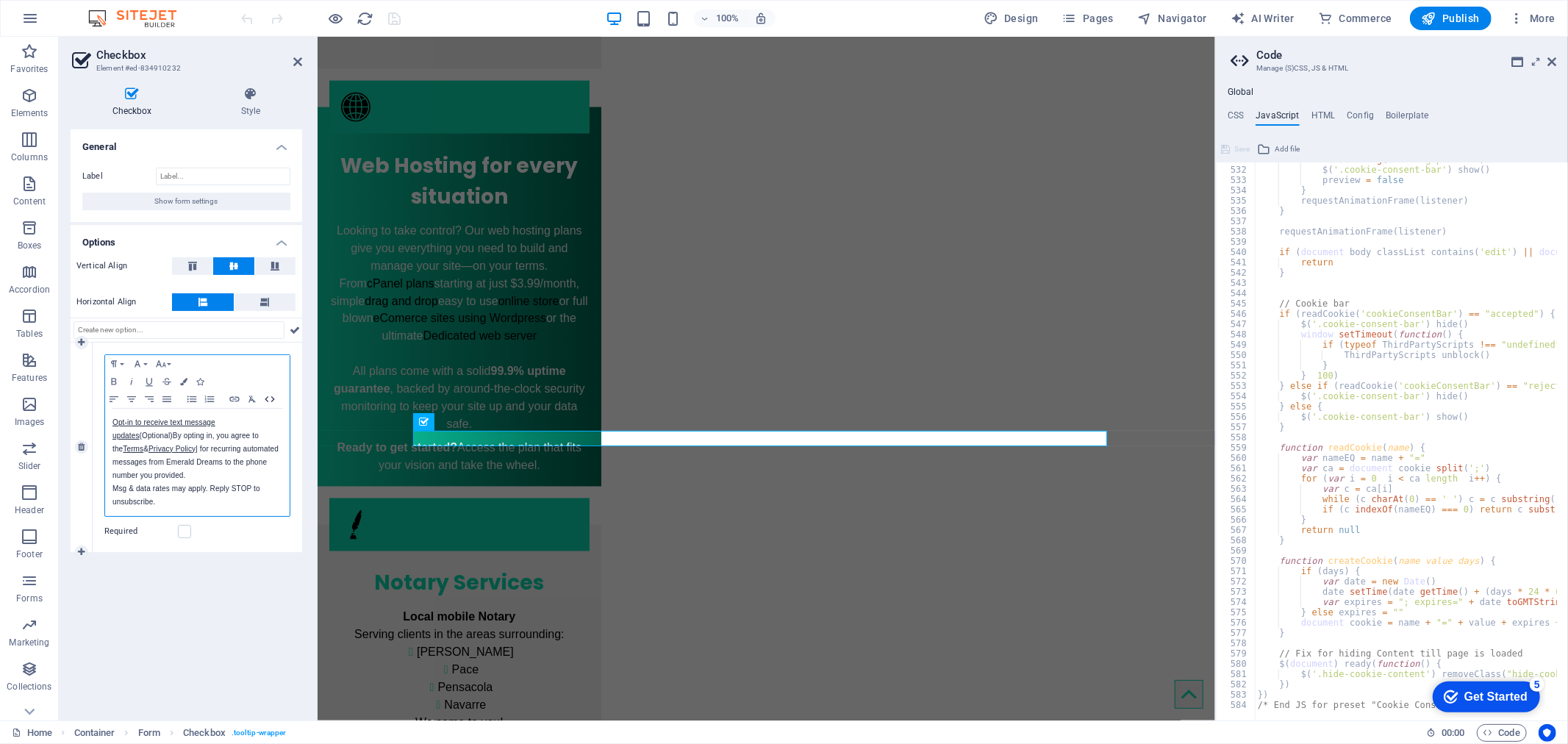
click at [272, 399] on icon "button" at bounding box center [270, 400] width 18 height 12
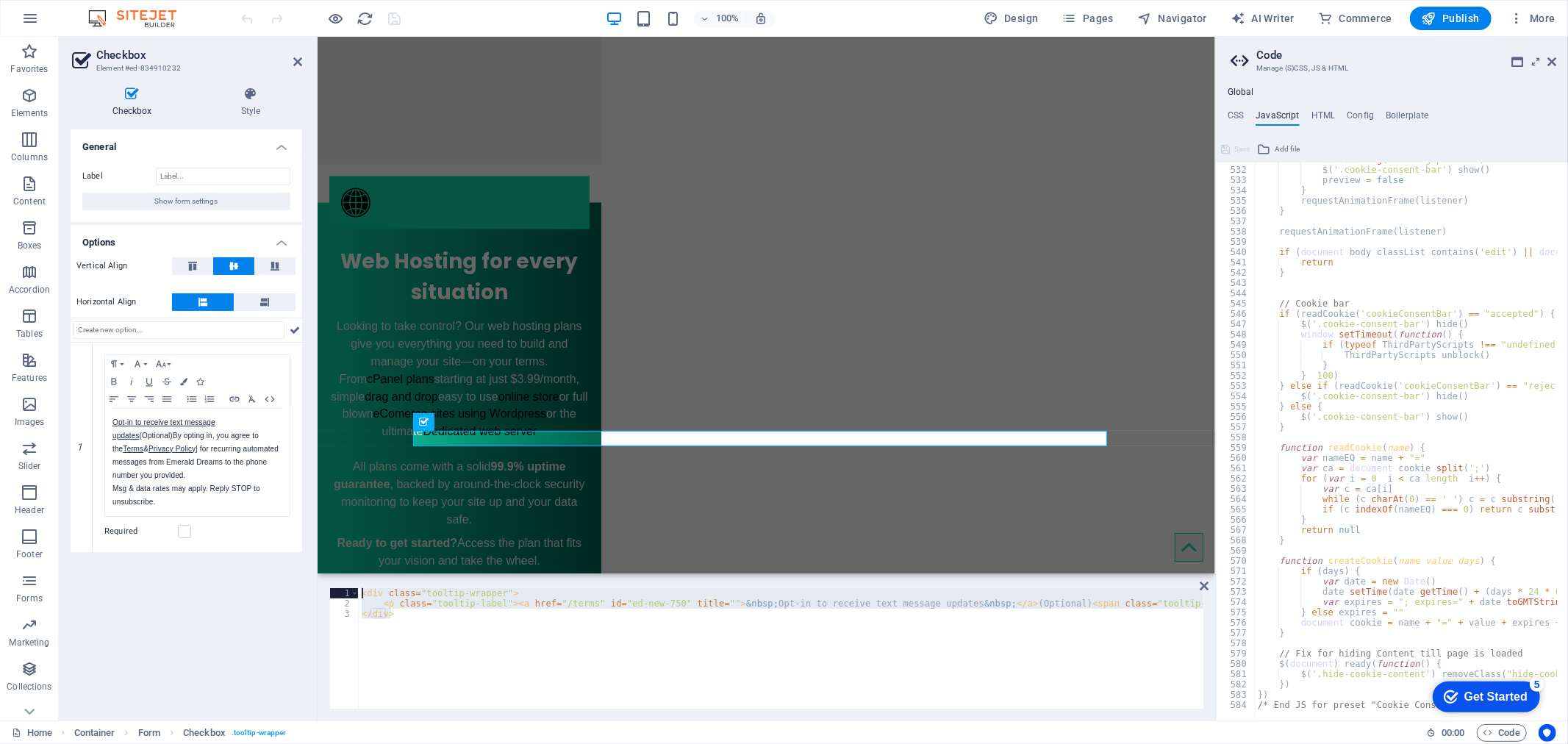
drag, startPoint x: 778, startPoint y: 684, endPoint x: 633, endPoint y: 617, distance: 159.7
click at [1235, 113] on h4 "CSS" at bounding box center [1236, 119] width 16 height 16
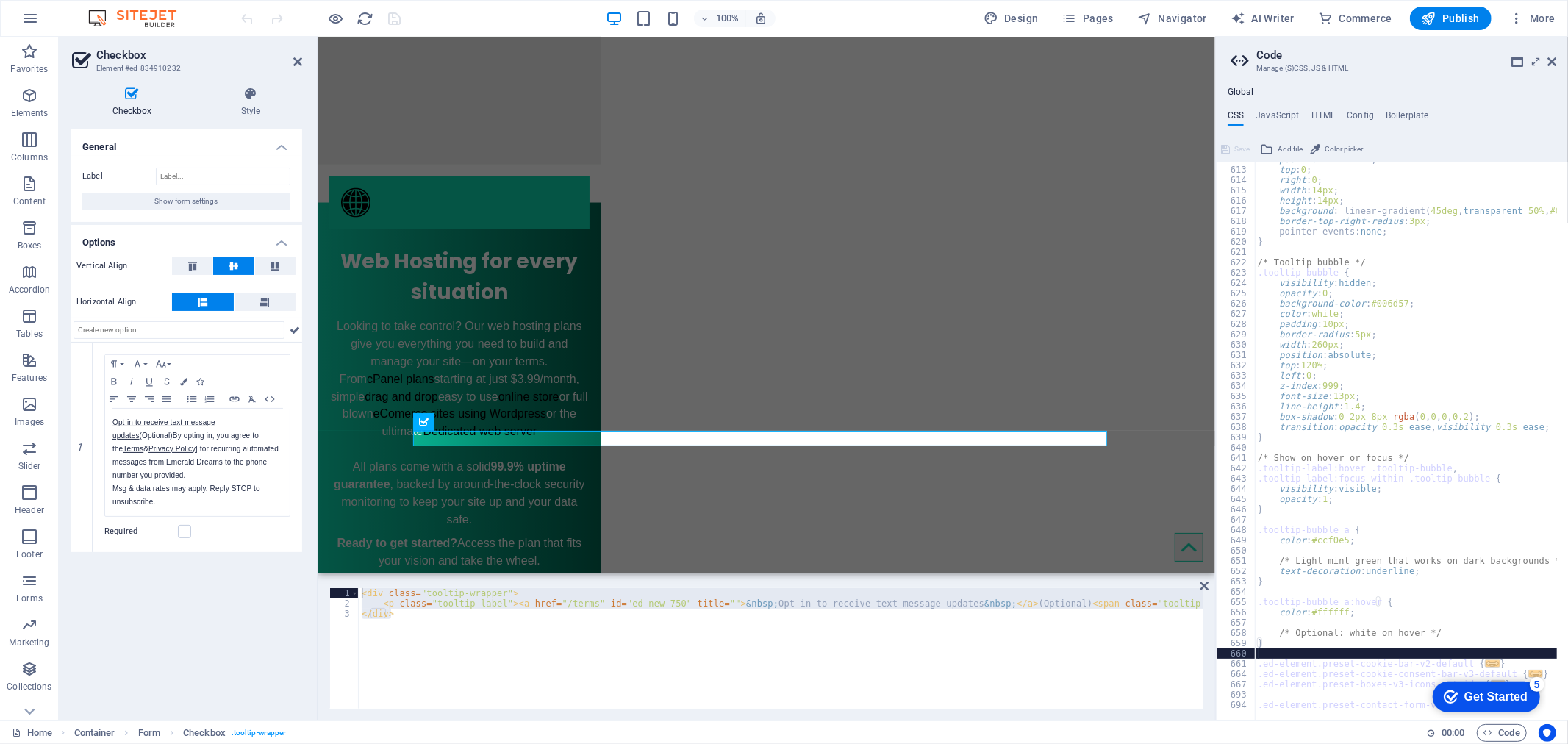
click at [1292, 652] on div "position : absolute ; top : 0 ; right : 0 ; width : 14px ; height : 14px ; back…" at bounding box center [1427, 438] width 347 height 568
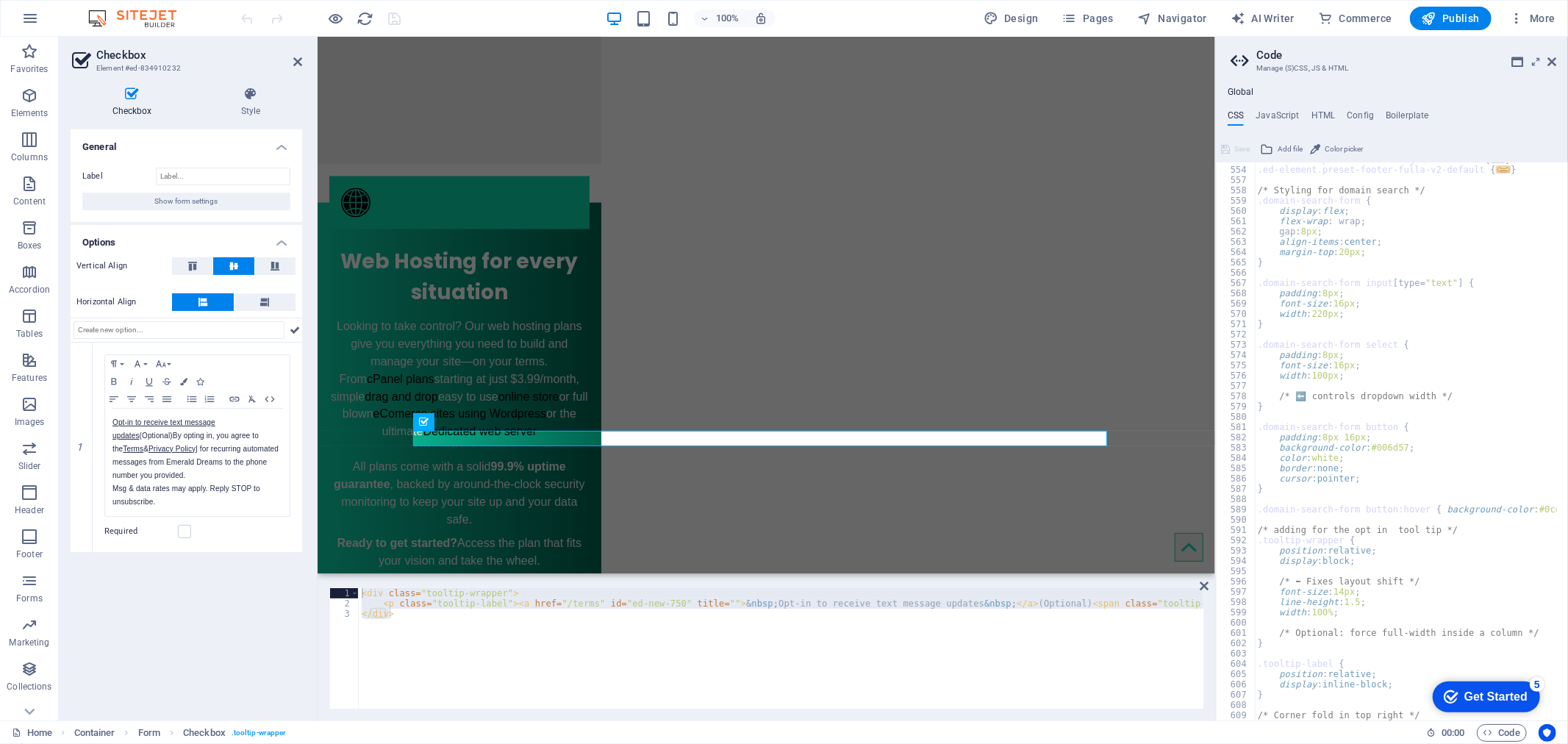
scroll to position [1521, 0]
click at [1259, 528] on div ".ed-element.preset-footer-saga-v3-default { ... } .ed-element.preset-footer-ful…" at bounding box center [1427, 438] width 347 height 568
type textarea "/* adding for the opt in tool tip */"
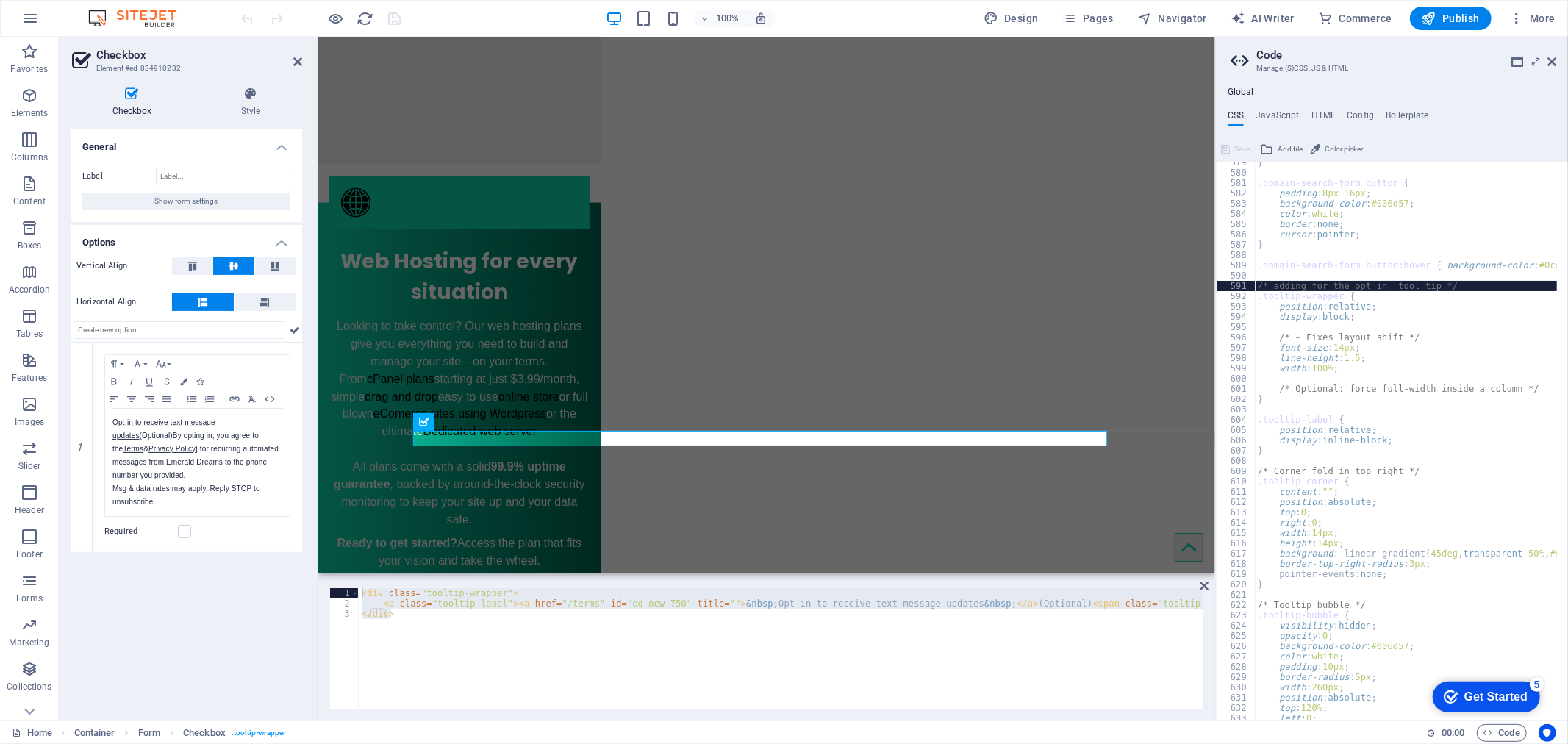
scroll to position [1765, 0]
click at [1268, 272] on div "} .domain-search-form button { padding : 8px 16px ; background-color : #006d57 …" at bounding box center [1427, 441] width 347 height 568
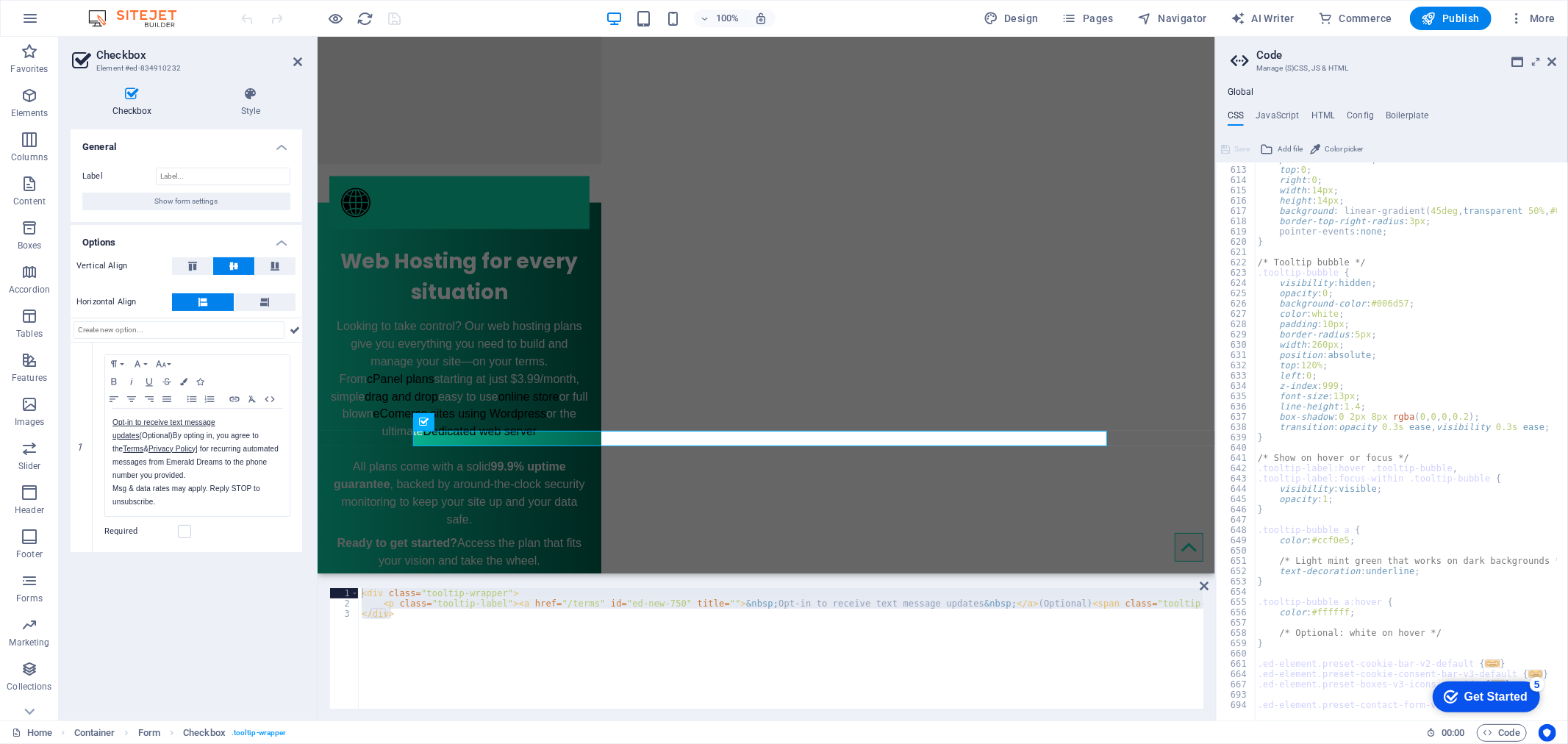
scroll to position [2108, 0]
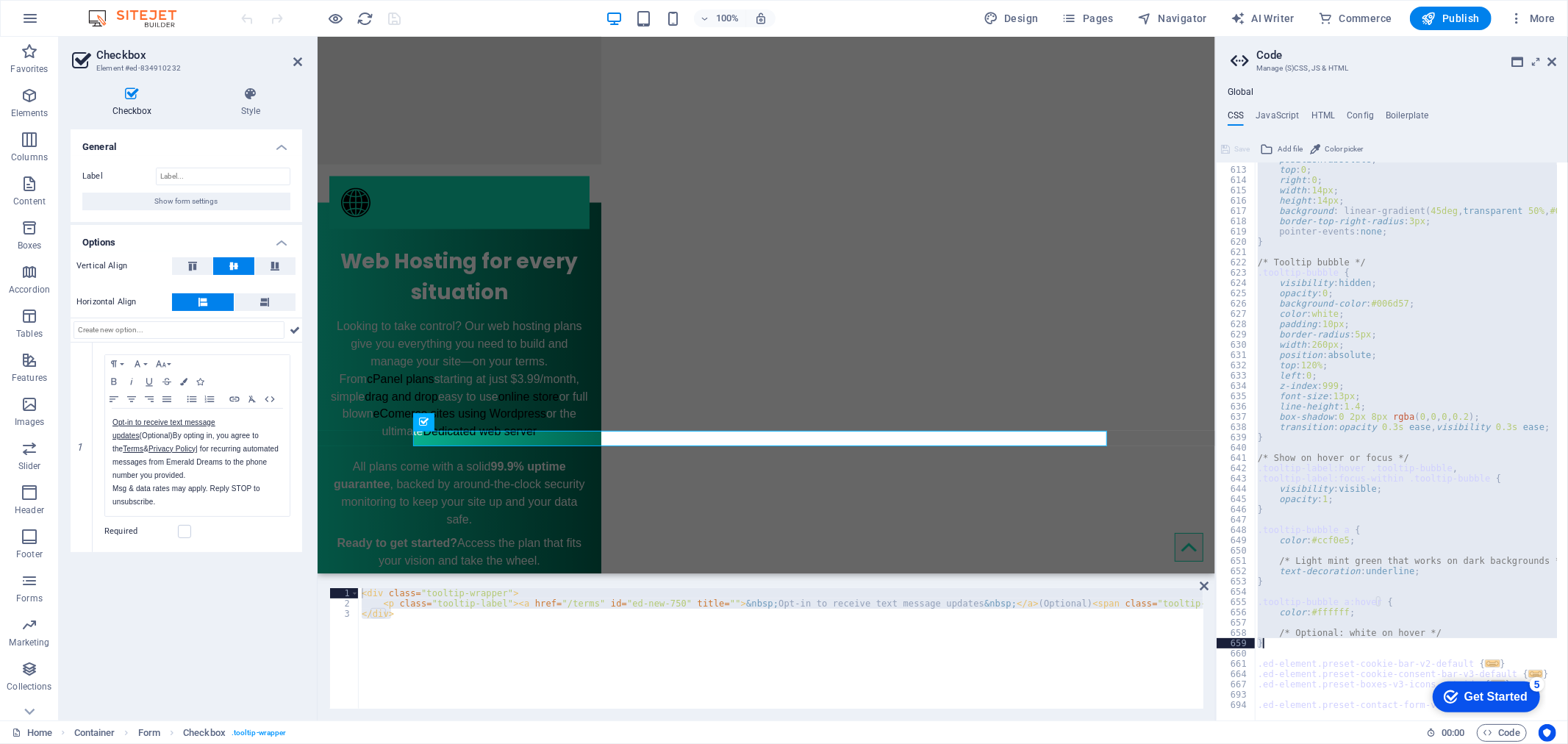
click at [1281, 645] on div "position : absolute ; top : 0 ; right : 0 ; width : 14px ; height : 14px ; back…" at bounding box center [1427, 438] width 347 height 568
type textarea "/* Optional: white on hover */ }"
click at [598, 644] on div "< div class = "tooltip-wrapper" > < p class = "tooltip-label" > < a href = "/te…" at bounding box center [780, 649] width 844 height 121
type textarea "</div>"
drag, startPoint x: 456, startPoint y: 619, endPoint x: 334, endPoint y: 588, distance: 125.9
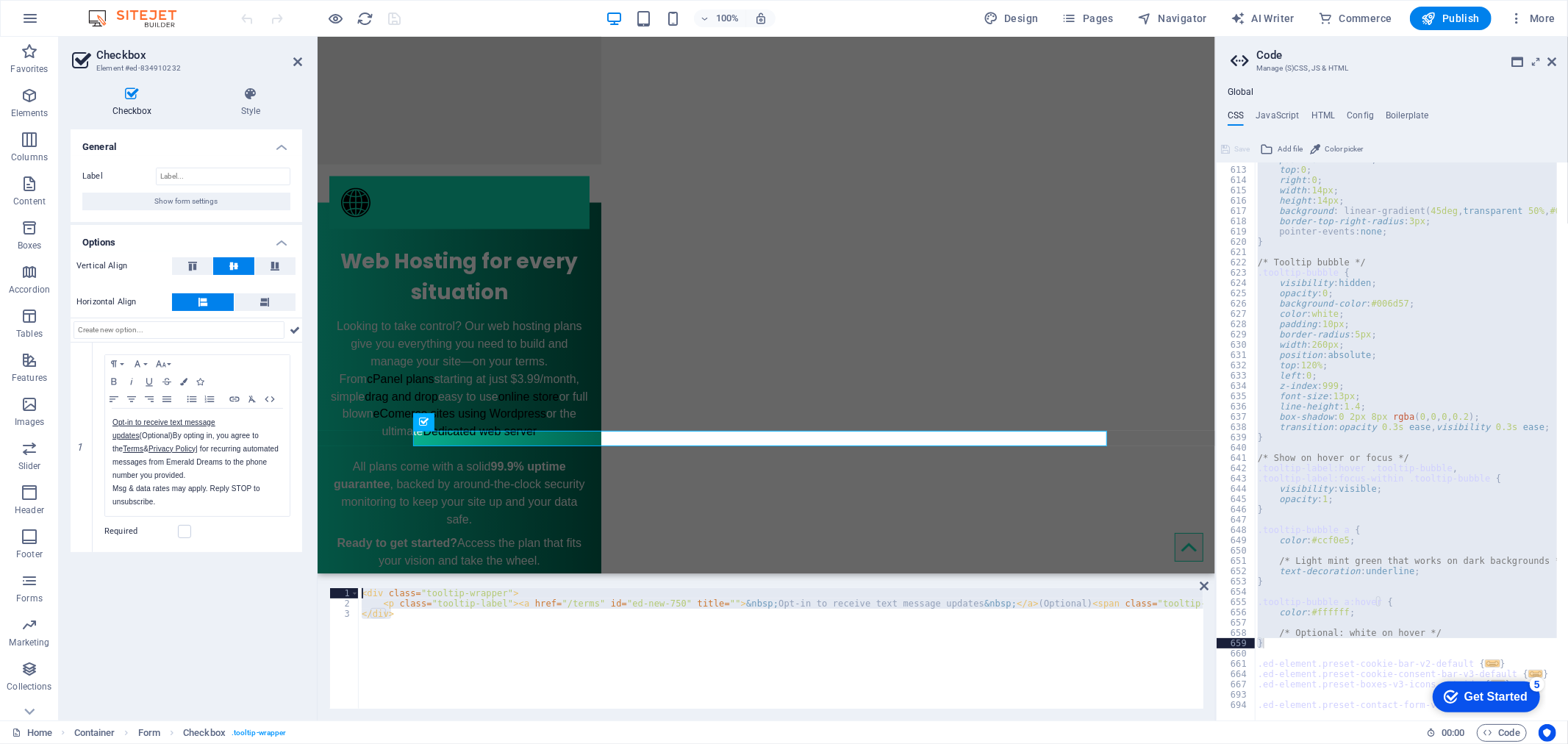
click at [334, 588] on div "</div> 1 2 3 < div class = "tooltip-wrapper" > < p class = "tooltip-label" > < …" at bounding box center [766, 649] width 874 height 121
click div "By providing your cell phone number and checking the opt in checkbox, you agree…"
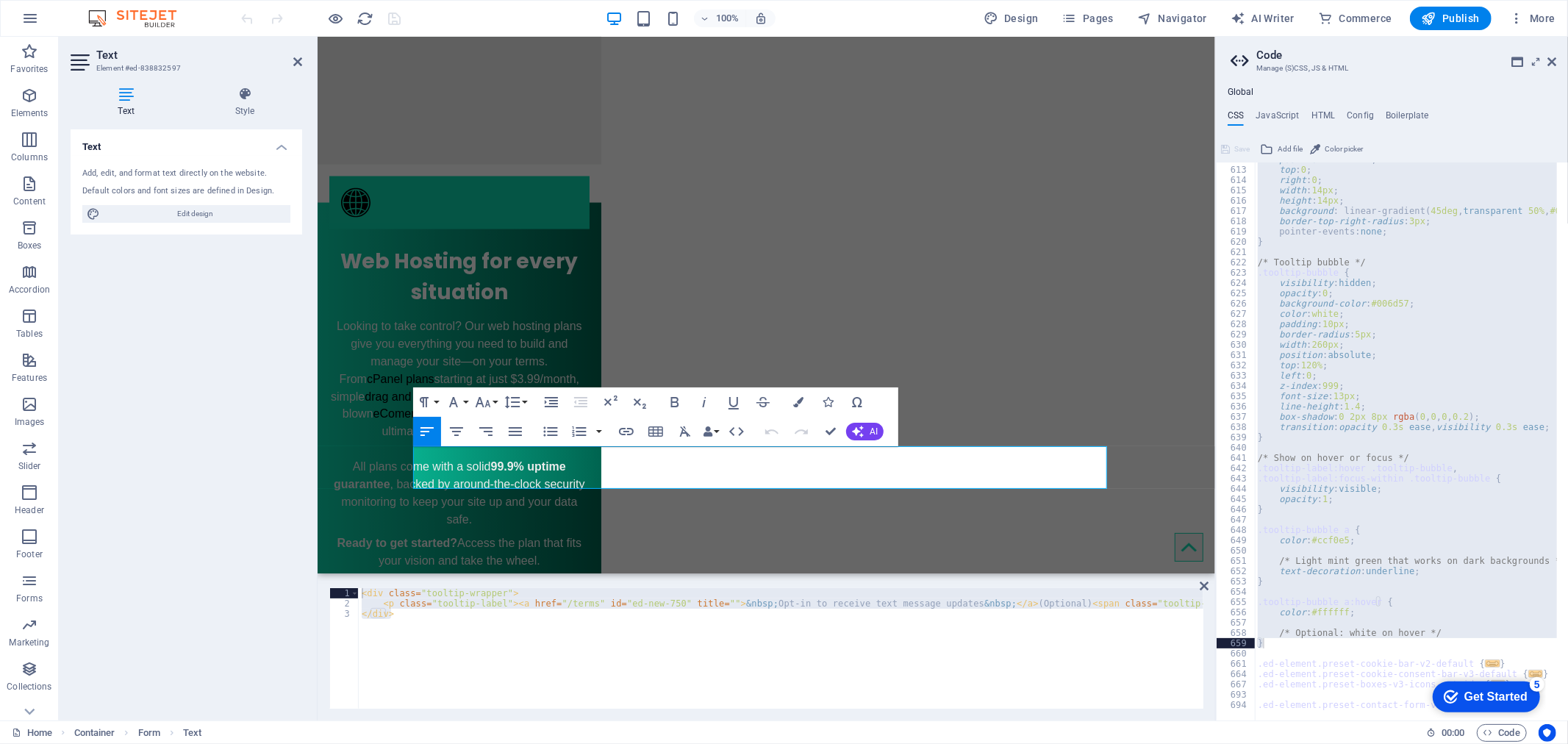
click at [481, 628] on div "< div class = "tooltip-wrapper" > < p class = "tooltip-label" > < a href = "/te…" at bounding box center [780, 649] width 844 height 121
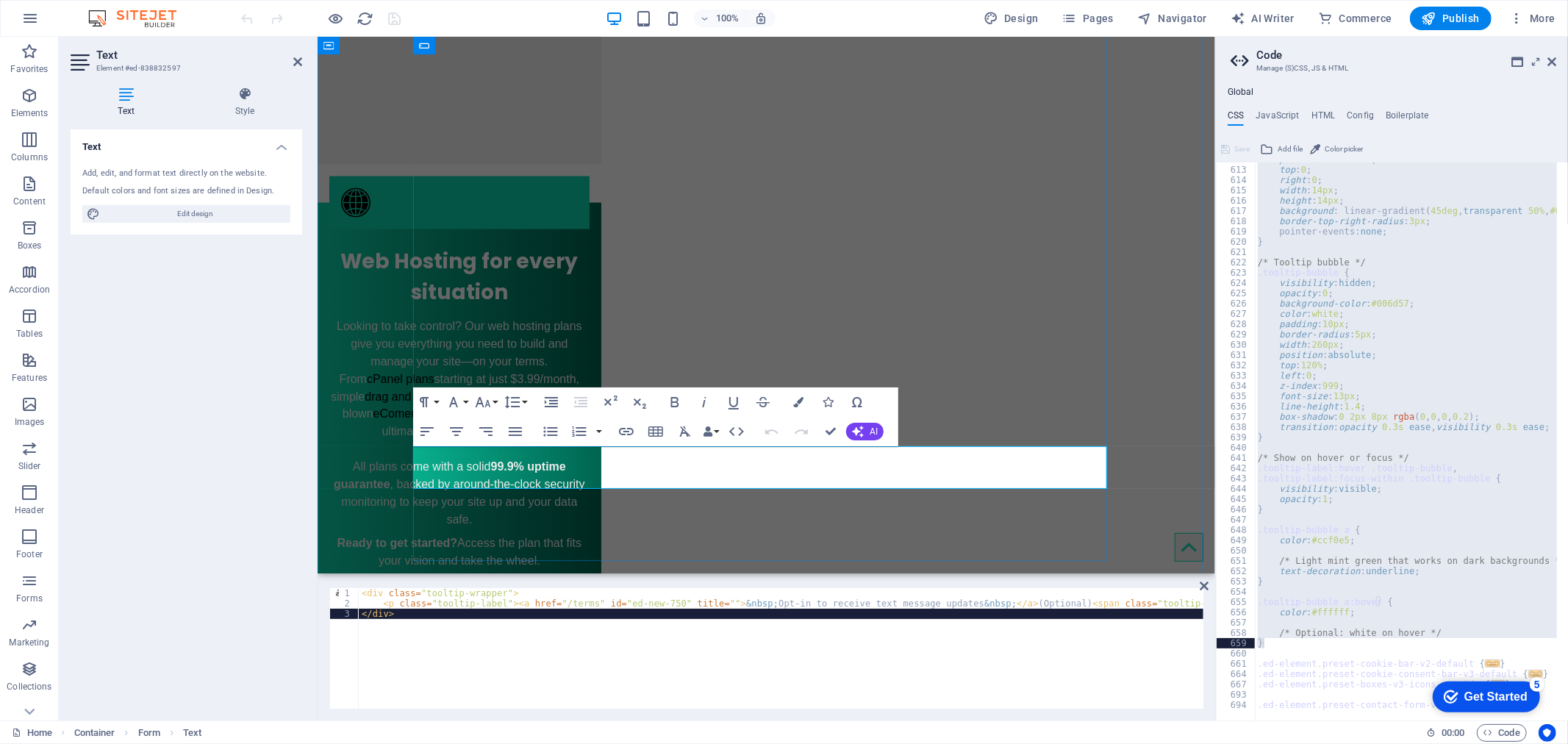
click p "By providing your cell phone number and checking the opt in checkbox, you agree…"
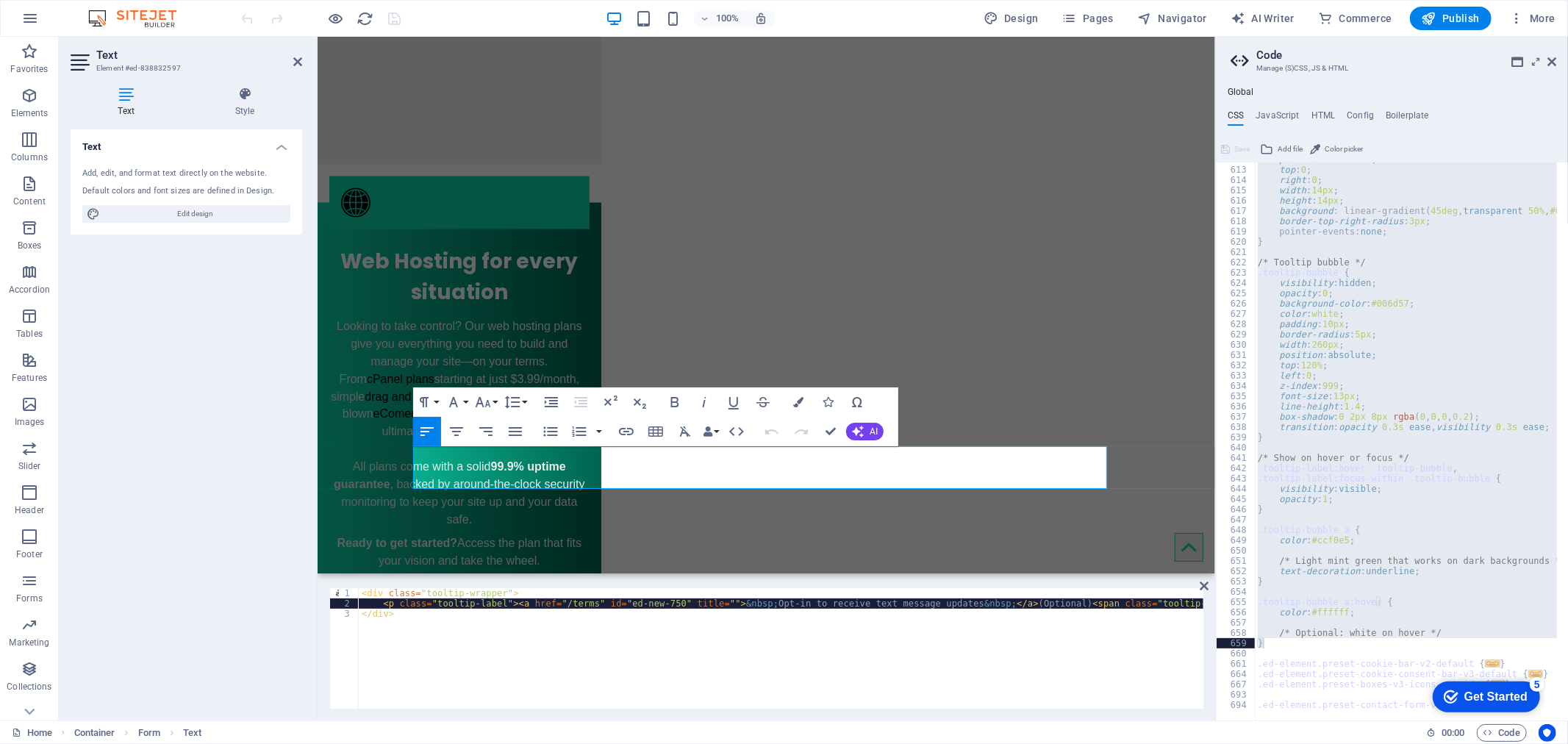
click at [546, 607] on div "< div class = "tooltip-wrapper" > < p class = "tooltip-label" > < a href = "/te…" at bounding box center [1514, 658] width 2311 height 139
click at [490, 638] on div "< div class = "tooltip-wrapper" > < p class = "tooltip-label" > < a href = "/te…" at bounding box center [1514, 658] width 2311 height 139
type textarea "</div>"
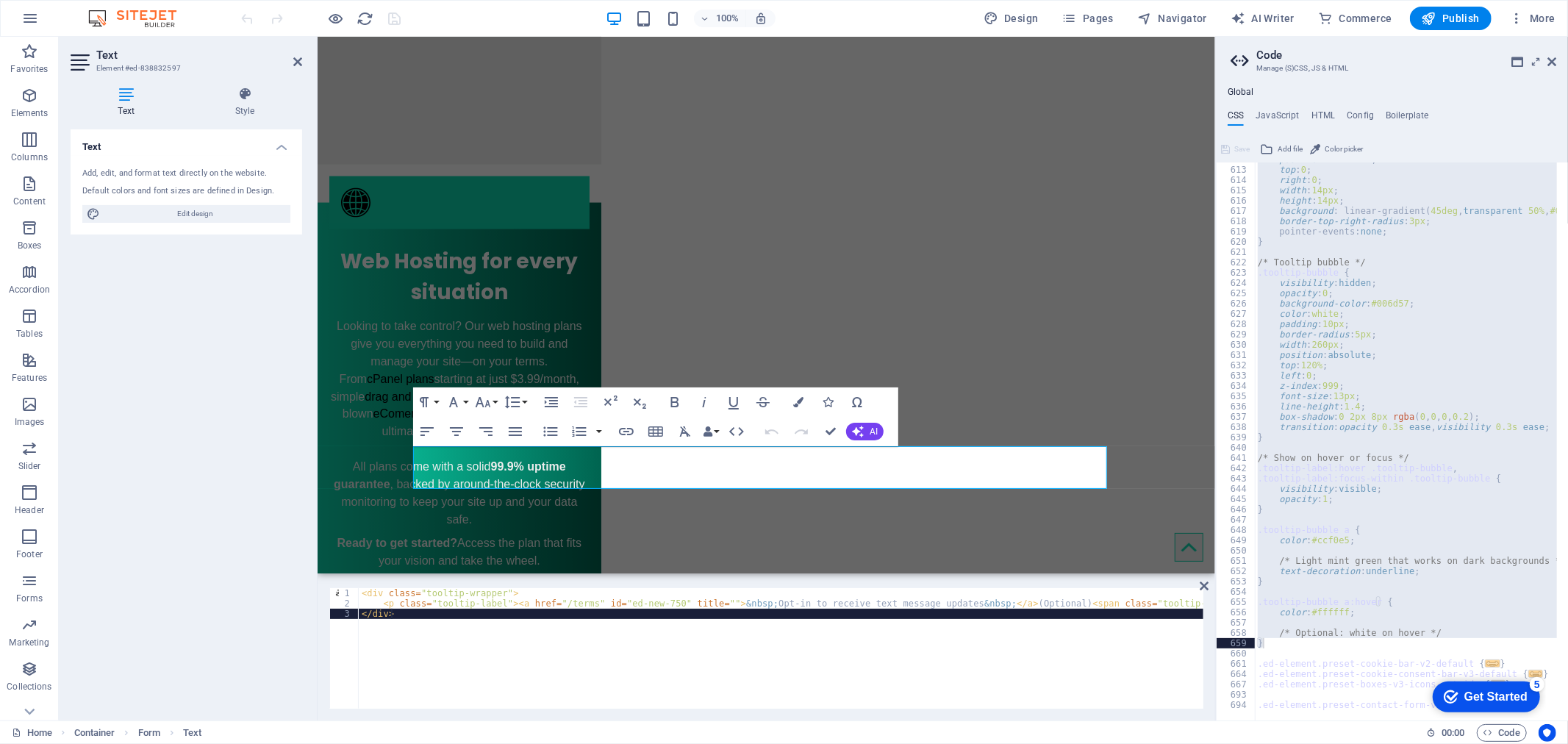
click at [447, 626] on div "< div class = "tooltip-wrapper" > < p class = "tooltip-label" > < a href = "/te…" at bounding box center [1514, 658] width 2311 height 139
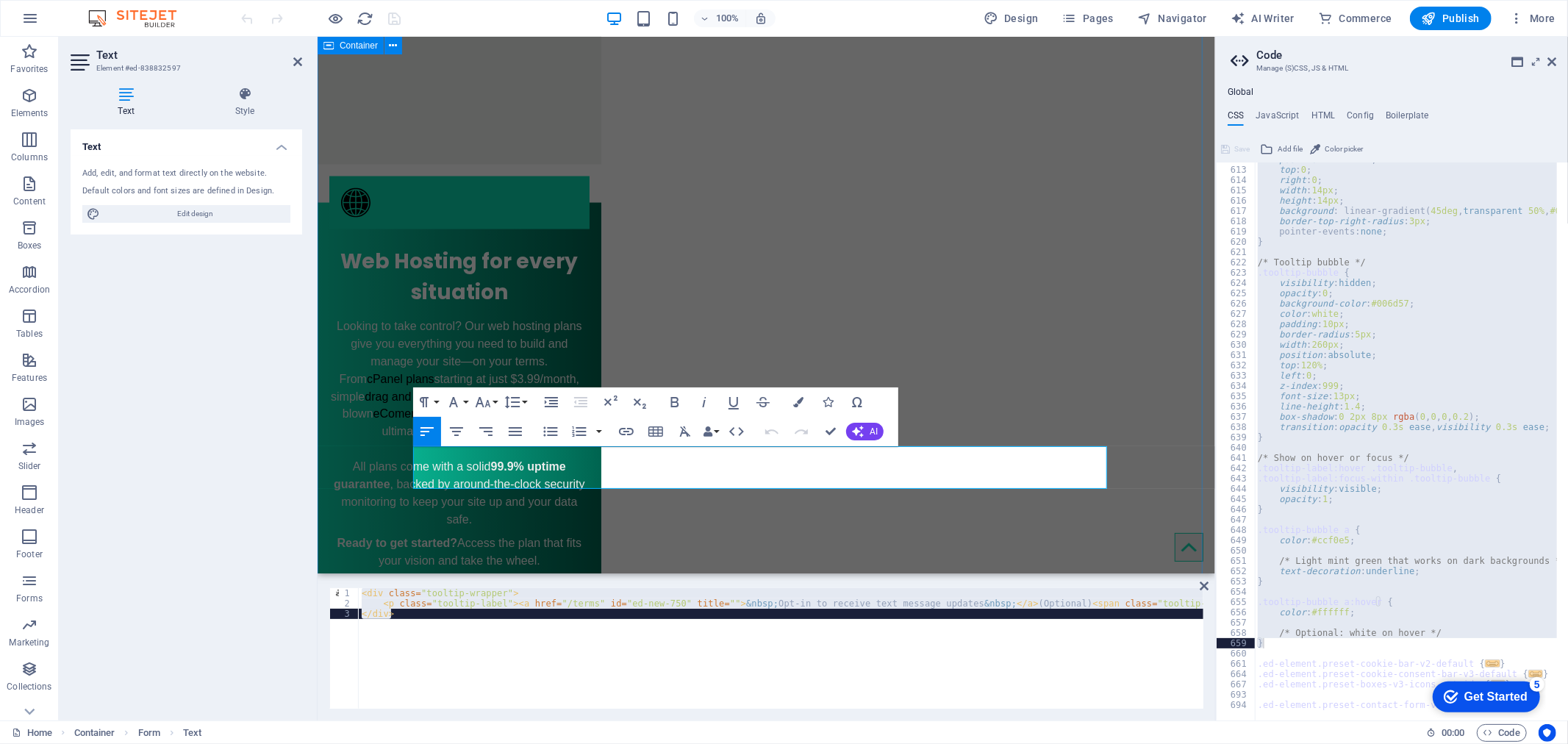
drag, startPoint x: 1010, startPoint y: 472, endPoint x: 407, endPoint y: 454, distance: 603.3
